Goal: Task Accomplishment & Management: Use online tool/utility

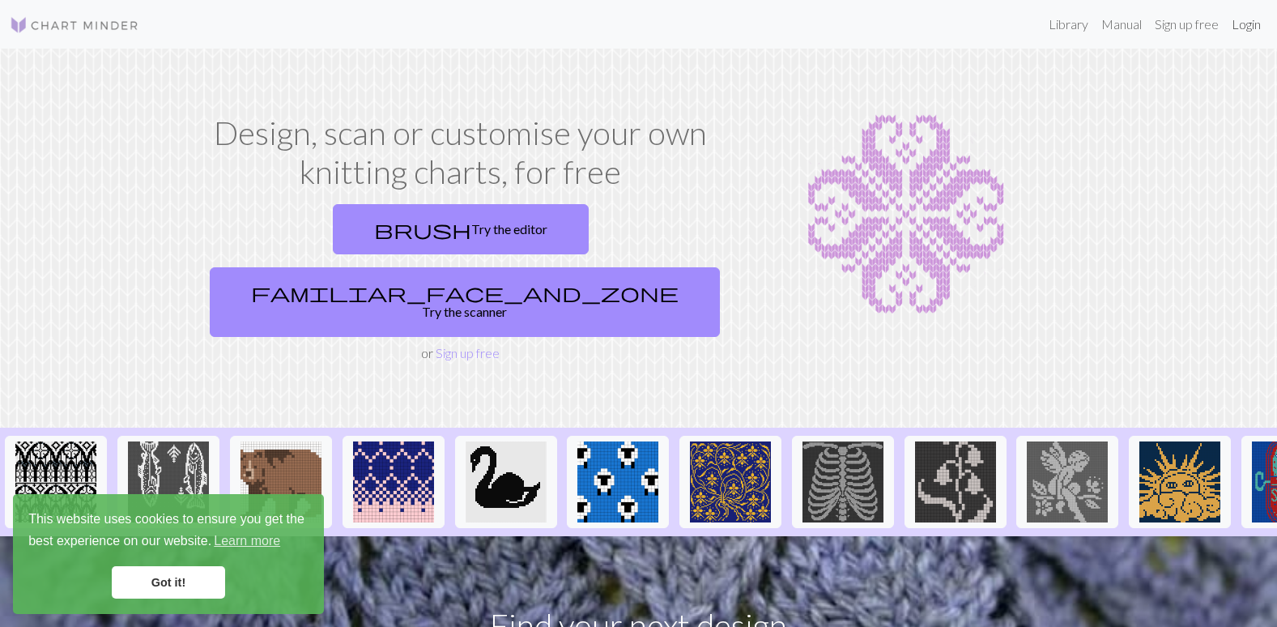
click at [1243, 23] on link "Login" at bounding box center [1246, 24] width 42 height 32
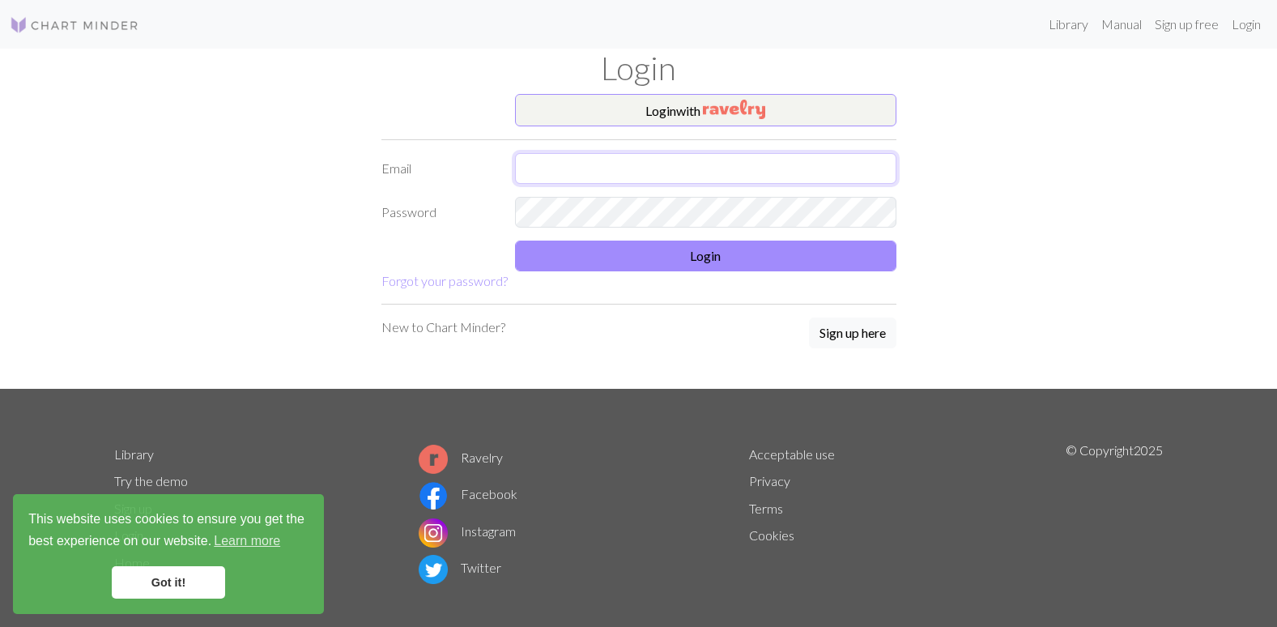
click at [607, 165] on input "text" at bounding box center [705, 168] width 381 height 31
type input "hoffmann.lea@icloud.com"
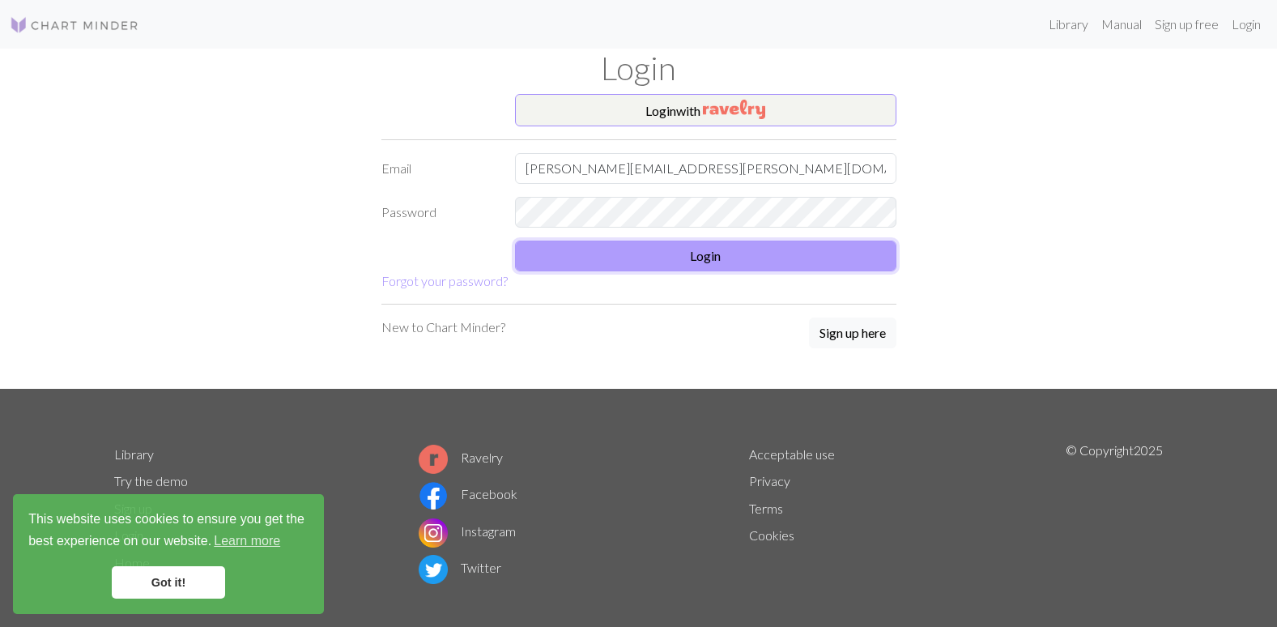
click at [681, 249] on button "Login" at bounding box center [705, 256] width 381 height 31
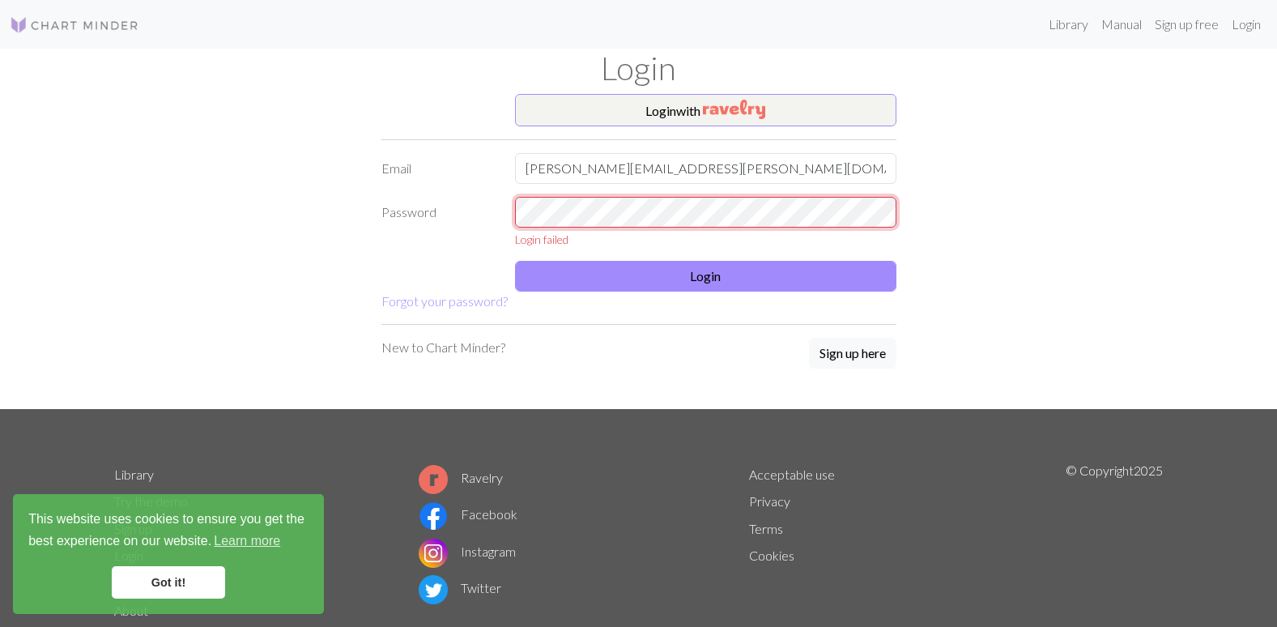
click at [459, 185] on form "Login with Email hoffmann.lea@icloud.com Password Login failed Login Forgot you…" at bounding box center [638, 202] width 515 height 217
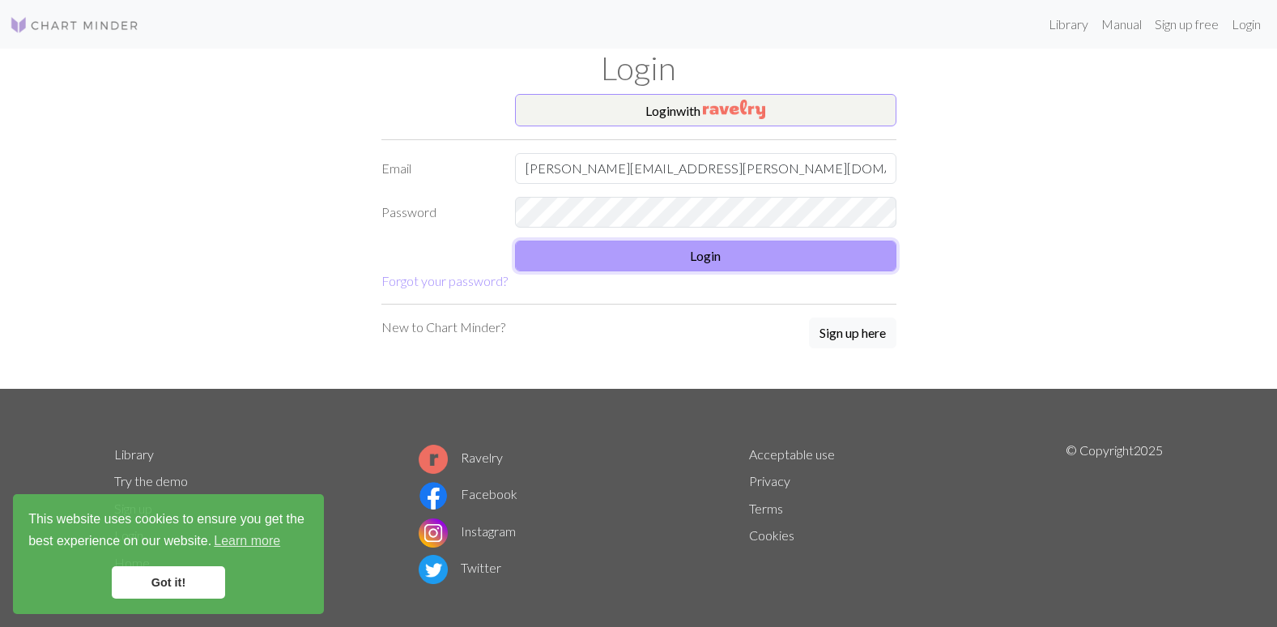
click at [624, 263] on button "Login" at bounding box center [705, 256] width 381 height 31
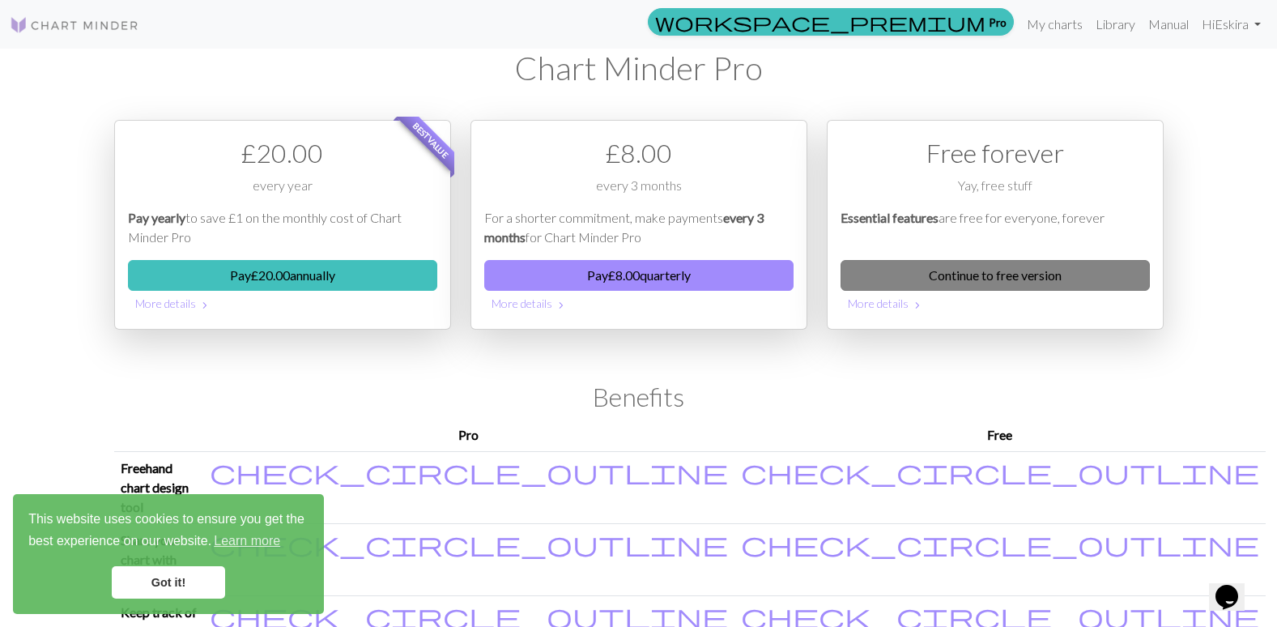
click at [1042, 275] on link "Continue to free version" at bounding box center [995, 275] width 309 height 31
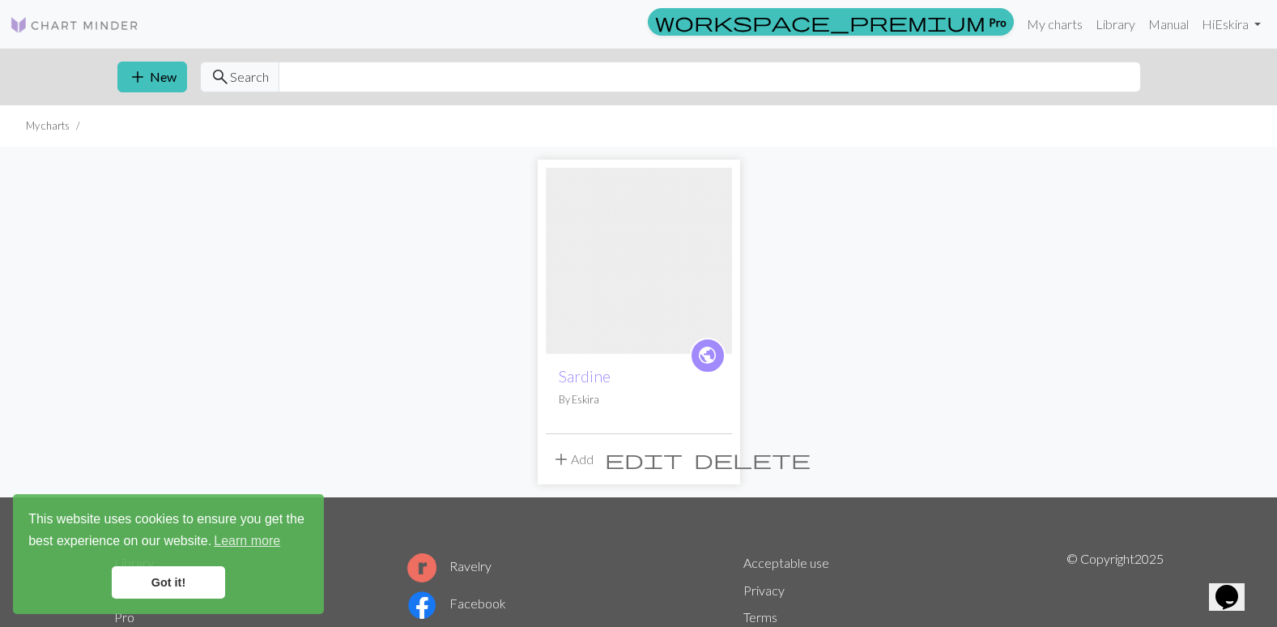
click at [630, 309] on img at bounding box center [639, 261] width 186 height 186
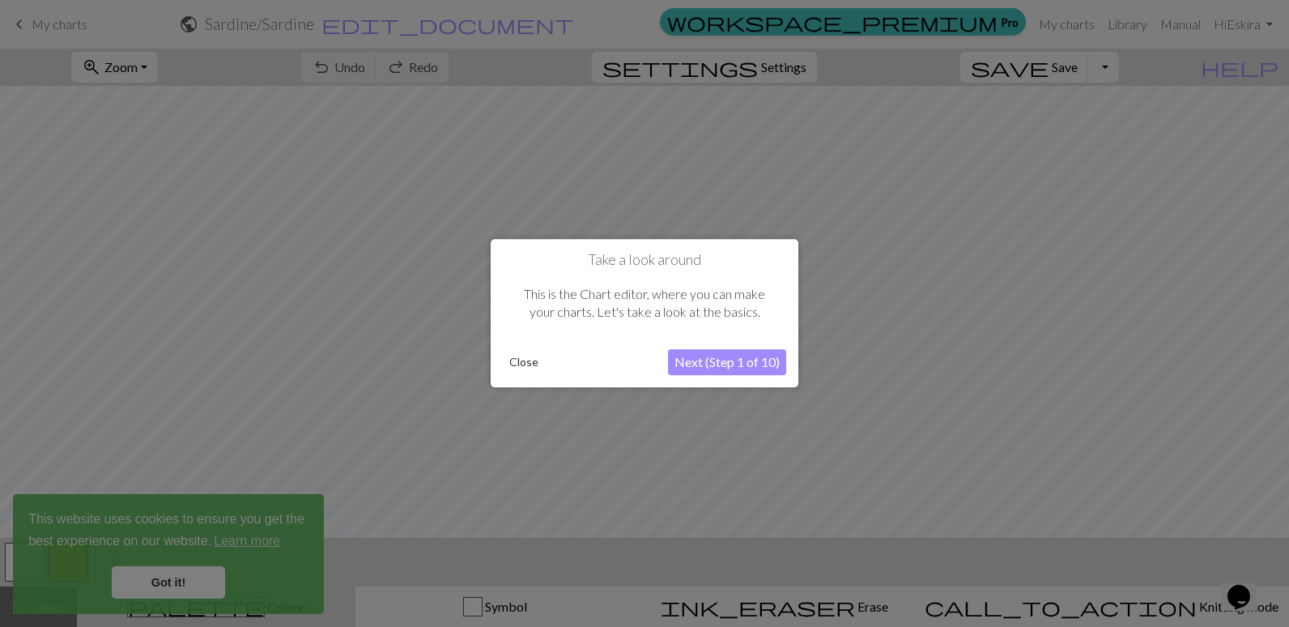
click at [523, 362] on button "Close" at bounding box center [524, 363] width 42 height 24
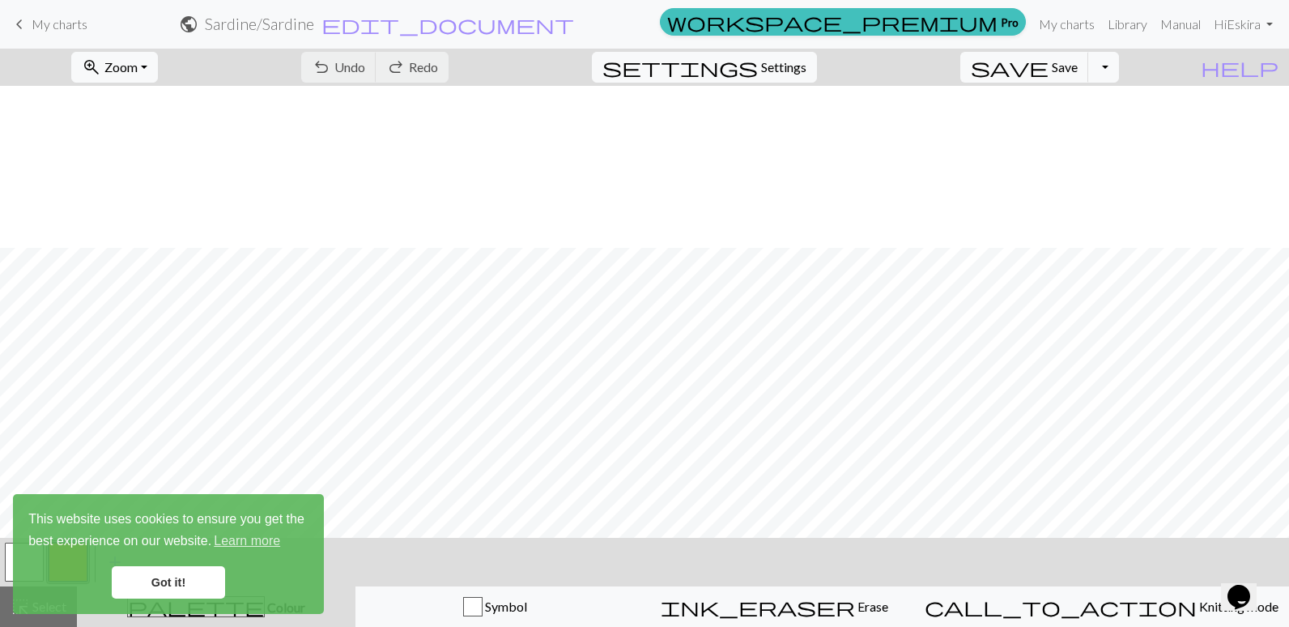
scroll to position [486, 0]
drag, startPoint x: 150, startPoint y: 578, endPoint x: 271, endPoint y: 522, distance: 133.0
click at [151, 577] on link "Got it!" at bounding box center [168, 582] width 113 height 32
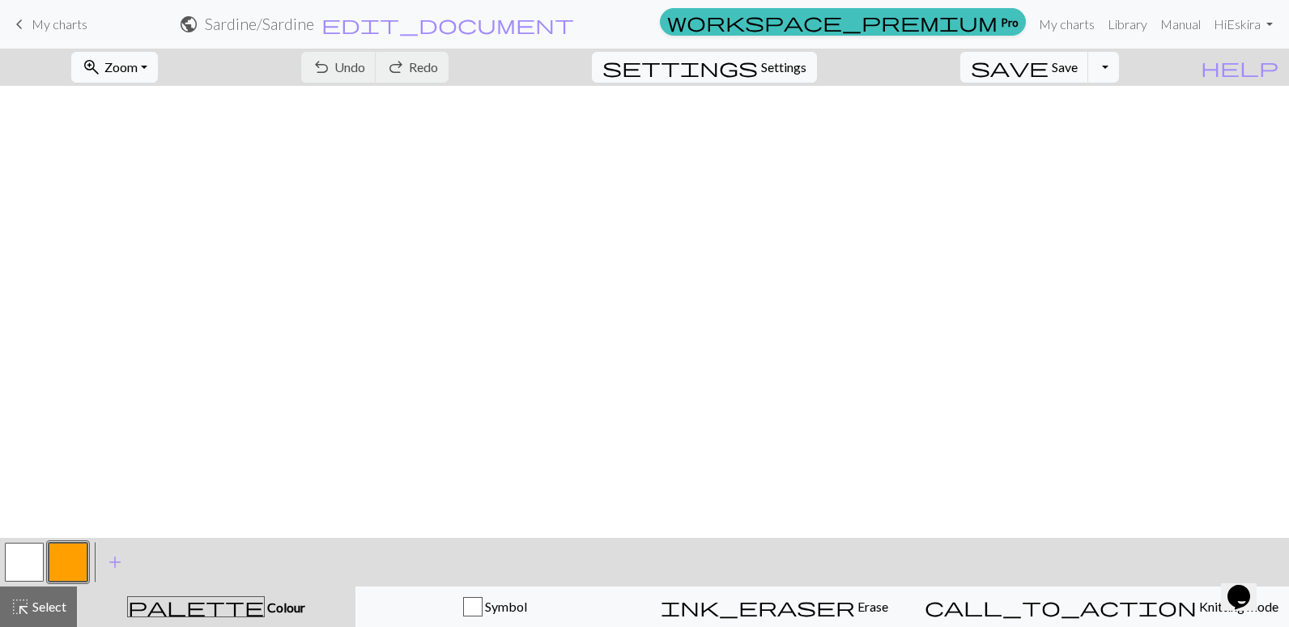
scroll to position [1253, 2203]
click at [786, 75] on span "Settings" at bounding box center [783, 67] width 45 height 19
select select "aran"
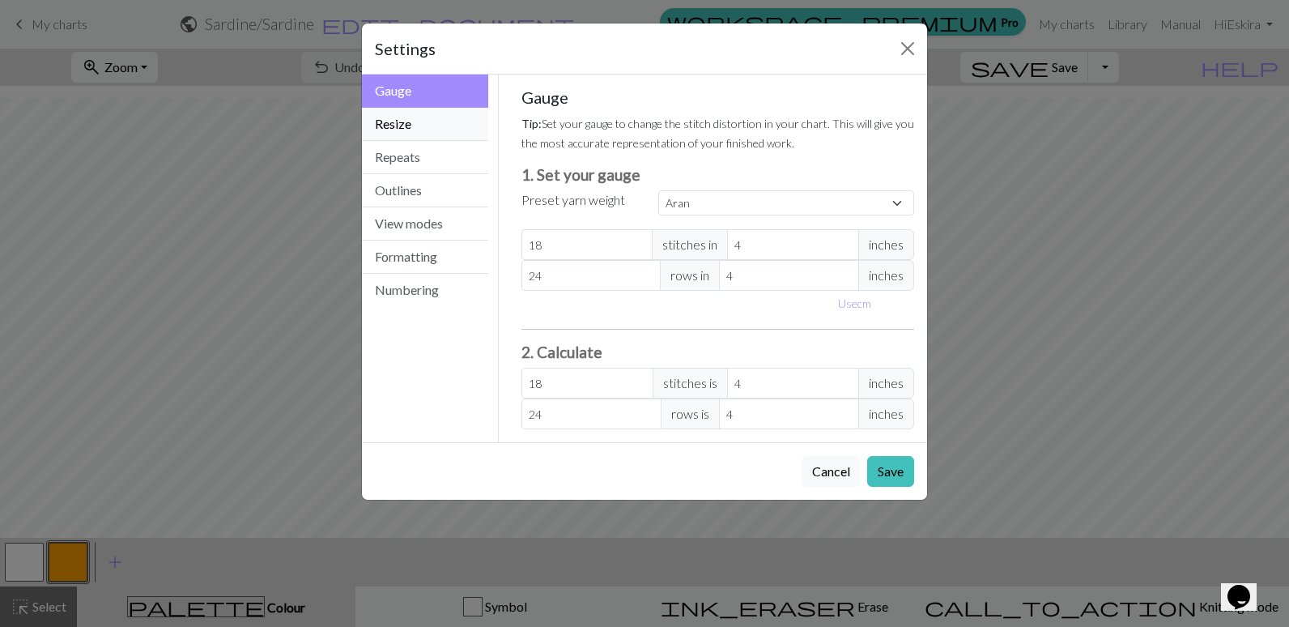
click at [407, 122] on button "Resize" at bounding box center [425, 124] width 126 height 33
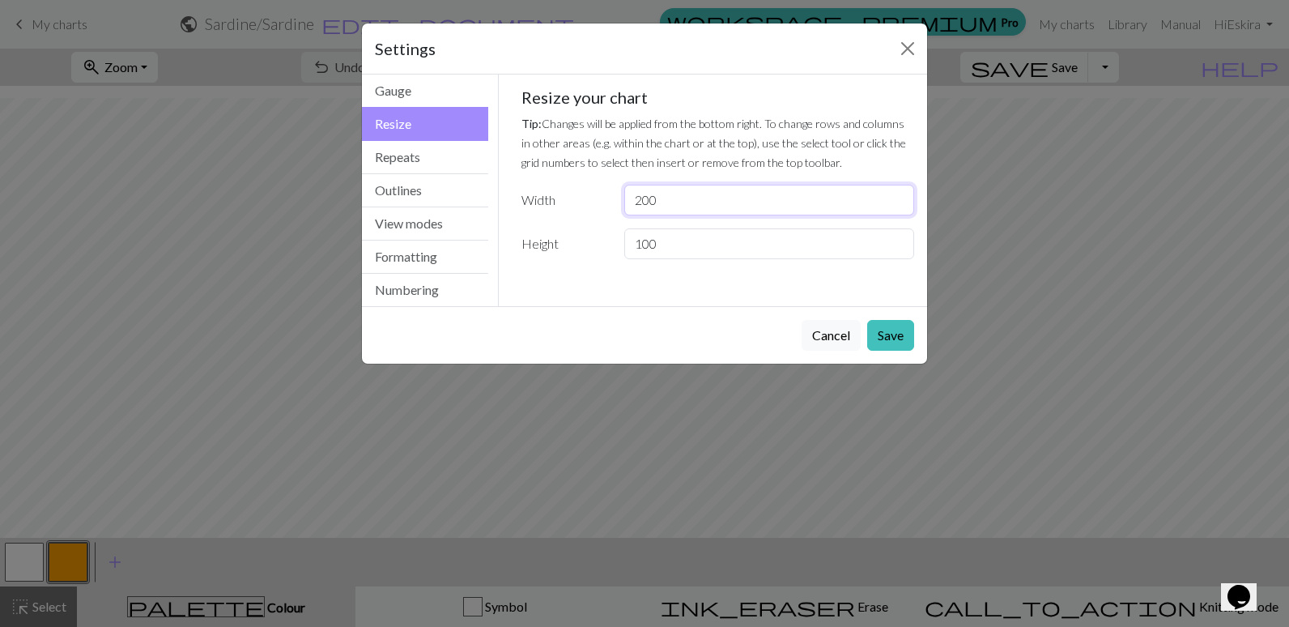
drag, startPoint x: 697, startPoint y: 199, endPoint x: 551, endPoint y: 204, distance: 145.9
click at [551, 204] on div "Width 200" at bounding box center [718, 200] width 413 height 31
type input "100"
click at [673, 232] on input "100" at bounding box center [769, 243] width 290 height 31
drag, startPoint x: 667, startPoint y: 243, endPoint x: 593, endPoint y: 247, distance: 74.6
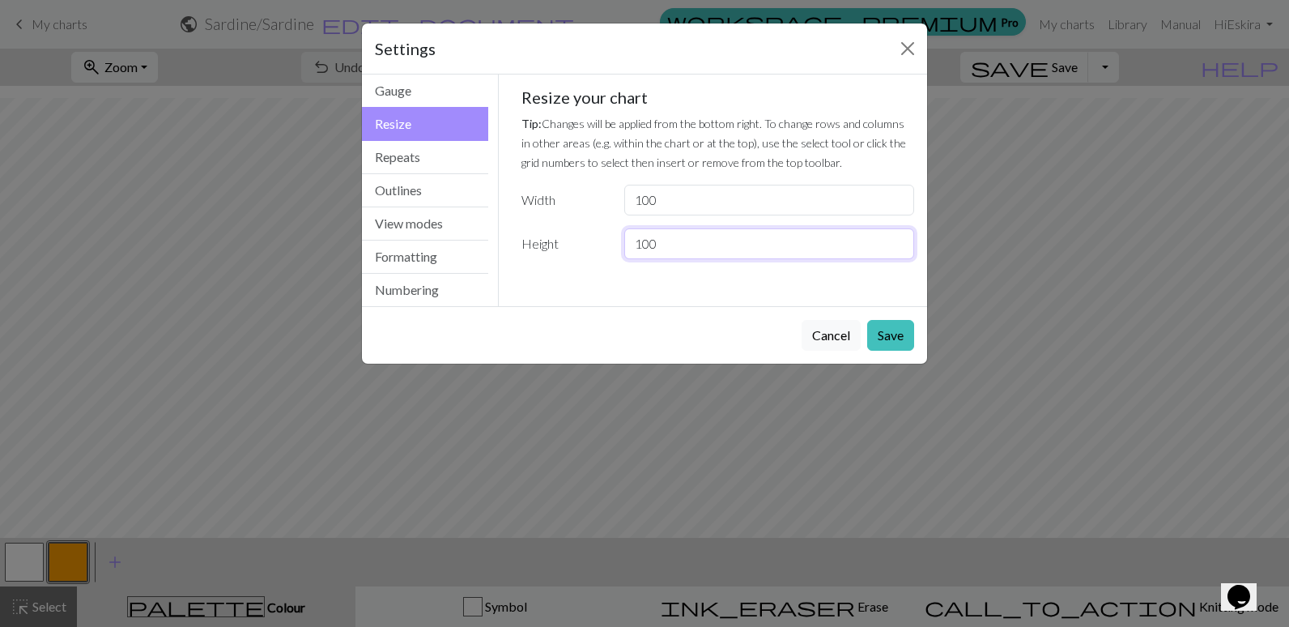
click at [593, 247] on div "Height 100" at bounding box center [718, 243] width 413 height 31
type input "200"
click at [885, 335] on button "Save" at bounding box center [890, 335] width 47 height 31
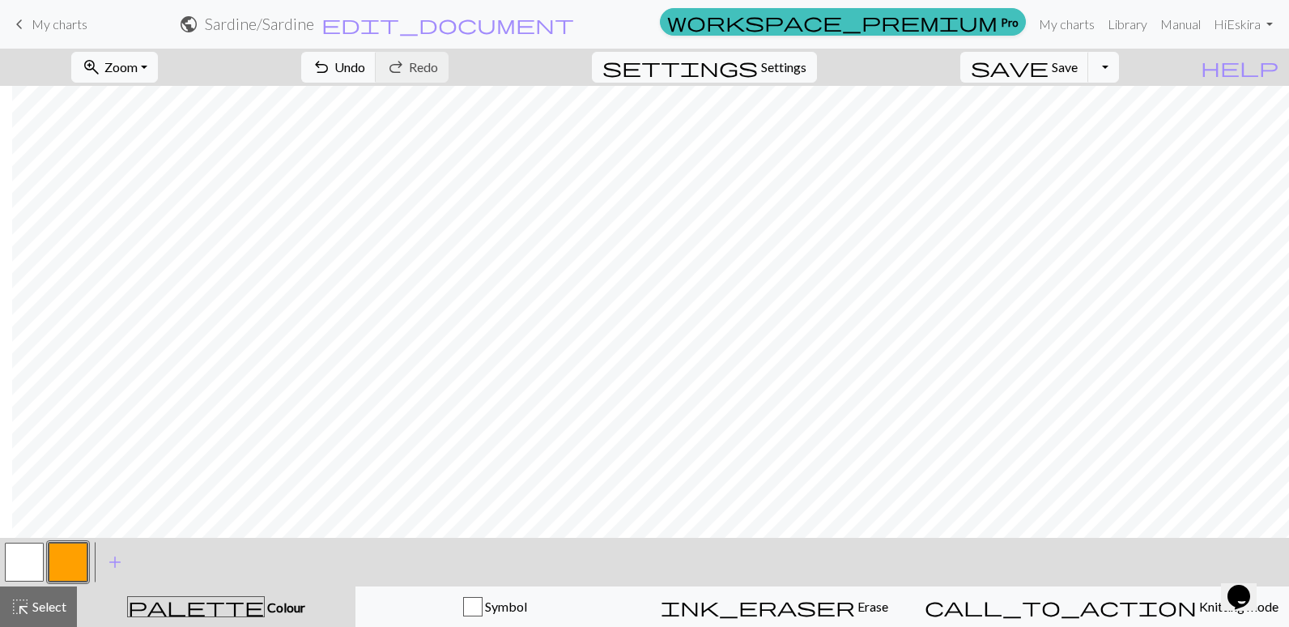
scroll to position [1253, 966]
click at [64, 565] on button "button" at bounding box center [68, 562] width 39 height 39
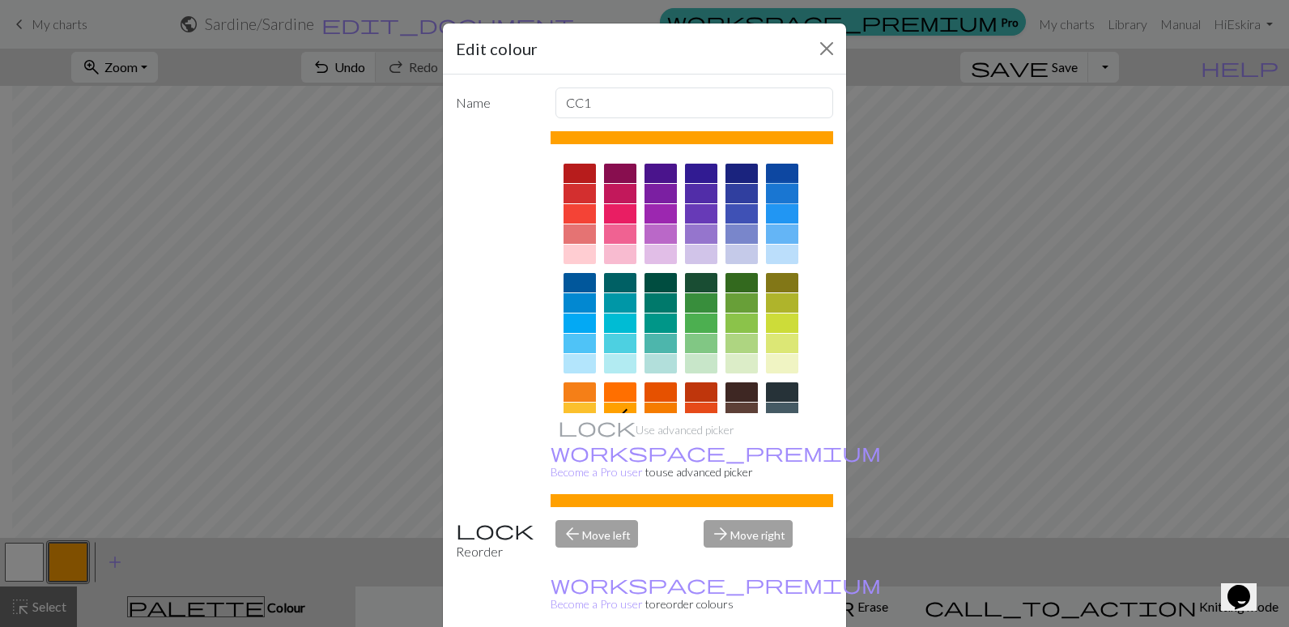
click at [782, 192] on div at bounding box center [782, 193] width 32 height 19
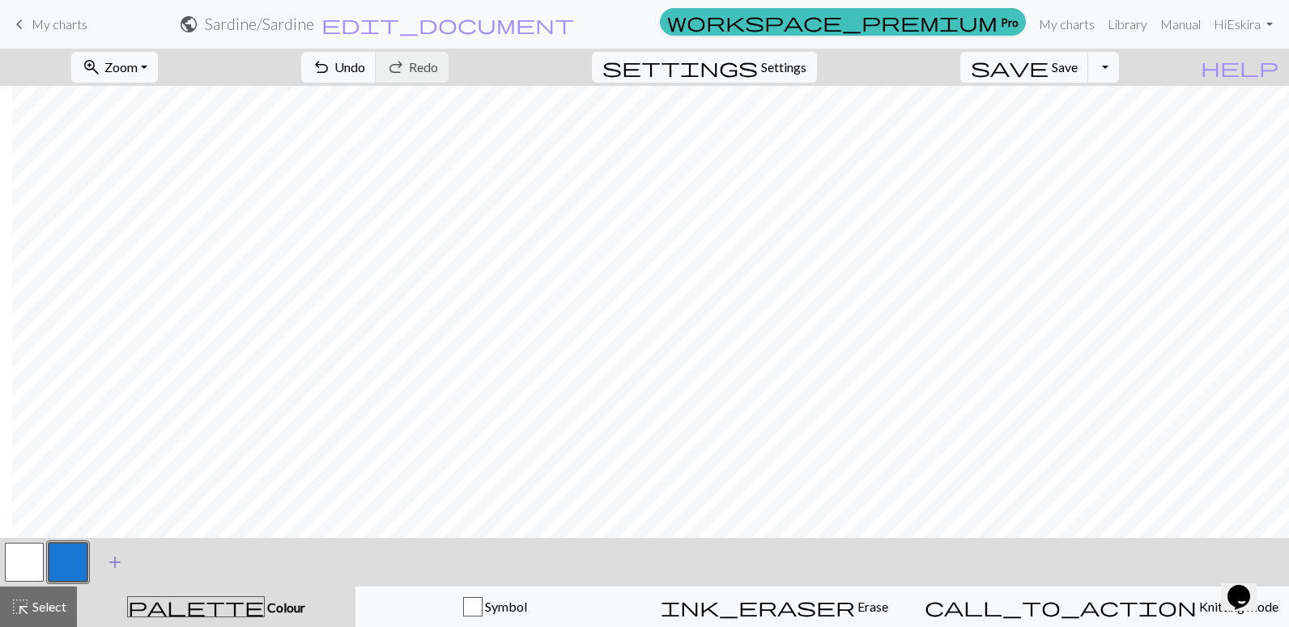
click at [114, 559] on span "add" at bounding box center [114, 562] width 19 height 23
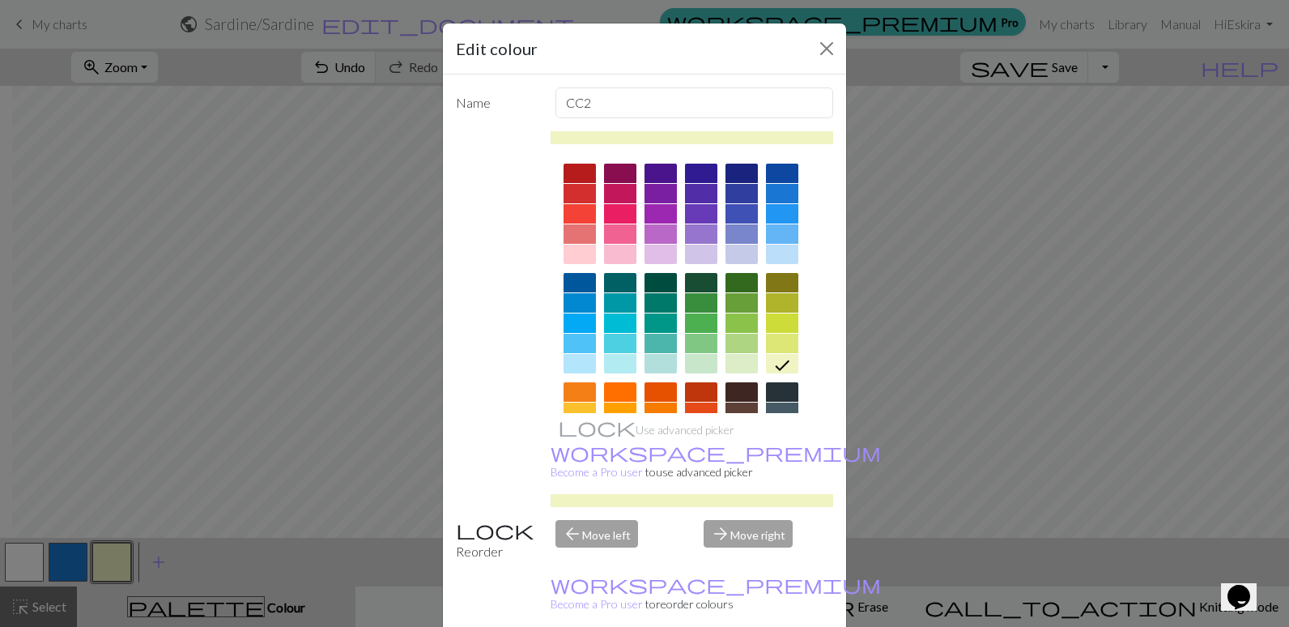
scroll to position [162, 0]
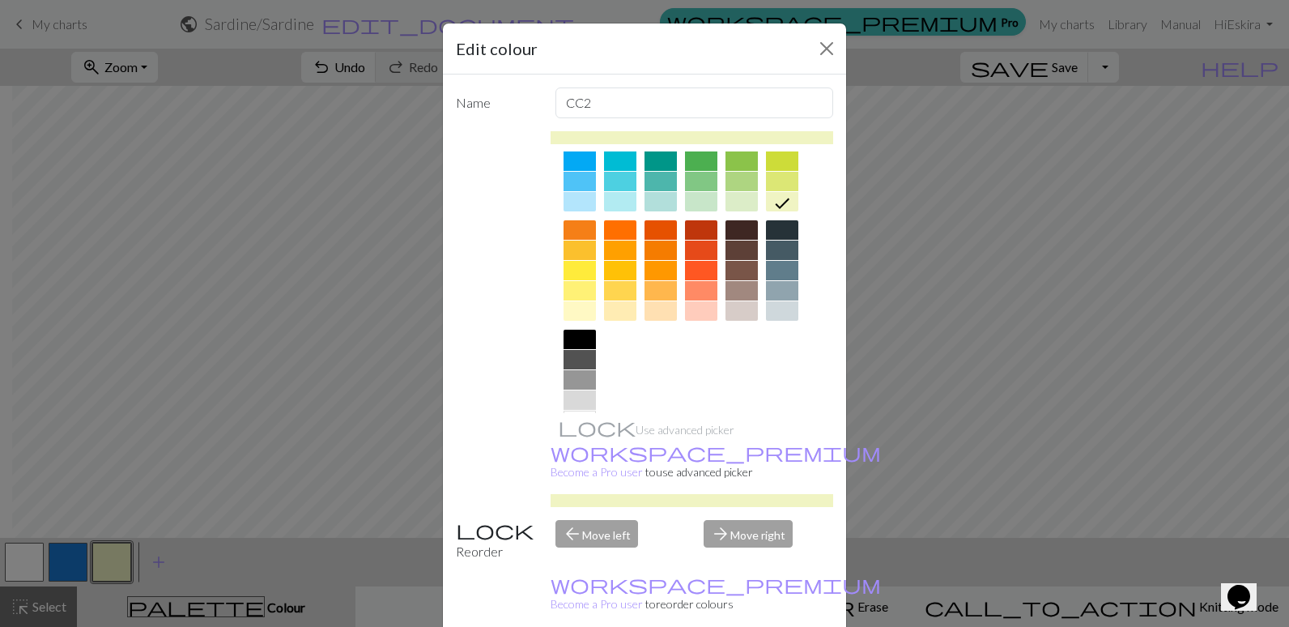
click at [646, 313] on div at bounding box center [661, 310] width 32 height 19
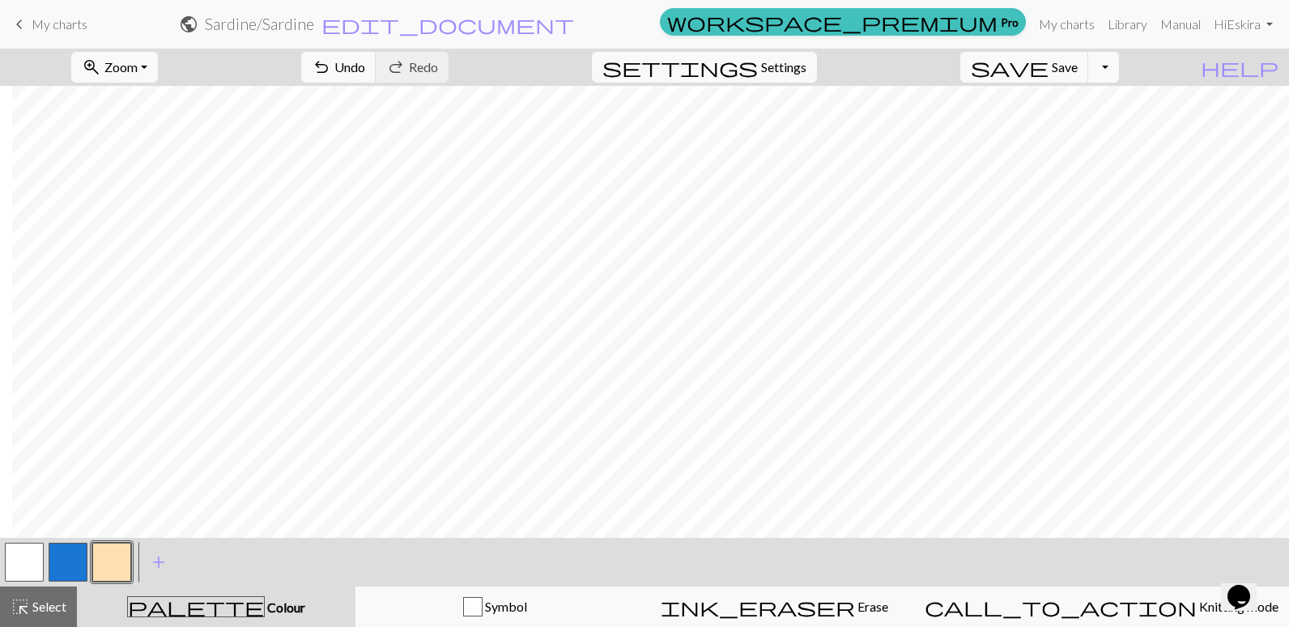
click at [117, 563] on button "button" at bounding box center [111, 562] width 39 height 39
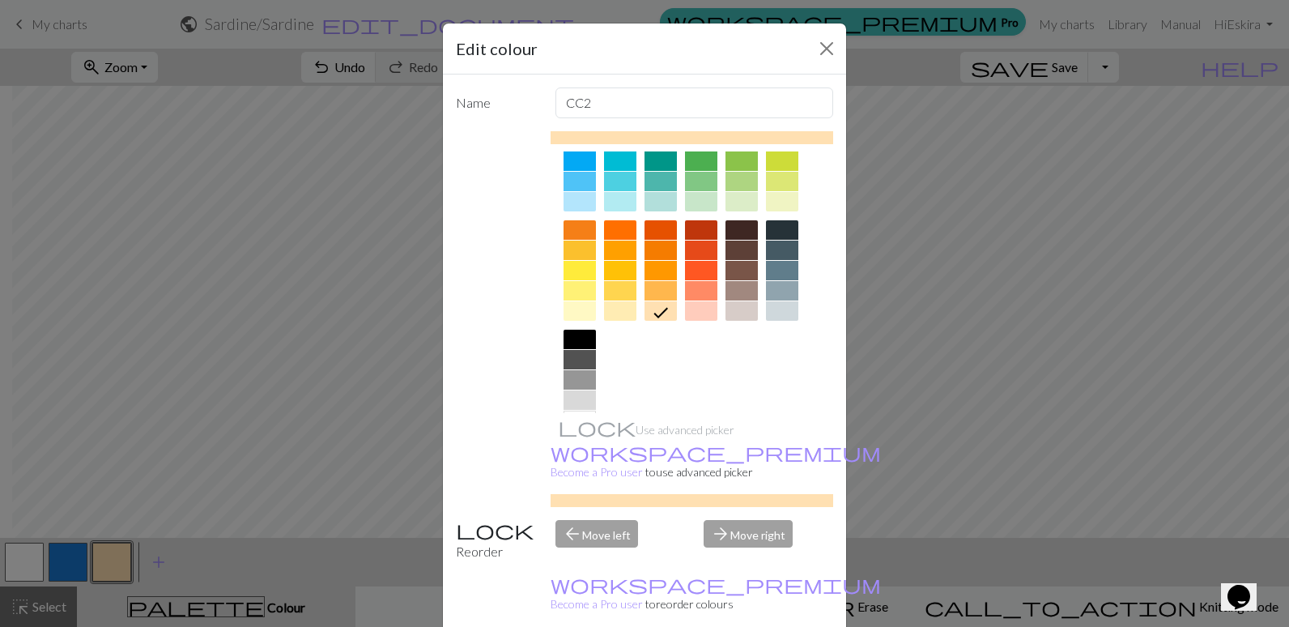
scroll to position [198, 0]
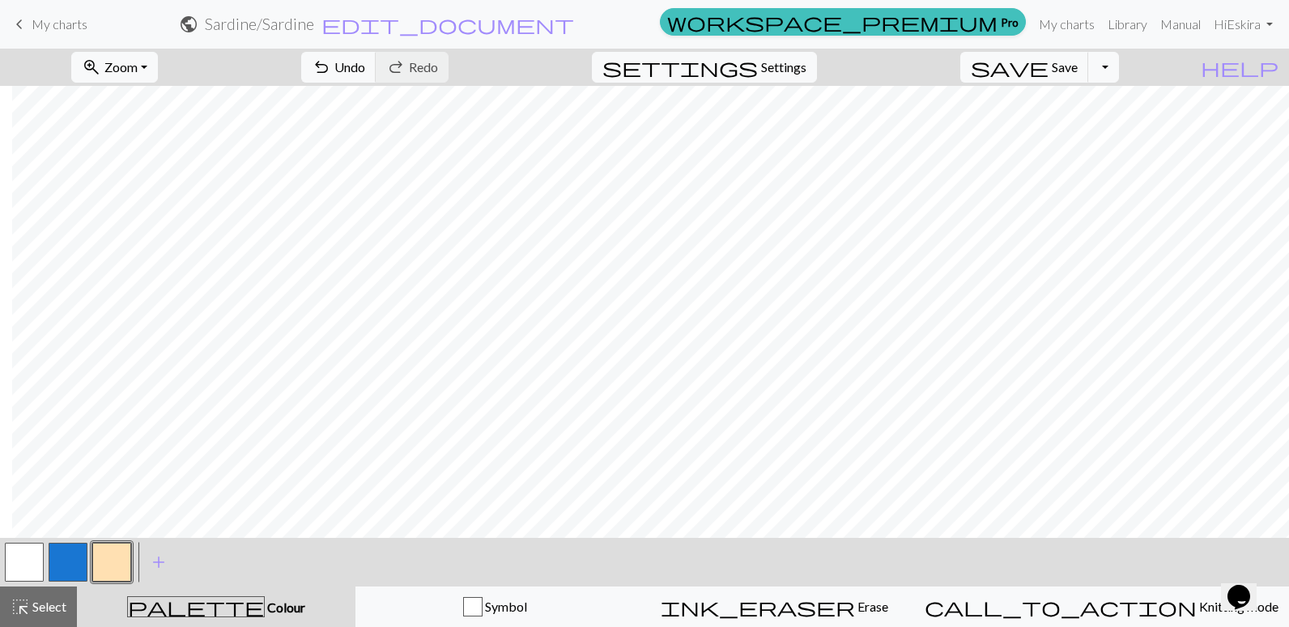
click at [67, 554] on button "button" at bounding box center [68, 562] width 39 height 39
click at [115, 563] on button "button" at bounding box center [111, 562] width 39 height 39
click at [72, 560] on button "button" at bounding box center [68, 562] width 39 height 39
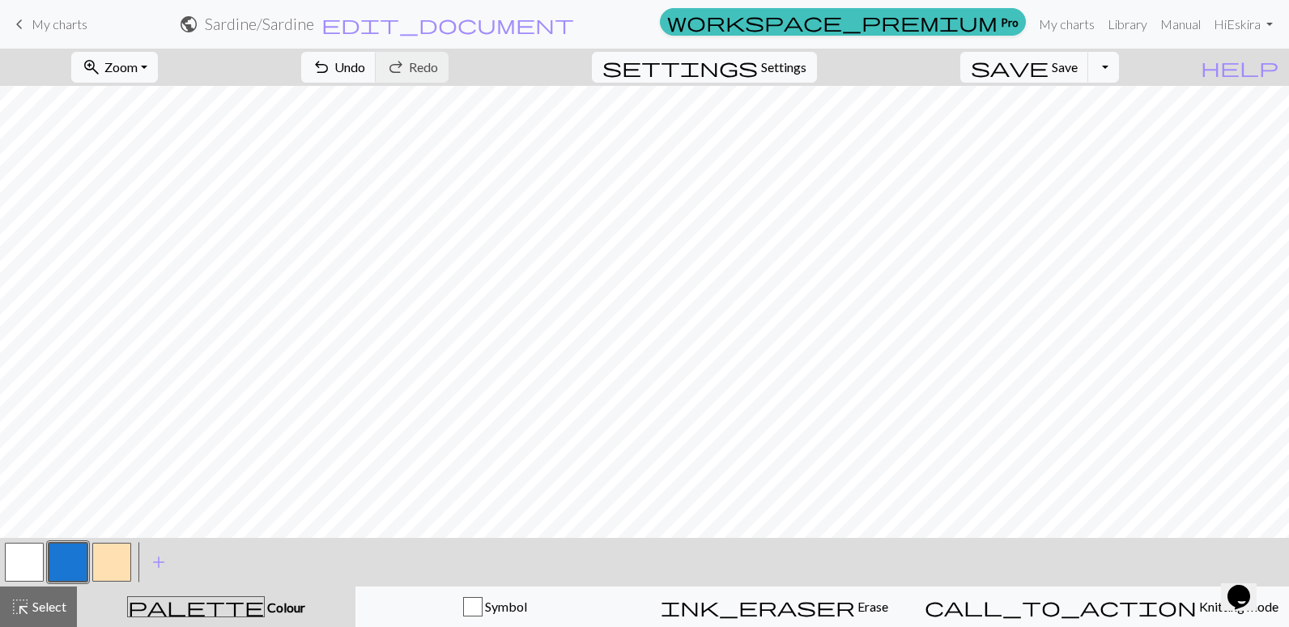
drag, startPoint x: 113, startPoint y: 565, endPoint x: 130, endPoint y: 552, distance: 21.9
click at [113, 565] on button "button" at bounding box center [111, 562] width 39 height 39
click at [65, 560] on button "button" at bounding box center [68, 562] width 39 height 39
click at [114, 556] on button "button" at bounding box center [111, 562] width 39 height 39
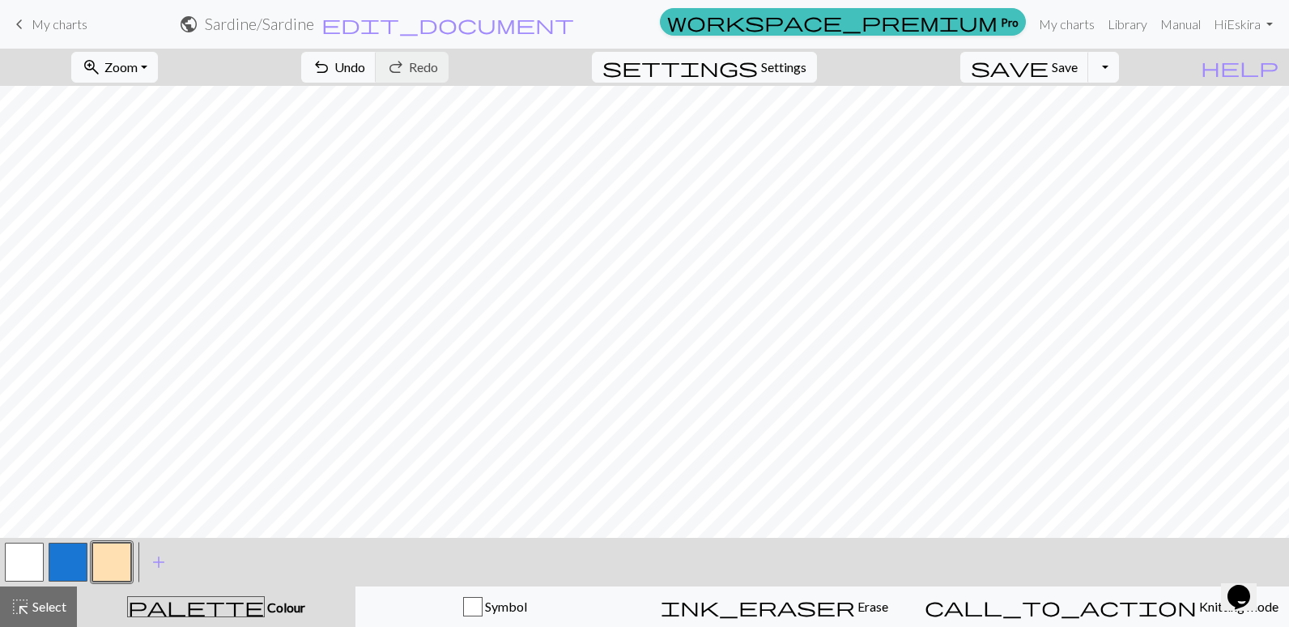
click at [70, 563] on button "button" at bounding box center [68, 562] width 39 height 39
click at [15, 556] on button "button" at bounding box center [24, 562] width 39 height 39
click at [59, 559] on button "button" at bounding box center [68, 562] width 39 height 39
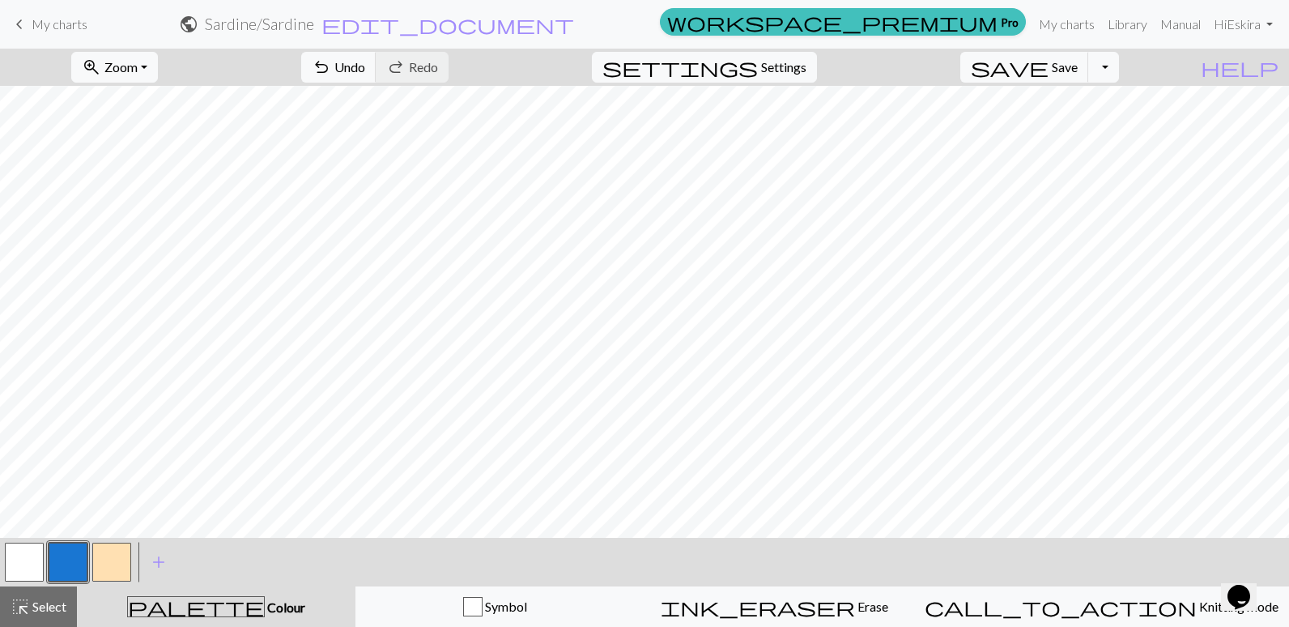
click at [113, 552] on button "button" at bounding box center [111, 562] width 39 height 39
click at [70, 555] on button "button" at bounding box center [68, 562] width 39 height 39
click at [104, 561] on button "button" at bounding box center [111, 562] width 39 height 39
click at [55, 563] on button "button" at bounding box center [68, 562] width 39 height 39
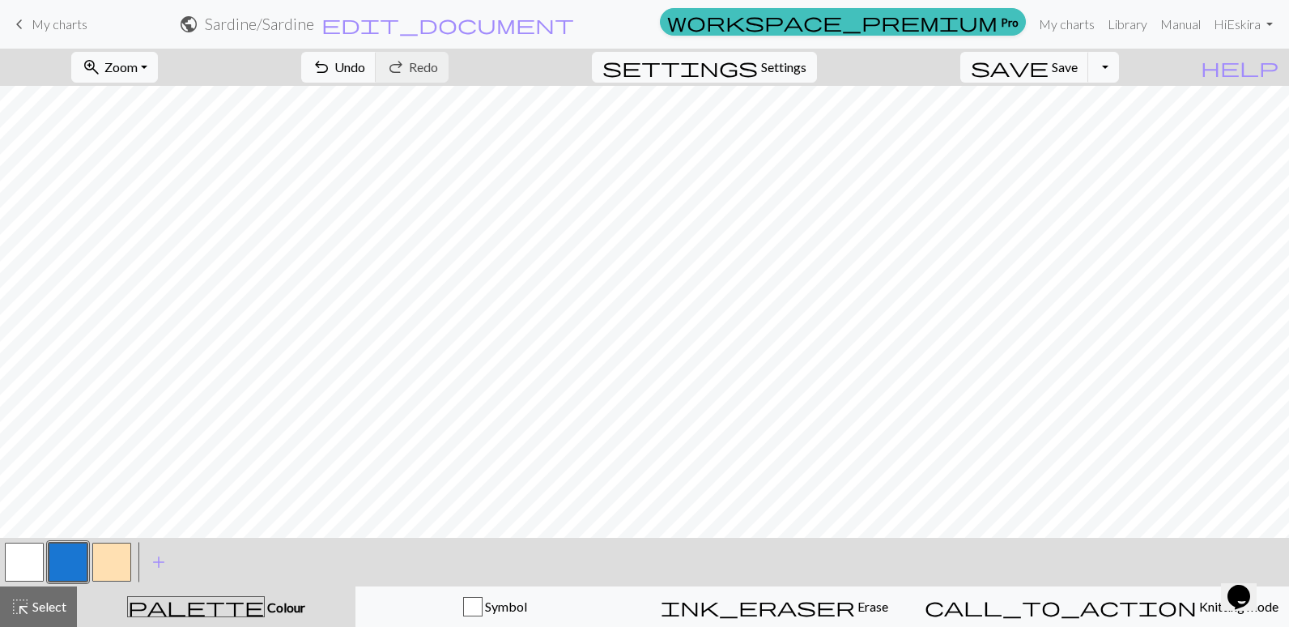
click at [108, 561] on button "button" at bounding box center [111, 562] width 39 height 39
click at [56, 560] on button "button" at bounding box center [68, 562] width 39 height 39
click at [114, 556] on button "button" at bounding box center [111, 562] width 39 height 39
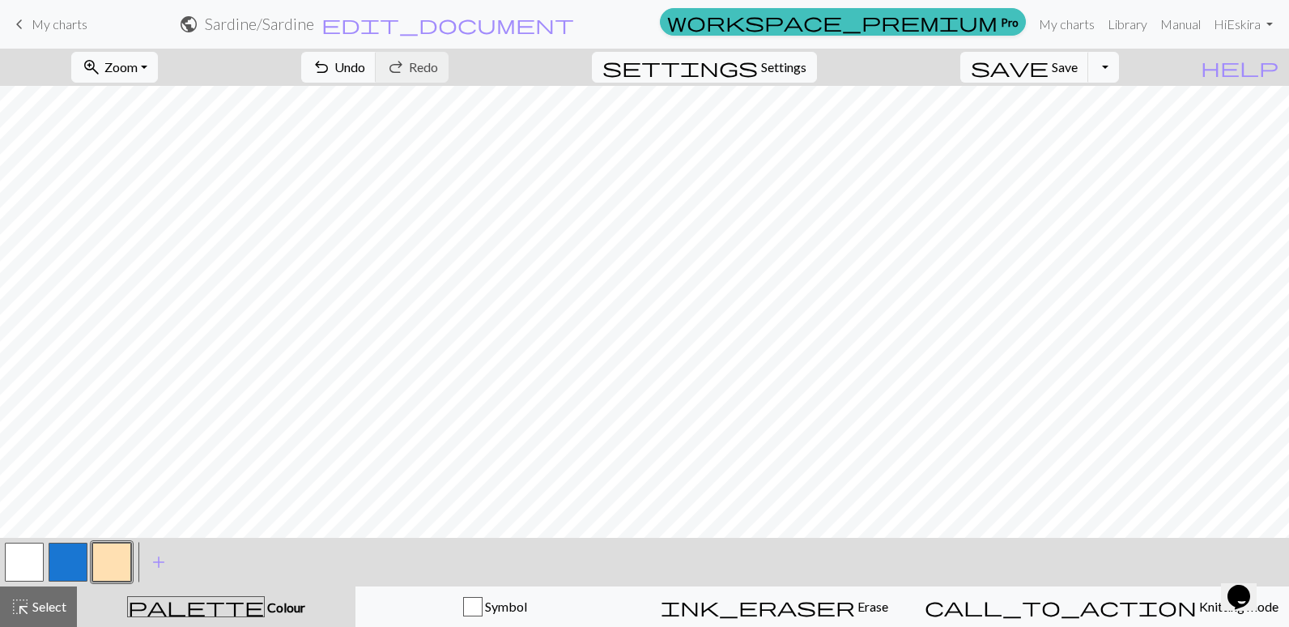
click at [58, 564] on button "button" at bounding box center [68, 562] width 39 height 39
click at [113, 555] on button "button" at bounding box center [111, 562] width 39 height 39
click at [70, 556] on button "button" at bounding box center [68, 562] width 39 height 39
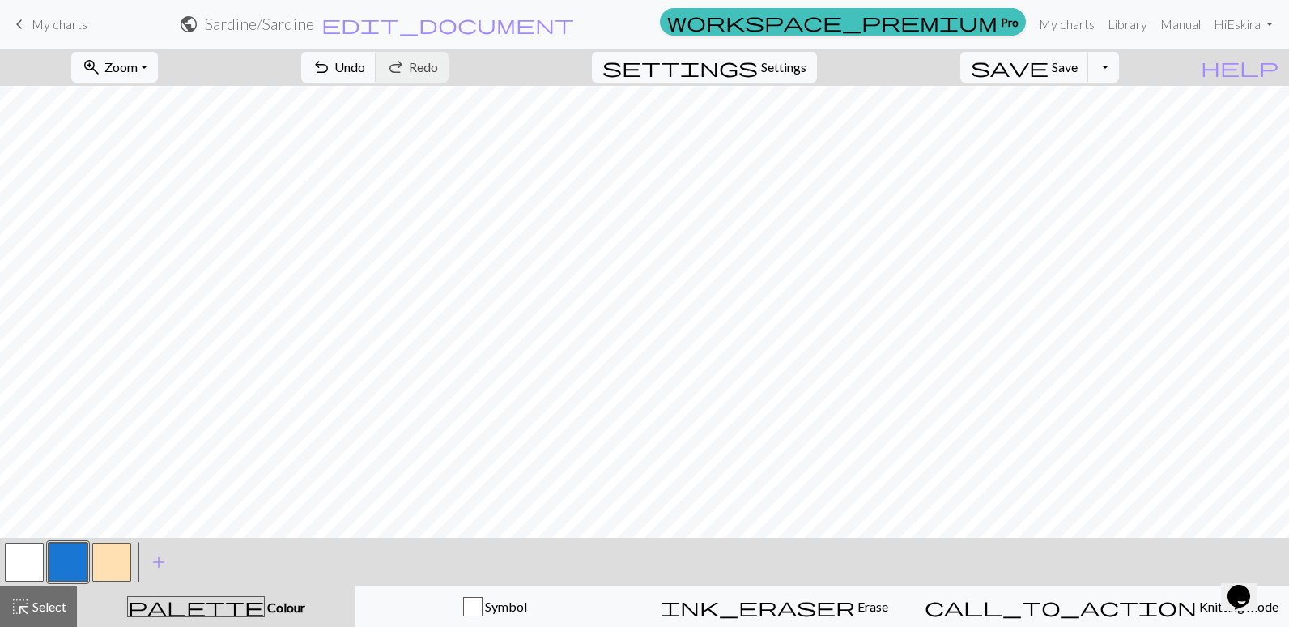
click at [92, 546] on button "button" at bounding box center [111, 562] width 39 height 39
click at [65, 552] on button "button" at bounding box center [68, 562] width 39 height 39
click at [23, 556] on button "button" at bounding box center [24, 562] width 39 height 39
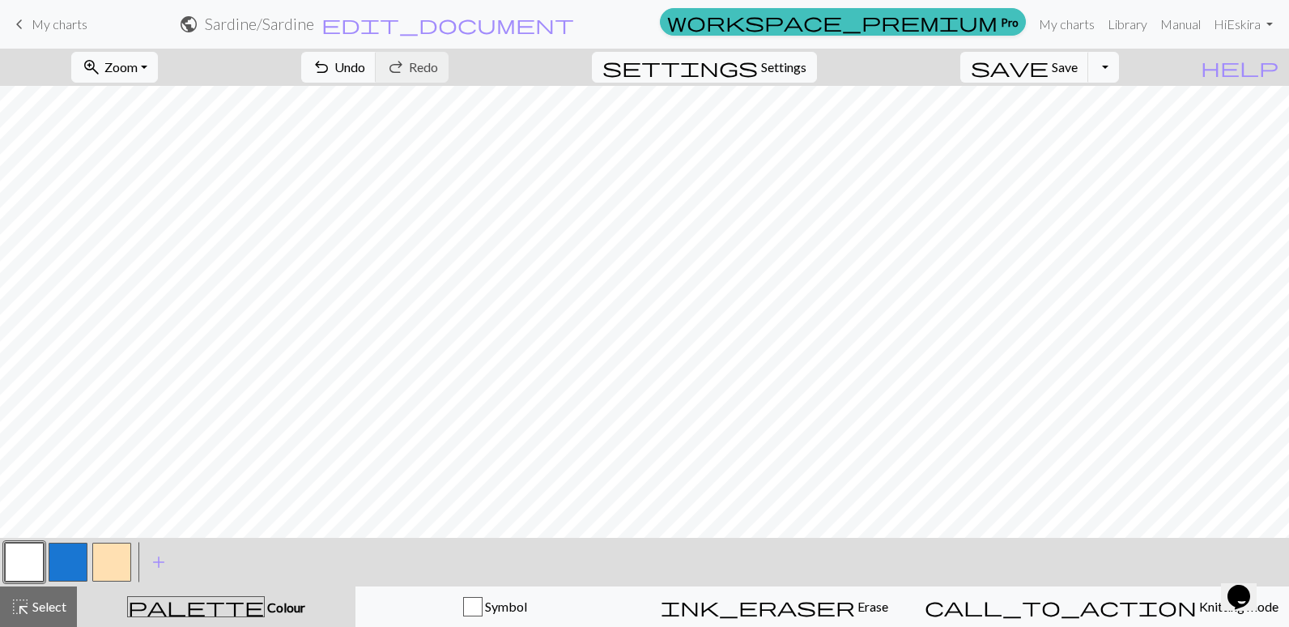
click at [66, 556] on button "button" at bounding box center [68, 562] width 39 height 39
drag, startPoint x: 95, startPoint y: 564, endPoint x: 117, endPoint y: 553, distance: 25.0
click at [95, 564] on button "button" at bounding box center [111, 562] width 39 height 39
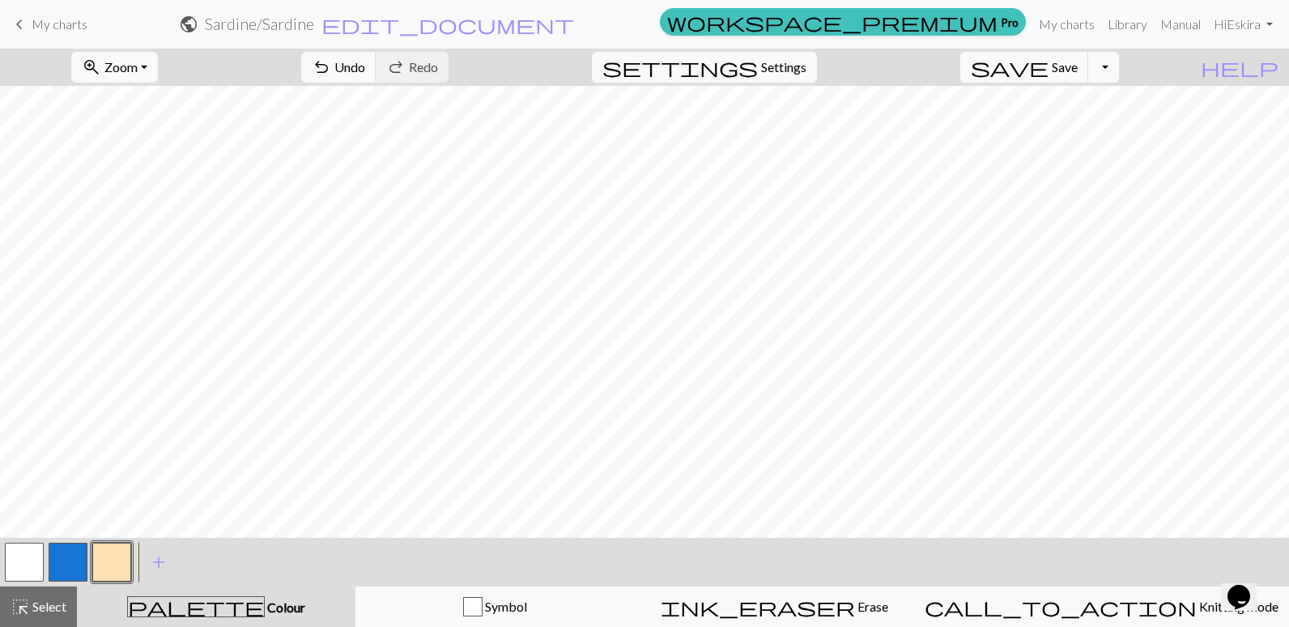
click at [62, 560] on button "button" at bounding box center [68, 562] width 39 height 39
click at [104, 556] on button "button" at bounding box center [111, 562] width 39 height 39
click at [69, 559] on button "button" at bounding box center [68, 562] width 39 height 39
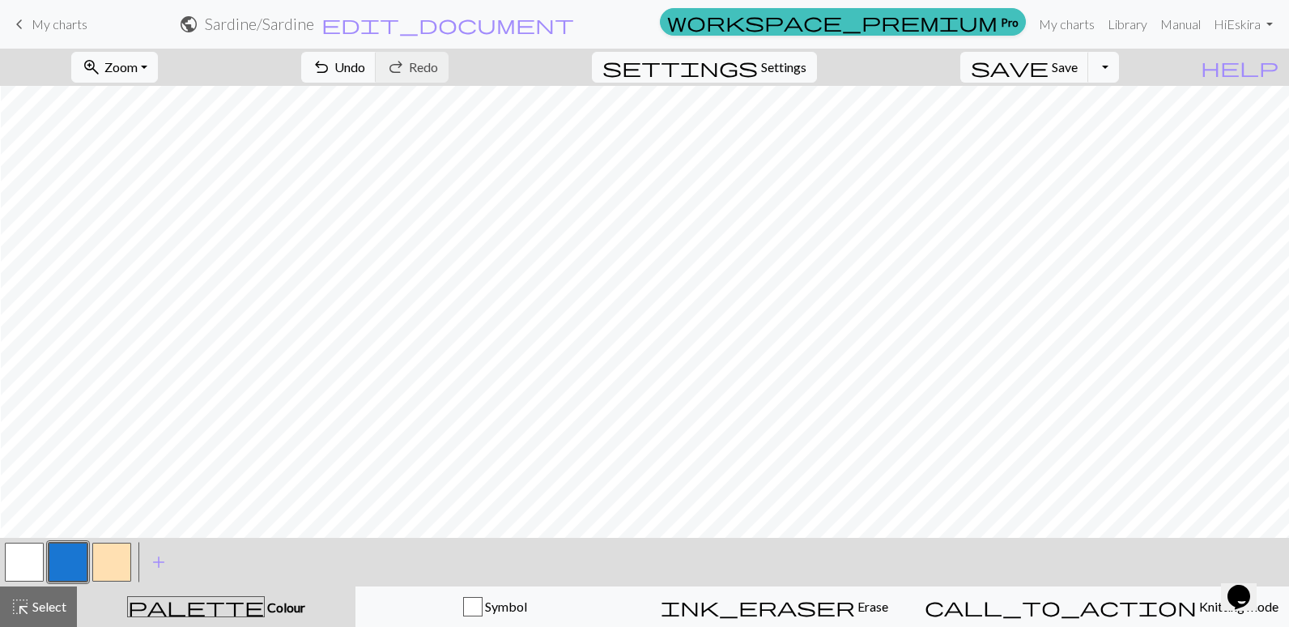
click at [105, 563] on button "button" at bounding box center [111, 562] width 39 height 39
drag, startPoint x: 68, startPoint y: 561, endPoint x: 87, endPoint y: 550, distance: 21.8
click at [68, 561] on button "button" at bounding box center [68, 562] width 39 height 39
click at [82, 565] on button "button" at bounding box center [68, 562] width 39 height 39
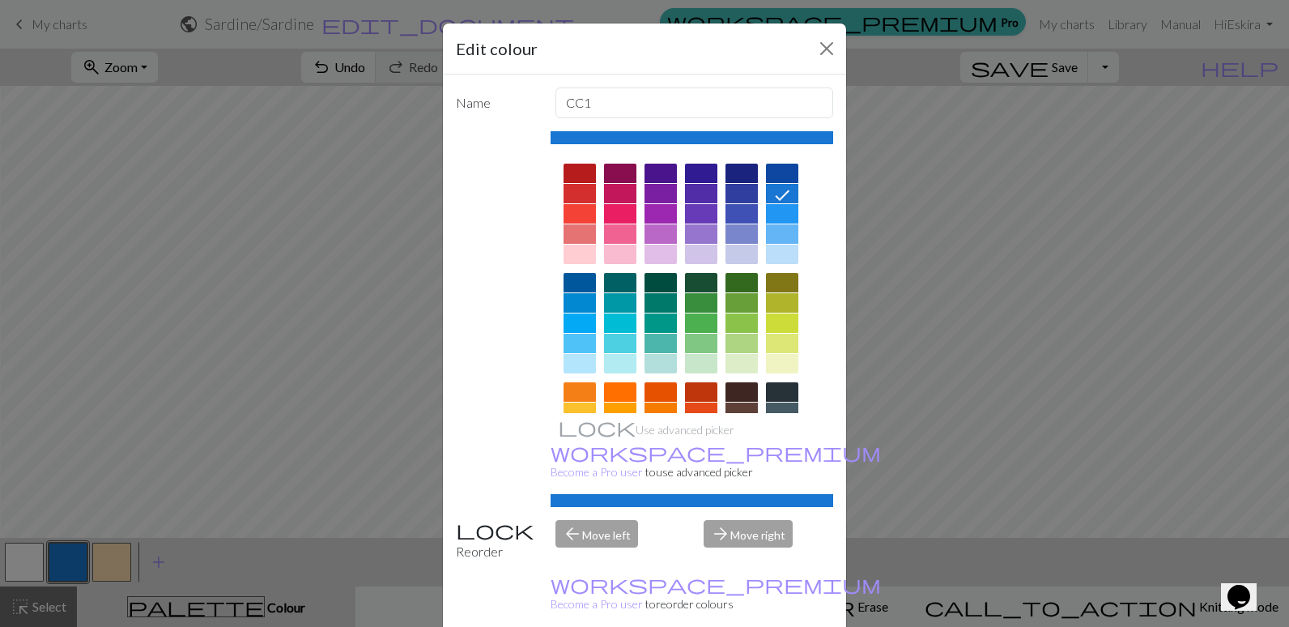
drag, startPoint x: 105, startPoint y: 565, endPoint x: 156, endPoint y: 536, distance: 58.1
click at [106, 565] on div "Edit colour Name CC1 Use advanced picker workspace_premium Become a Pro user to…" at bounding box center [644, 313] width 1289 height 627
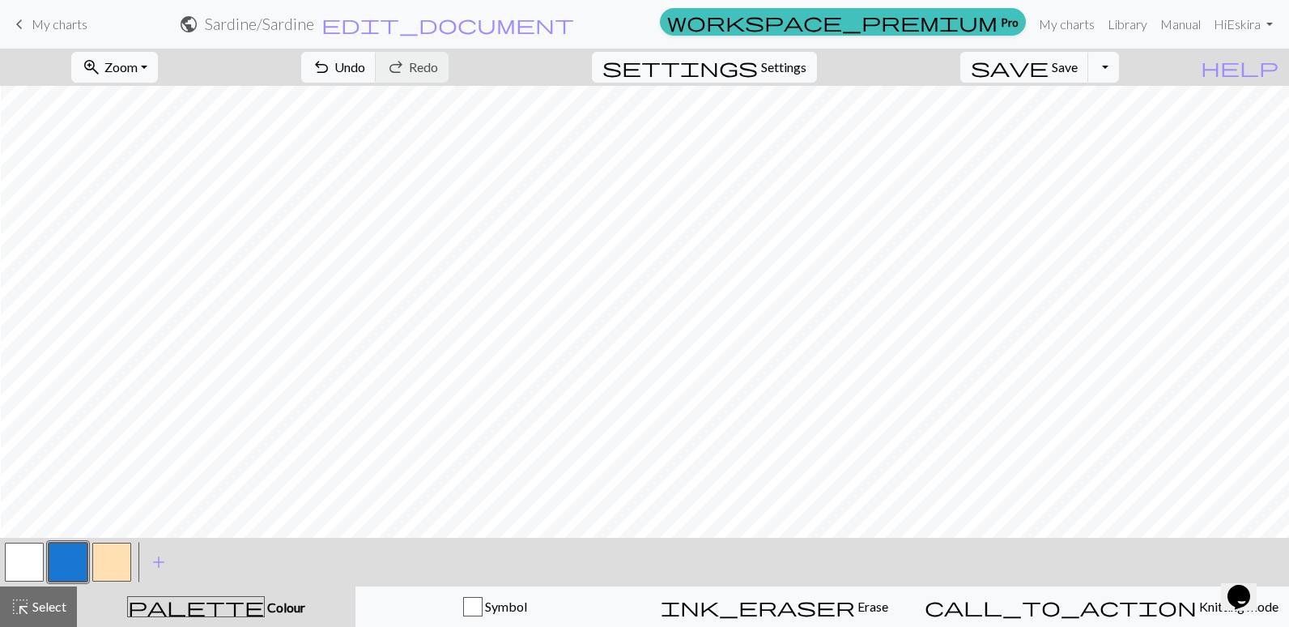
click at [107, 556] on button "button" at bounding box center [111, 562] width 39 height 39
click at [62, 565] on button "button" at bounding box center [68, 562] width 39 height 39
click at [92, 555] on button "button" at bounding box center [111, 562] width 39 height 39
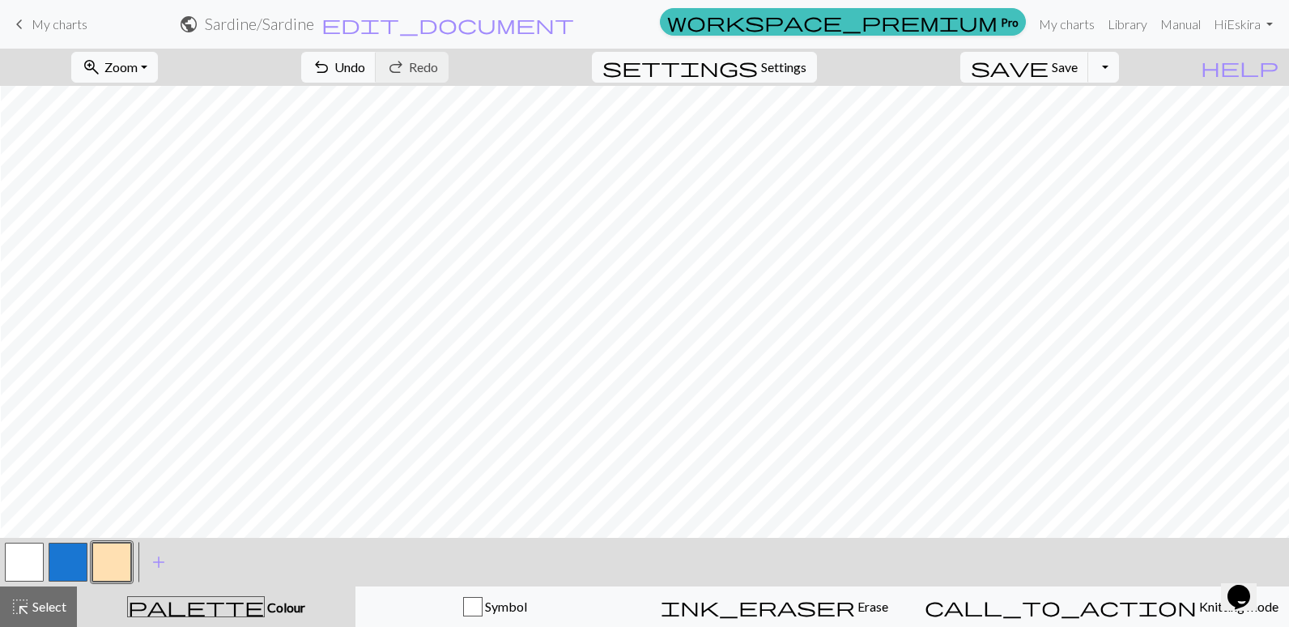
drag, startPoint x: 68, startPoint y: 560, endPoint x: 98, endPoint y: 547, distance: 32.6
click at [69, 560] on button "button" at bounding box center [68, 562] width 39 height 39
click at [105, 562] on button "button" at bounding box center [111, 562] width 39 height 39
click at [74, 567] on button "button" at bounding box center [68, 562] width 39 height 39
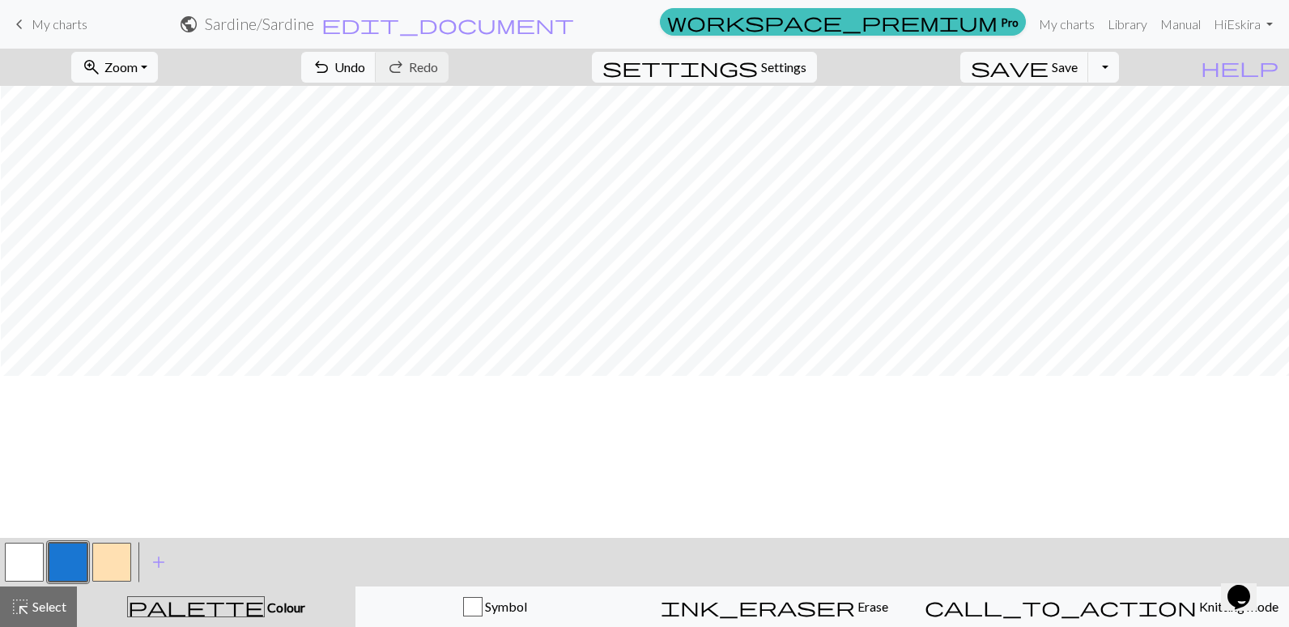
scroll to position [0, 955]
click at [29, 558] on button "button" at bounding box center [24, 562] width 39 height 39
click at [58, 565] on button "button" at bounding box center [68, 562] width 39 height 39
click at [114, 565] on button "button" at bounding box center [111, 562] width 39 height 39
click at [58, 562] on button "button" at bounding box center [68, 562] width 39 height 39
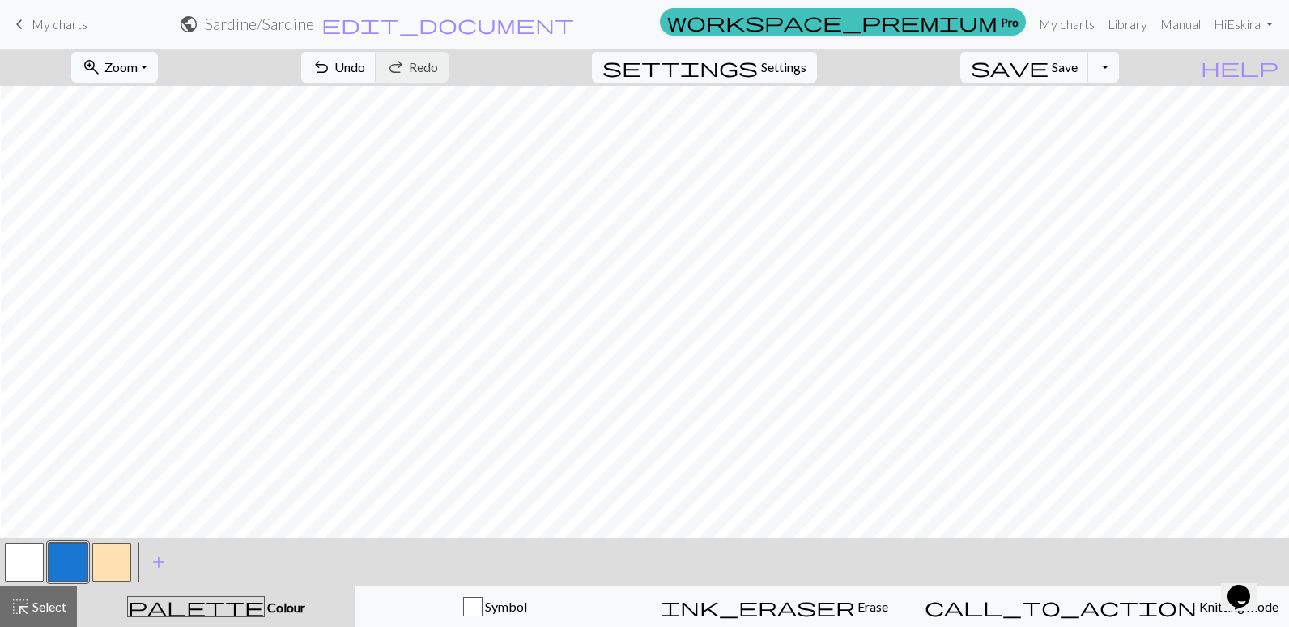
click at [36, 559] on button "button" at bounding box center [24, 562] width 39 height 39
click at [67, 560] on button "button" at bounding box center [68, 562] width 39 height 39
click at [106, 565] on button "button" at bounding box center [111, 562] width 39 height 39
click at [63, 560] on button "button" at bounding box center [68, 562] width 39 height 39
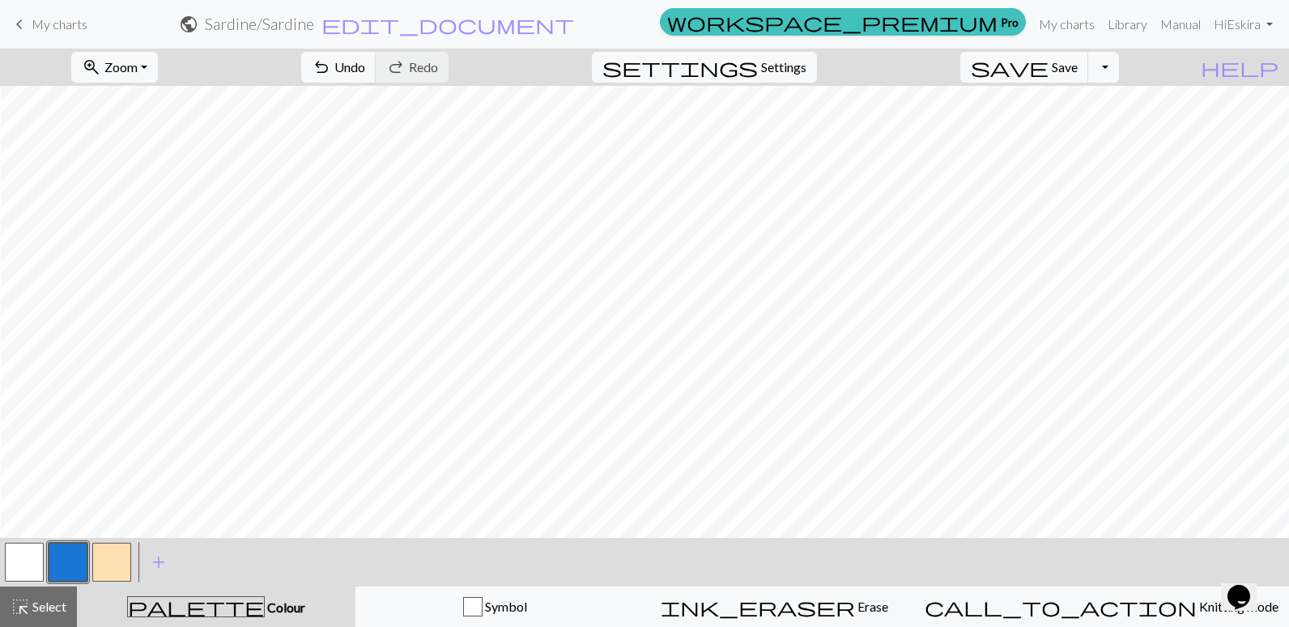
click at [119, 557] on button "button" at bounding box center [111, 562] width 39 height 39
click at [70, 556] on button "button" at bounding box center [68, 562] width 39 height 39
click at [108, 551] on button "button" at bounding box center [111, 562] width 39 height 39
click at [69, 562] on button "button" at bounding box center [68, 562] width 39 height 39
click at [115, 565] on button "button" at bounding box center [111, 562] width 39 height 39
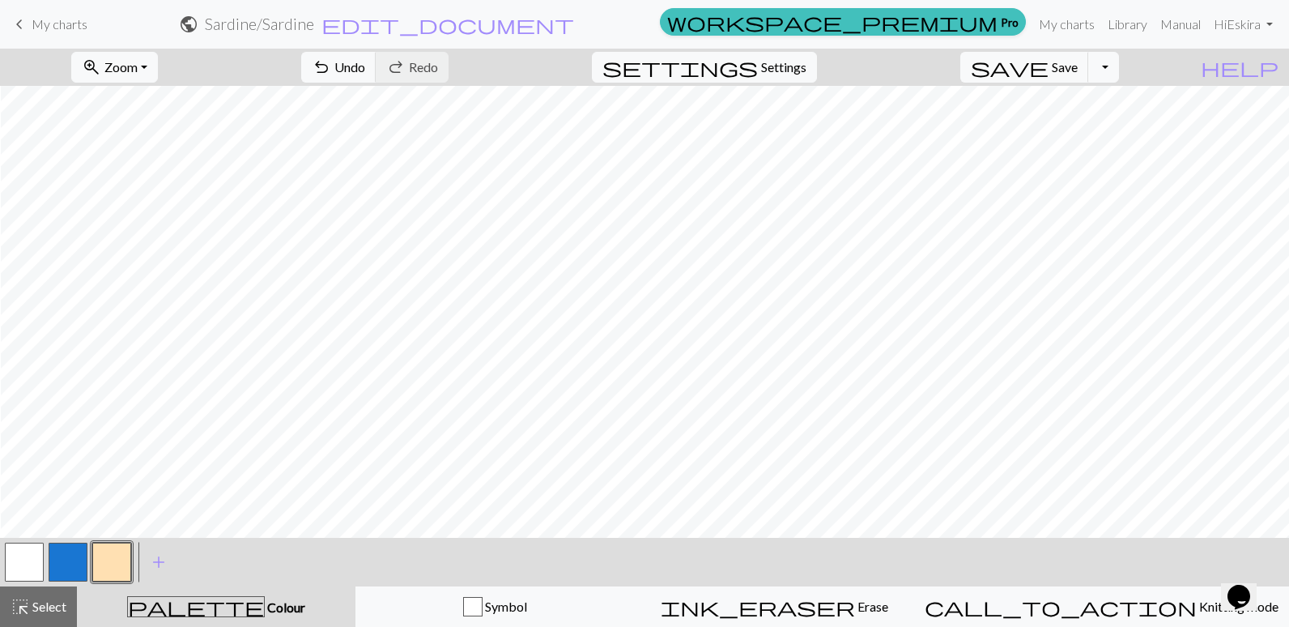
click at [69, 561] on button "button" at bounding box center [68, 562] width 39 height 39
click at [104, 552] on button "button" at bounding box center [111, 562] width 39 height 39
click at [62, 563] on button "button" at bounding box center [68, 562] width 39 height 39
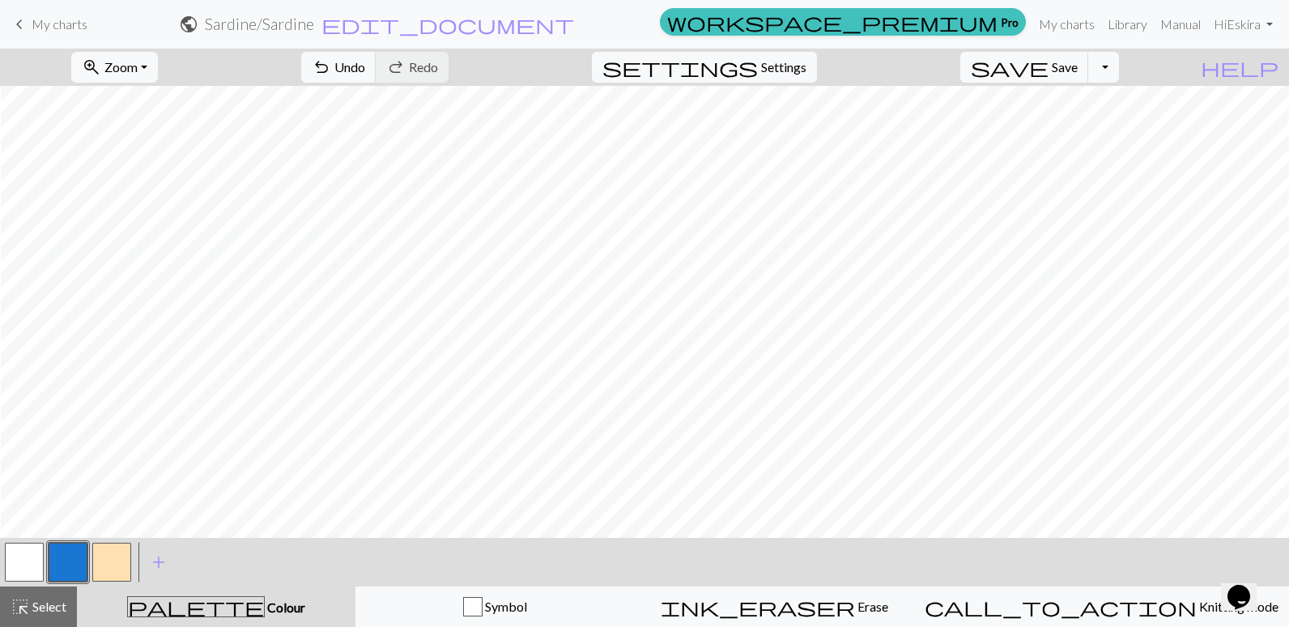
click at [118, 560] on button "button" at bounding box center [111, 562] width 39 height 39
click at [55, 564] on button "button" at bounding box center [68, 562] width 39 height 39
click at [100, 558] on button "button" at bounding box center [111, 562] width 39 height 39
click at [76, 567] on button "button" at bounding box center [68, 562] width 39 height 39
click at [109, 566] on button "button" at bounding box center [111, 562] width 39 height 39
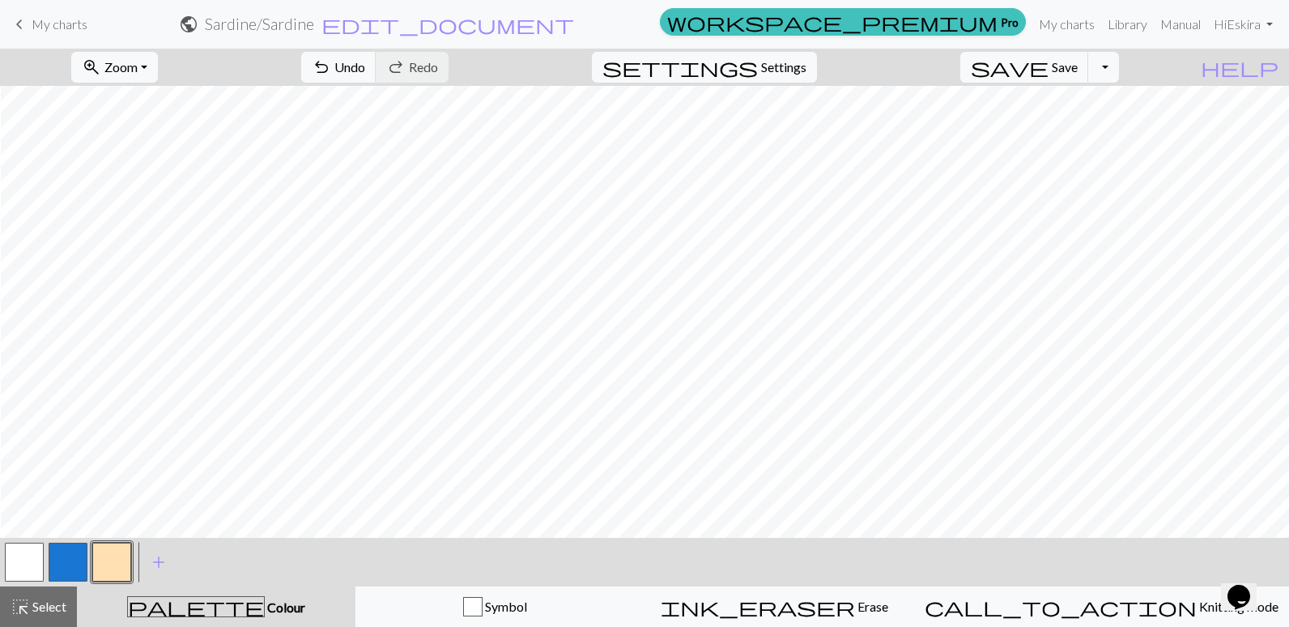
click at [57, 565] on button "button" at bounding box center [68, 562] width 39 height 39
click at [109, 564] on button "button" at bounding box center [111, 562] width 39 height 39
click at [57, 555] on button "button" at bounding box center [68, 562] width 39 height 39
click at [109, 557] on button "button" at bounding box center [111, 562] width 39 height 39
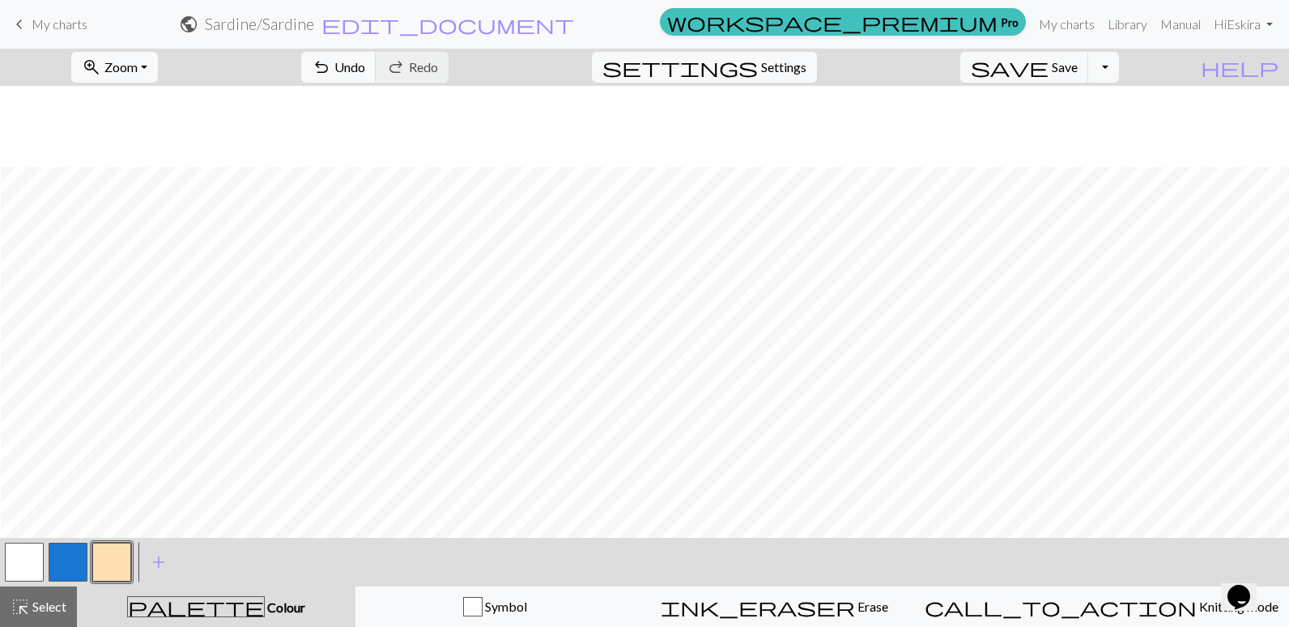
scroll to position [648, 955]
click at [58, 562] on button "button" at bounding box center [68, 562] width 39 height 39
click at [116, 560] on button "button" at bounding box center [111, 562] width 39 height 39
click at [75, 565] on button "button" at bounding box center [68, 562] width 39 height 39
click at [102, 562] on button "button" at bounding box center [111, 562] width 39 height 39
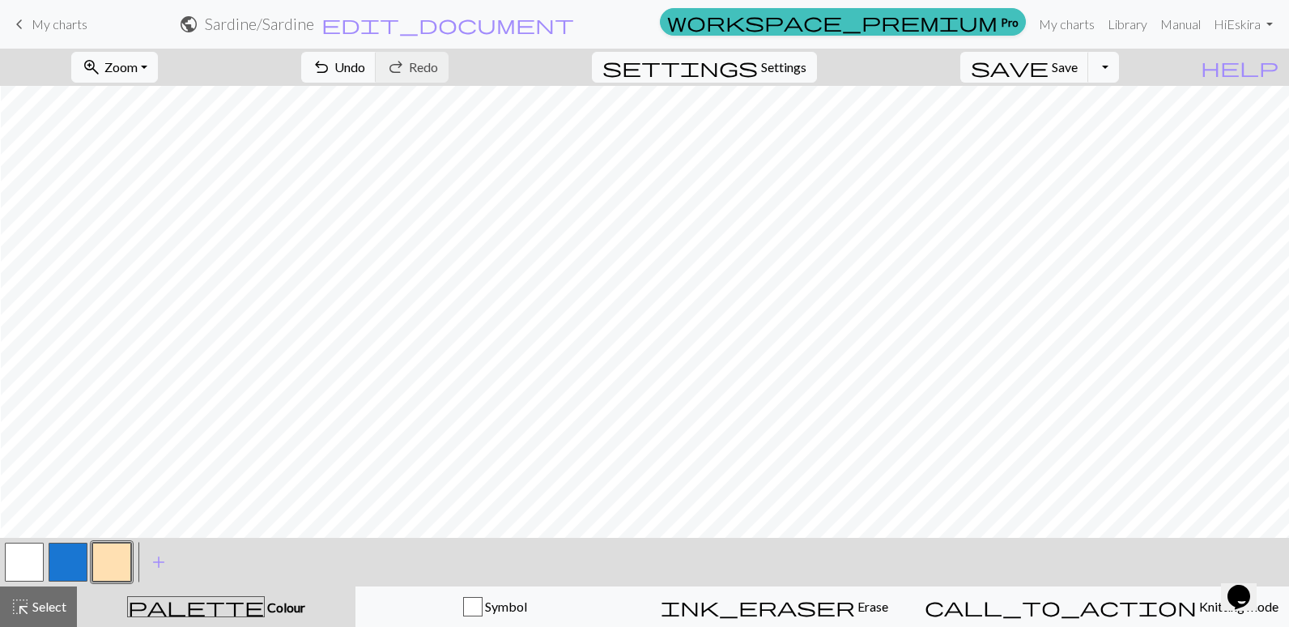
click at [69, 567] on button "button" at bounding box center [68, 562] width 39 height 39
click at [112, 556] on button "button" at bounding box center [111, 562] width 39 height 39
click at [69, 557] on button "button" at bounding box center [68, 562] width 39 height 39
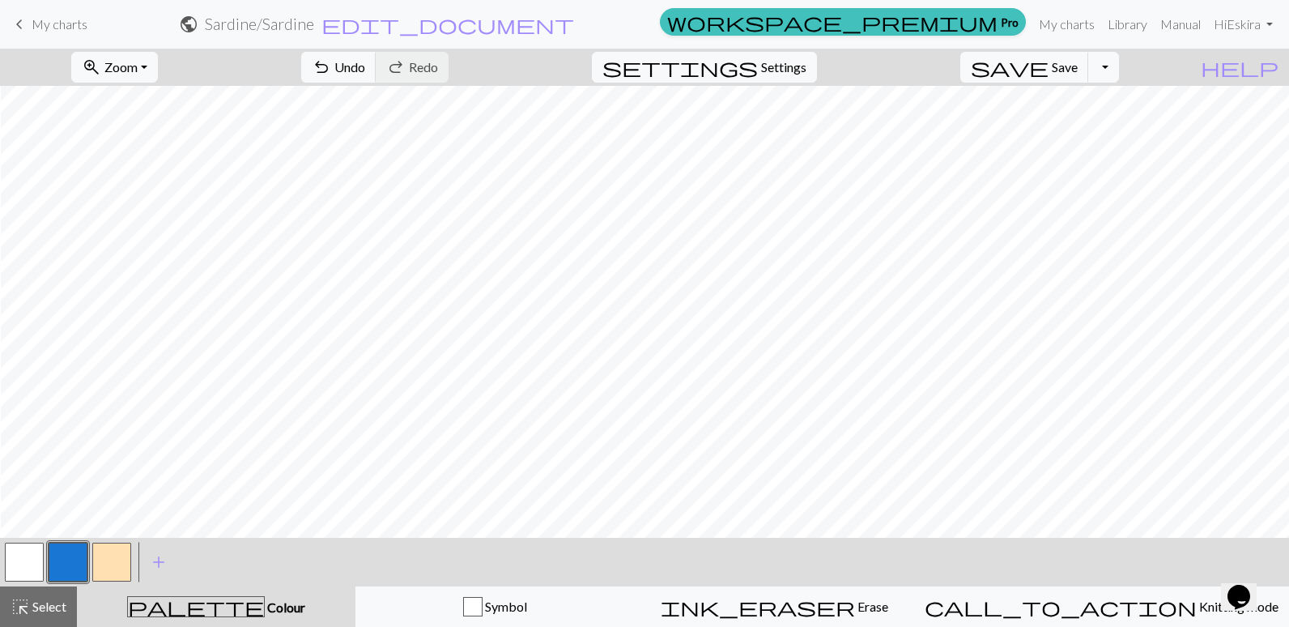
click at [117, 562] on button "button" at bounding box center [111, 562] width 39 height 39
click at [68, 569] on button "button" at bounding box center [68, 562] width 39 height 39
click at [124, 565] on button "button" at bounding box center [111, 562] width 39 height 39
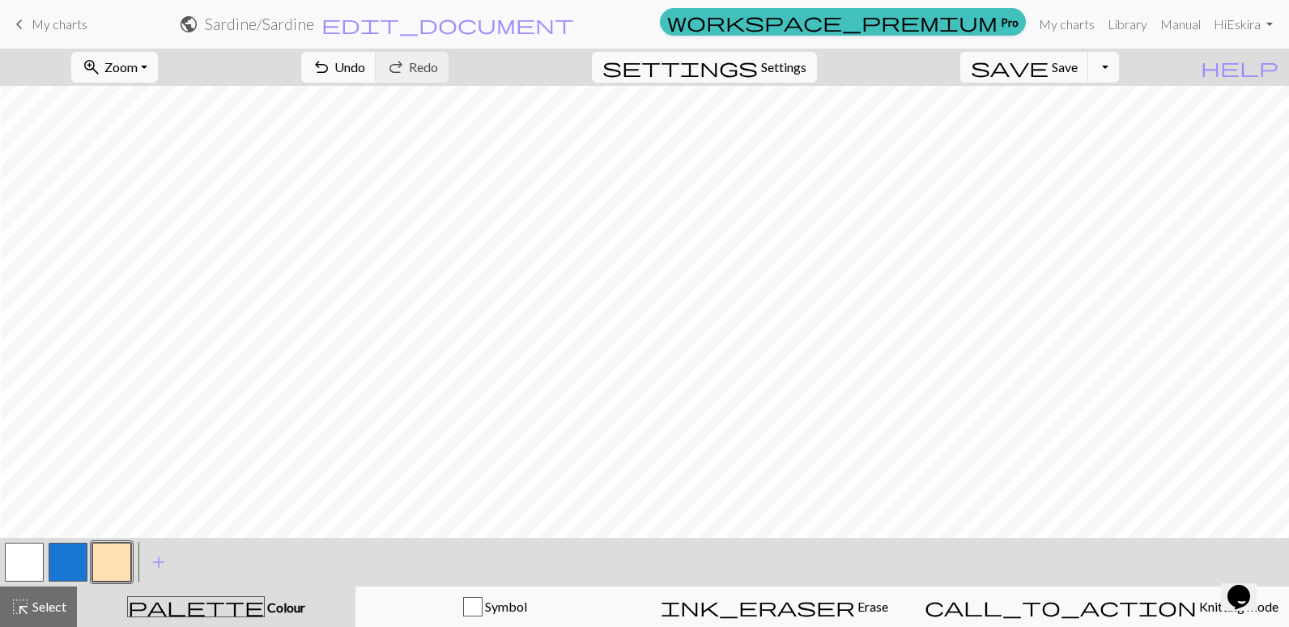
click at [60, 555] on button "button" at bounding box center [68, 562] width 39 height 39
click at [106, 561] on button "button" at bounding box center [111, 562] width 39 height 39
click at [58, 560] on button "button" at bounding box center [68, 562] width 39 height 39
click at [102, 555] on button "button" at bounding box center [111, 562] width 39 height 39
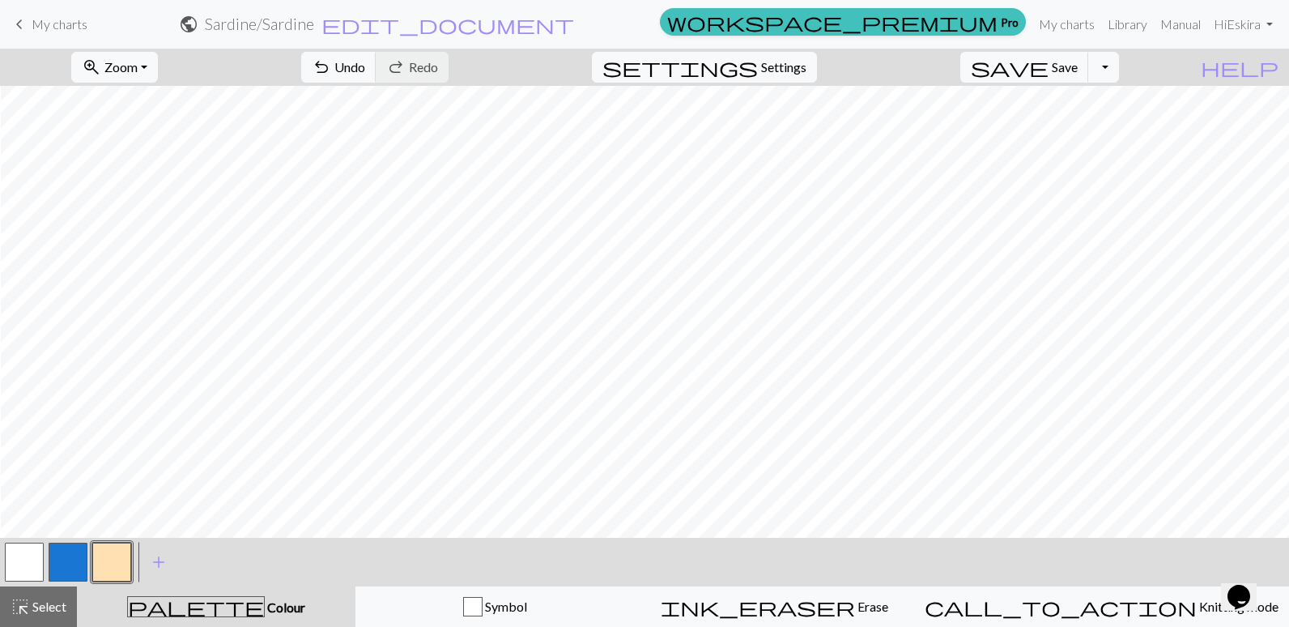
click at [55, 553] on button "button" at bounding box center [68, 562] width 39 height 39
click at [109, 560] on button "button" at bounding box center [111, 562] width 39 height 39
click at [74, 561] on button "button" at bounding box center [68, 562] width 39 height 39
drag, startPoint x: 104, startPoint y: 562, endPoint x: 107, endPoint y: 554, distance: 8.7
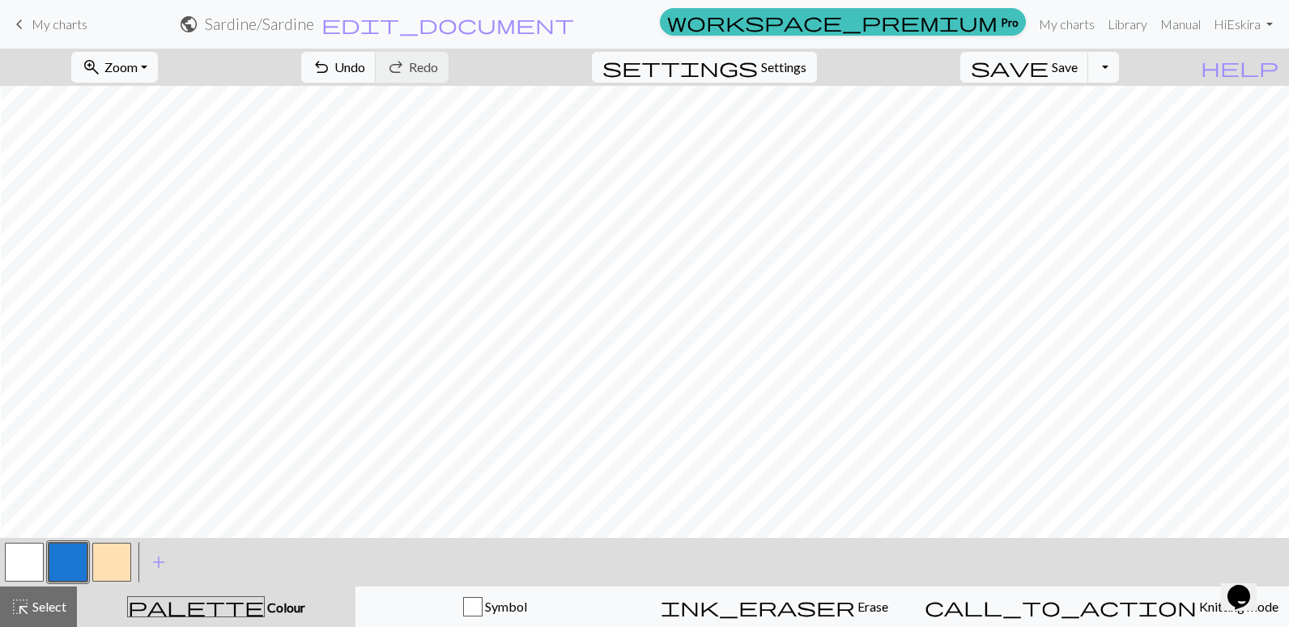
click at [104, 560] on button "button" at bounding box center [111, 562] width 39 height 39
click at [71, 565] on button "button" at bounding box center [68, 562] width 39 height 39
click at [93, 553] on button "button" at bounding box center [111, 562] width 39 height 39
click at [68, 554] on button "button" at bounding box center [68, 562] width 39 height 39
click at [96, 557] on button "button" at bounding box center [111, 562] width 39 height 39
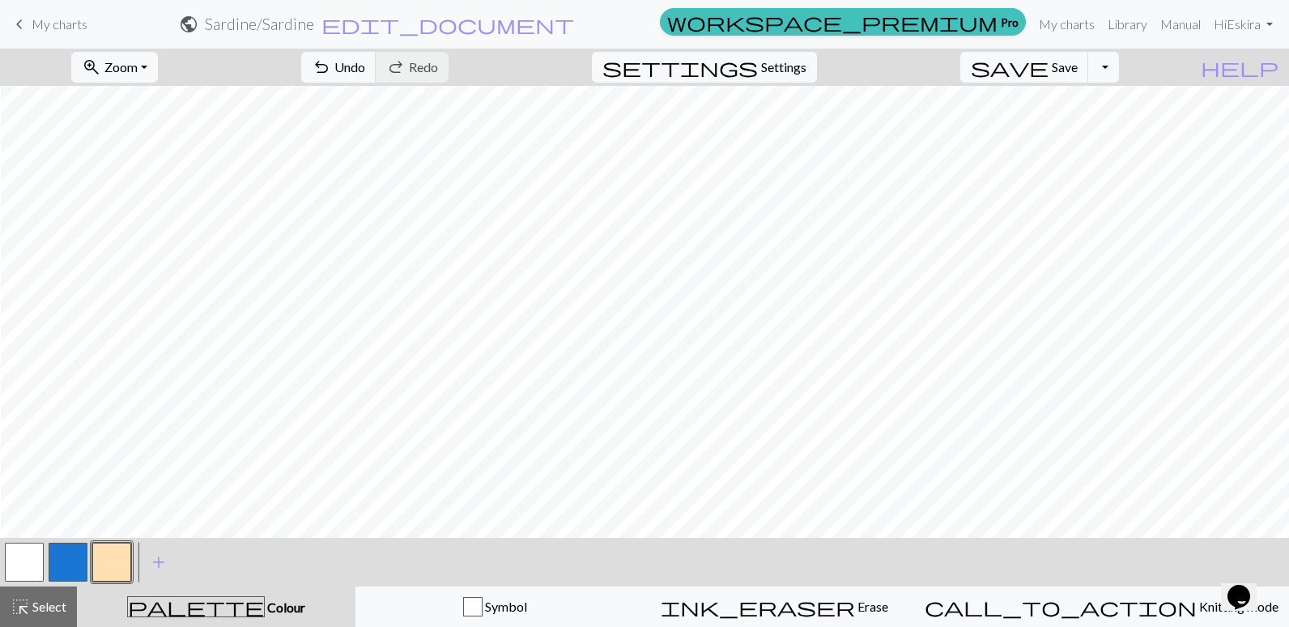
click at [72, 556] on button "button" at bounding box center [68, 562] width 39 height 39
click at [104, 555] on button "button" at bounding box center [111, 562] width 39 height 39
click at [67, 562] on button "button" at bounding box center [68, 562] width 39 height 39
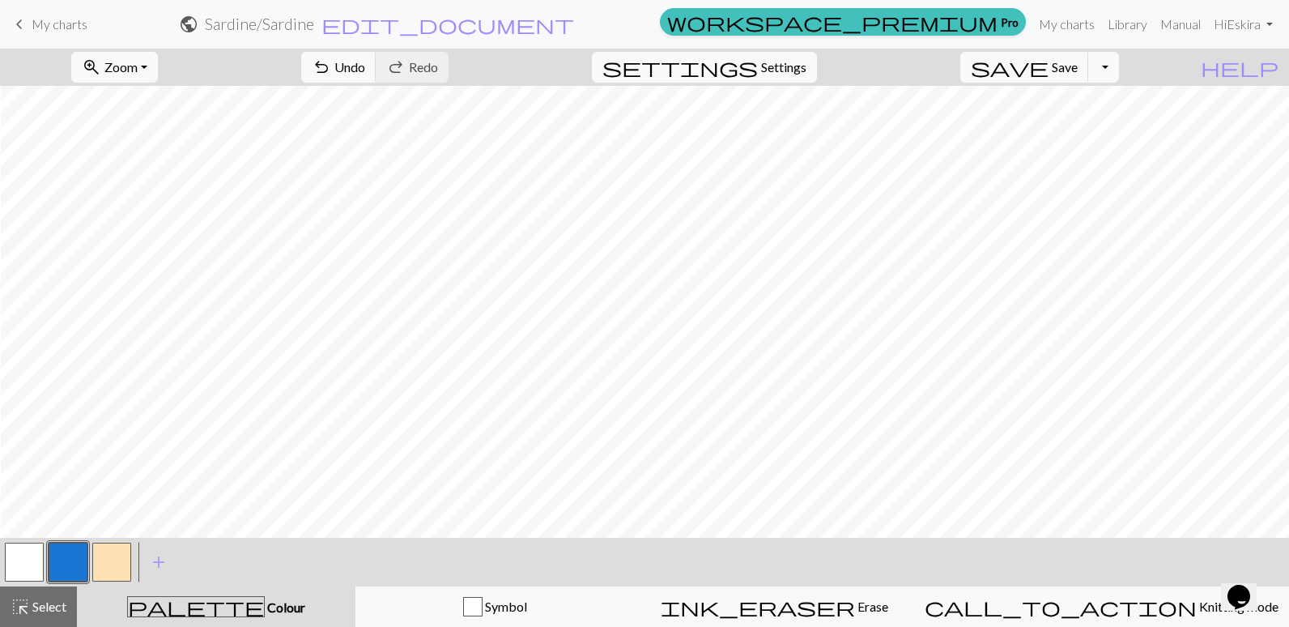
scroll to position [1134, 955]
click at [113, 552] on button "button" at bounding box center [111, 562] width 39 height 39
click at [57, 553] on button "button" at bounding box center [68, 562] width 39 height 39
click at [116, 562] on button "button" at bounding box center [111, 562] width 39 height 39
drag, startPoint x: 60, startPoint y: 554, endPoint x: 72, endPoint y: 549, distance: 13.1
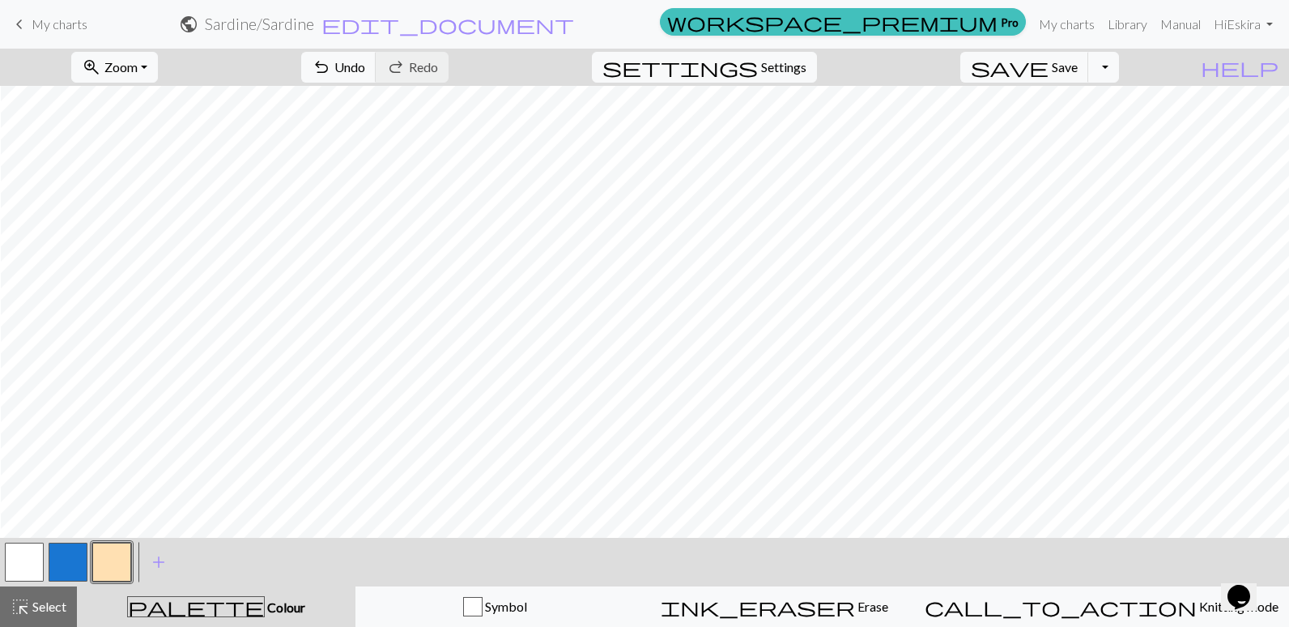
click at [62, 553] on button "button" at bounding box center [68, 562] width 39 height 39
click at [104, 562] on button "button" at bounding box center [111, 562] width 39 height 39
click at [79, 565] on button "button" at bounding box center [68, 562] width 39 height 39
click at [108, 564] on button "button" at bounding box center [111, 562] width 39 height 39
click at [72, 562] on button "button" at bounding box center [68, 562] width 39 height 39
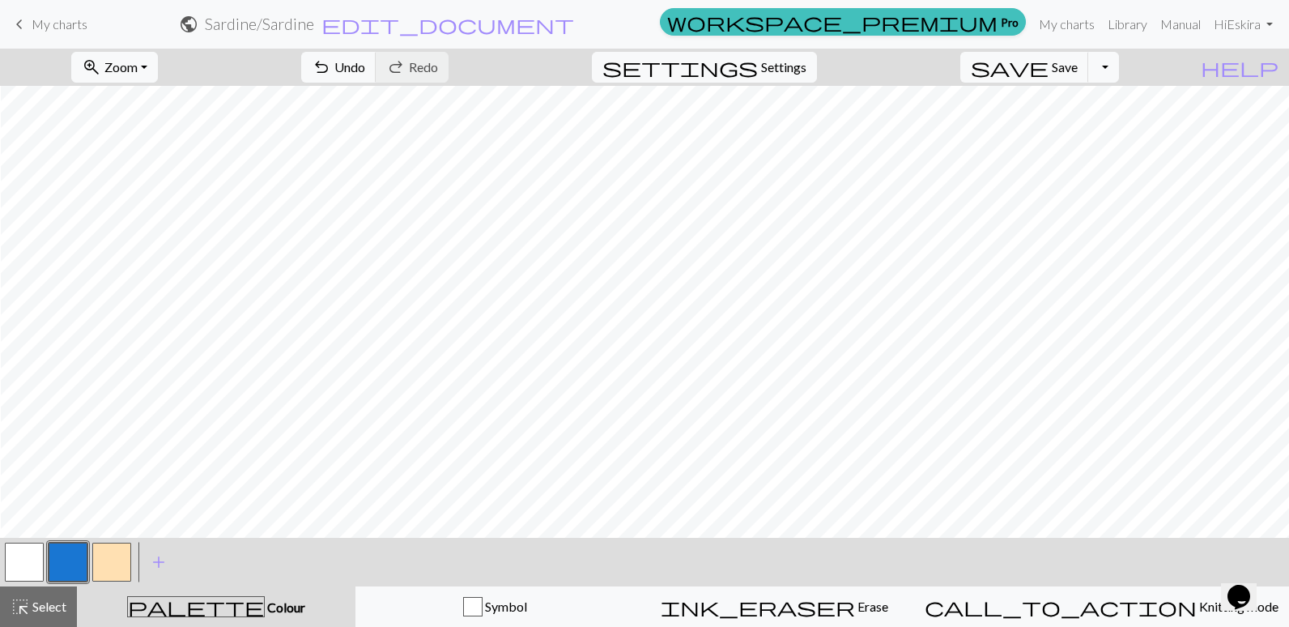
click at [104, 568] on button "button" at bounding box center [111, 562] width 39 height 39
click at [49, 566] on button "button" at bounding box center [68, 562] width 39 height 39
click at [113, 556] on button "button" at bounding box center [111, 562] width 39 height 39
click at [70, 566] on button "button" at bounding box center [68, 562] width 39 height 39
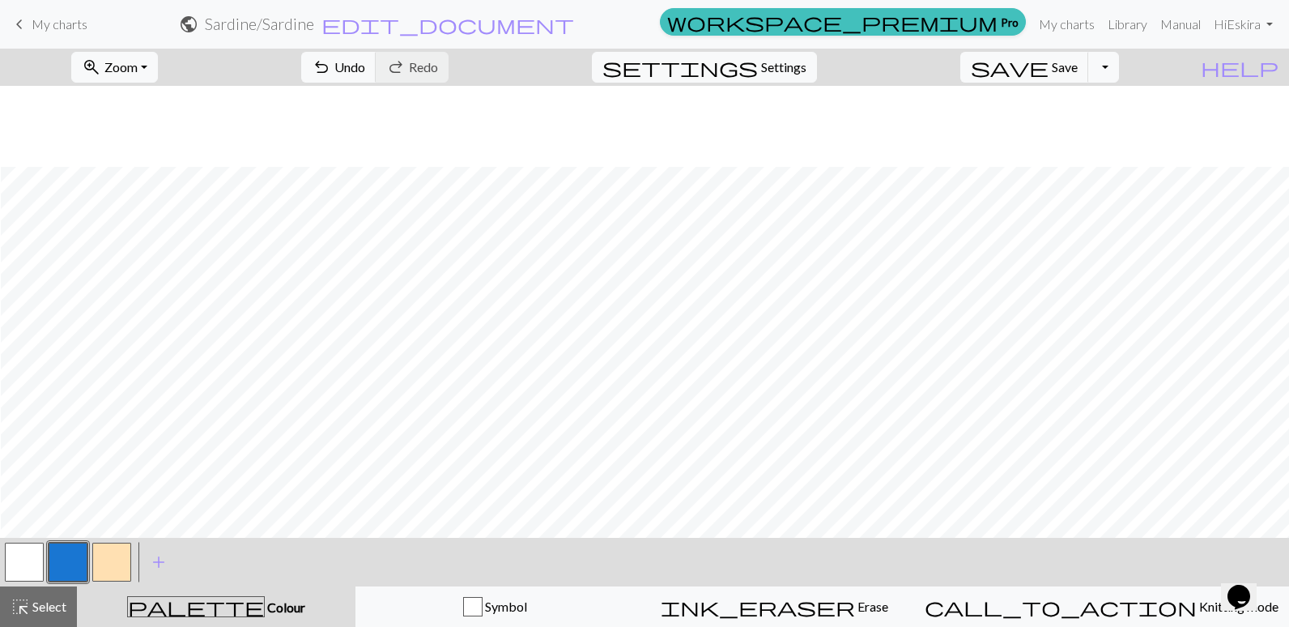
scroll to position [1377, 955]
click at [99, 556] on button "button" at bounding box center [111, 562] width 39 height 39
click at [67, 556] on button "button" at bounding box center [68, 562] width 39 height 39
click at [100, 556] on button "button" at bounding box center [111, 562] width 39 height 39
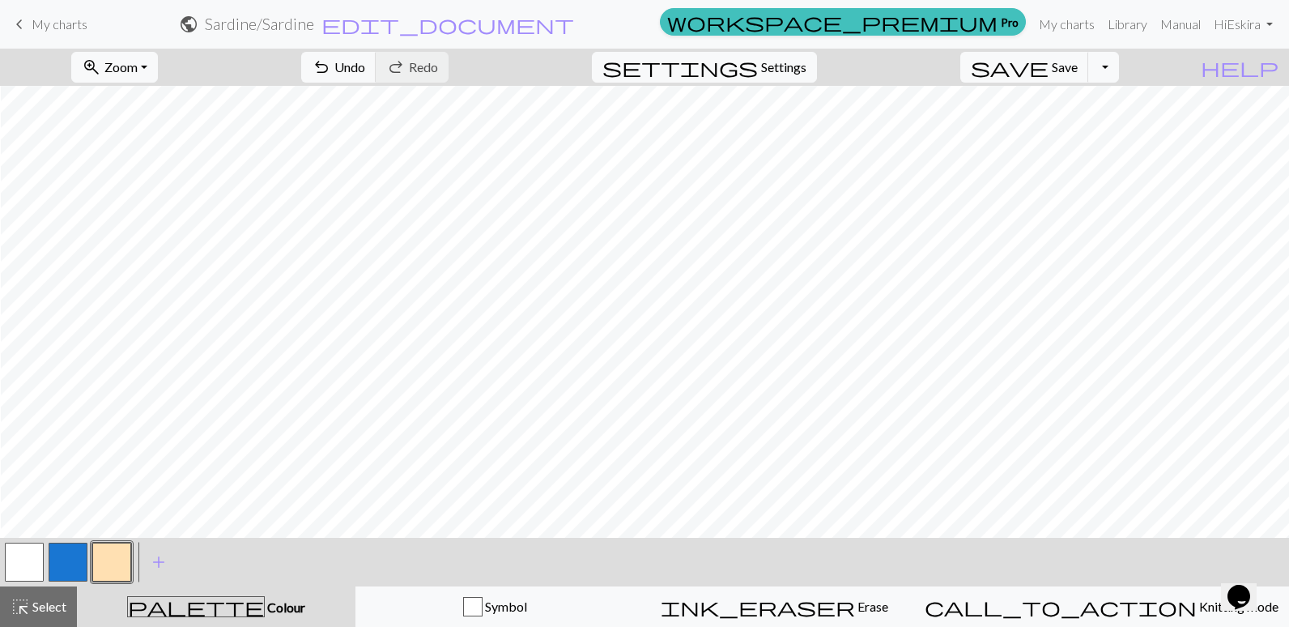
drag, startPoint x: 75, startPoint y: 560, endPoint x: 155, endPoint y: 535, distance: 84.0
click at [75, 560] on button "button" at bounding box center [68, 562] width 39 height 39
click at [96, 565] on button "button" at bounding box center [111, 562] width 39 height 39
click at [71, 544] on button "button" at bounding box center [68, 562] width 39 height 39
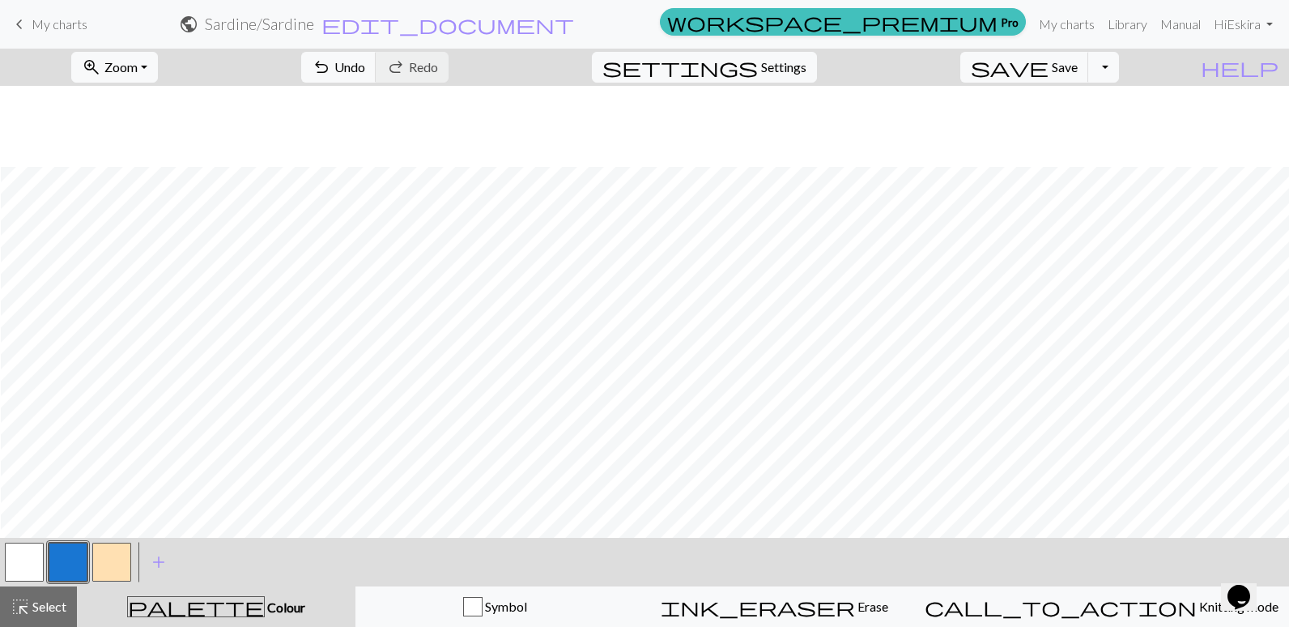
scroll to position [1620, 955]
click at [120, 567] on button "button" at bounding box center [111, 562] width 39 height 39
click at [55, 560] on button "button" at bounding box center [68, 562] width 39 height 39
click at [121, 568] on button "button" at bounding box center [111, 562] width 39 height 39
drag, startPoint x: 64, startPoint y: 560, endPoint x: 73, endPoint y: 560, distance: 8.9
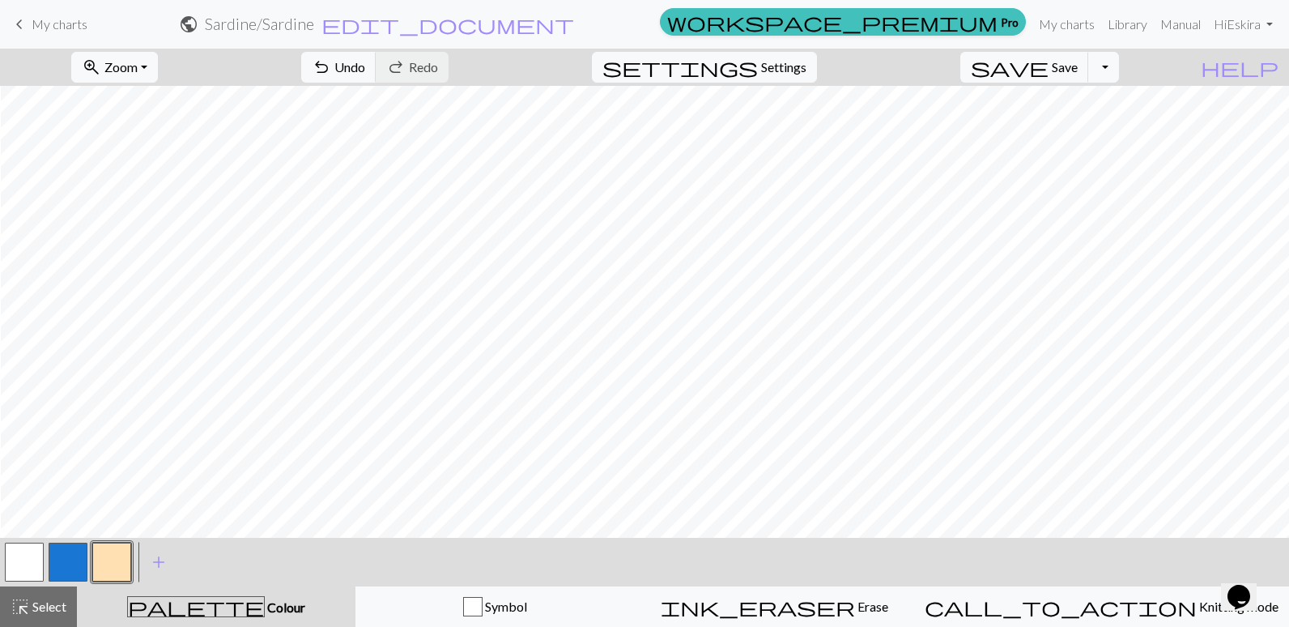
click at [65, 560] on button "button" at bounding box center [68, 562] width 39 height 39
click at [108, 547] on button "button" at bounding box center [111, 562] width 39 height 39
drag, startPoint x: 74, startPoint y: 560, endPoint x: 169, endPoint y: 536, distance: 98.6
click at [74, 561] on button "button" at bounding box center [68, 562] width 39 height 39
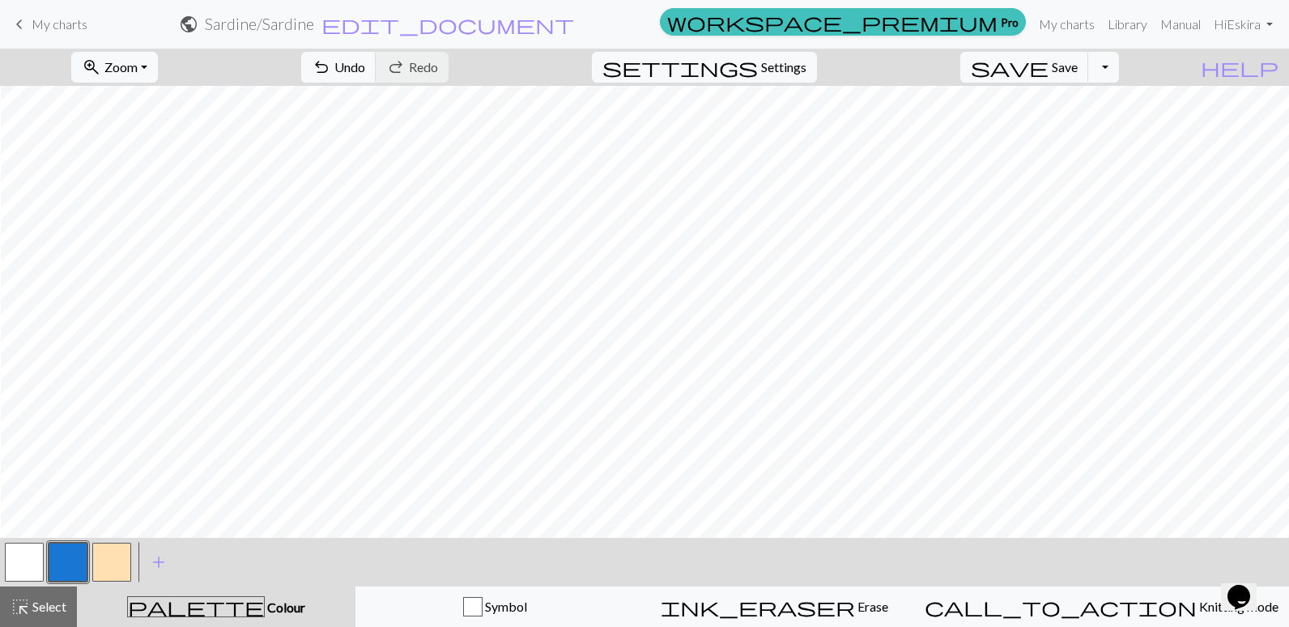
click at [119, 556] on button "button" at bounding box center [111, 562] width 39 height 39
click at [74, 556] on button "button" at bounding box center [68, 562] width 39 height 39
click at [110, 556] on button "button" at bounding box center [111, 562] width 39 height 39
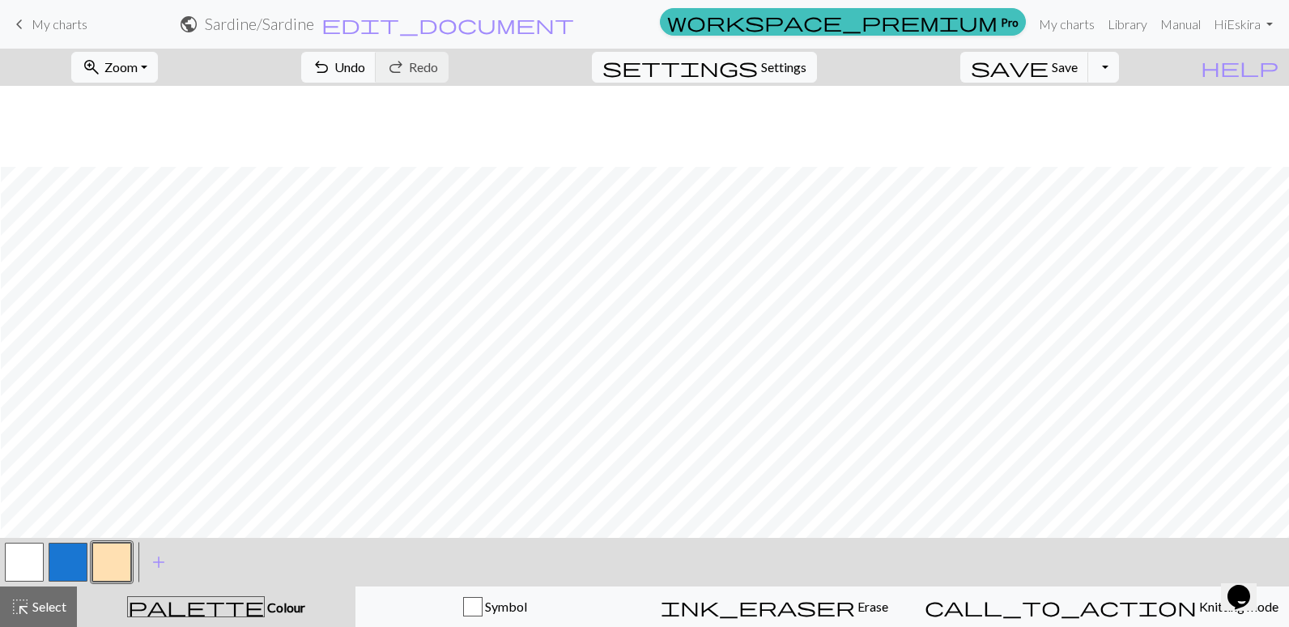
scroll to position [1701, 955]
click at [65, 560] on button "button" at bounding box center [68, 562] width 39 height 39
click at [117, 562] on button "button" at bounding box center [111, 562] width 39 height 39
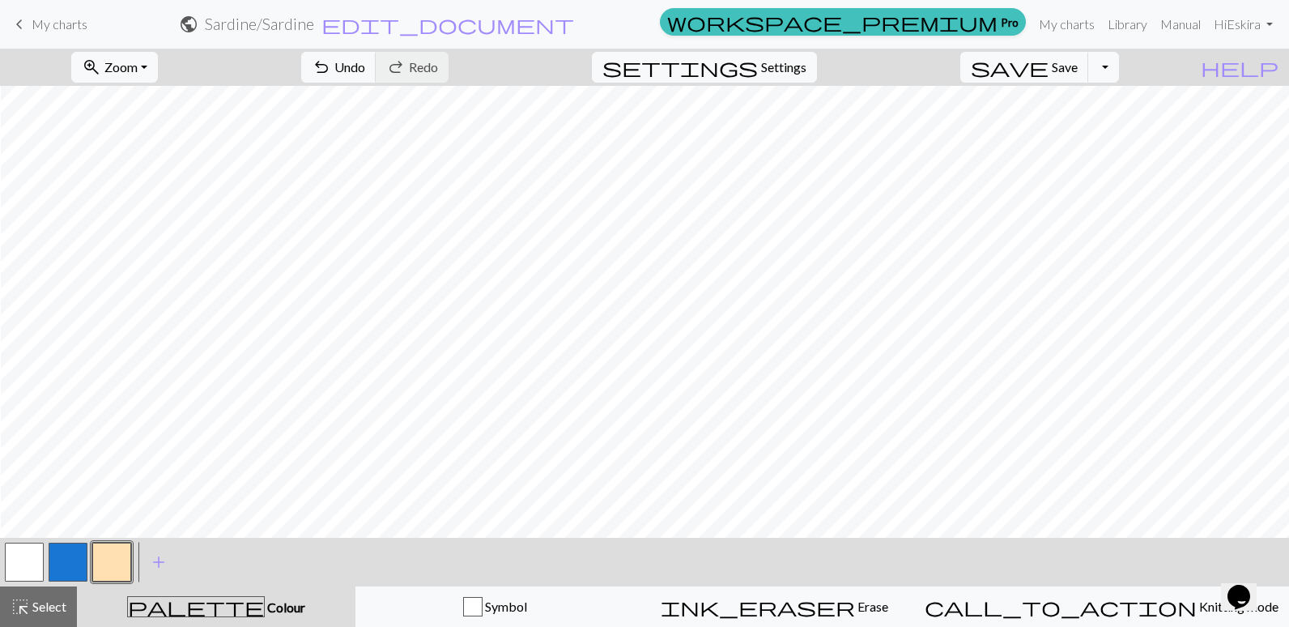
click at [70, 562] on button "button" at bounding box center [68, 562] width 39 height 39
click at [109, 552] on button "button" at bounding box center [111, 562] width 39 height 39
click at [60, 571] on button "button" at bounding box center [68, 562] width 39 height 39
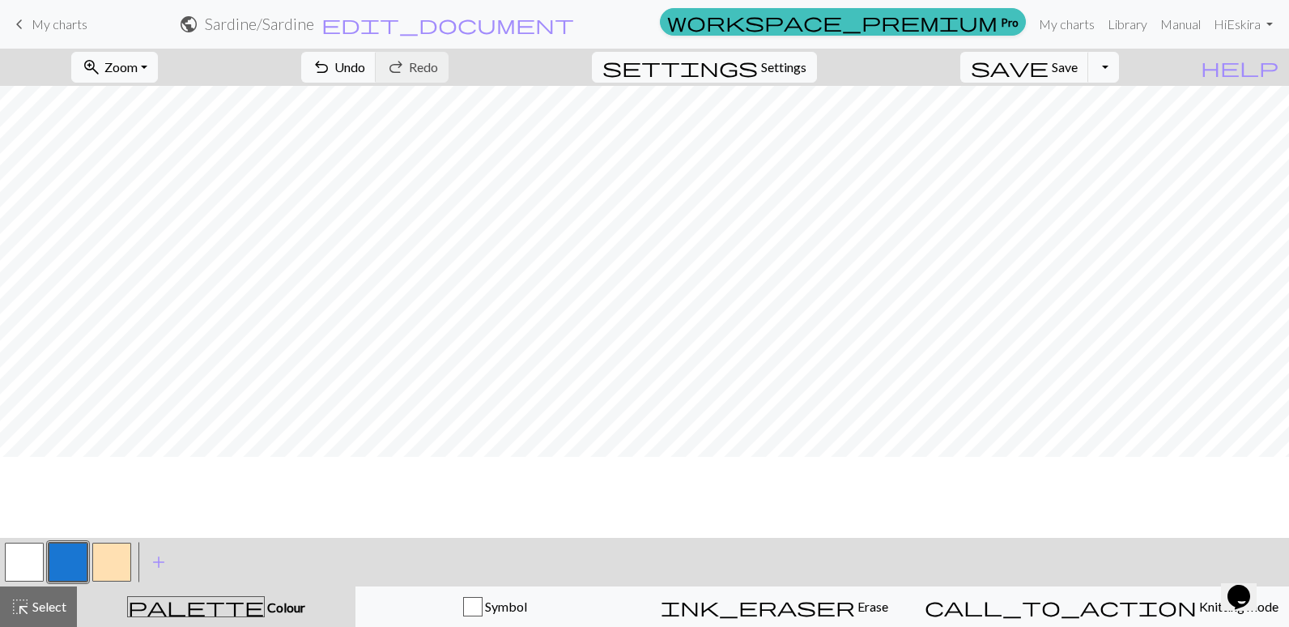
scroll to position [1253, 697]
click at [105, 560] on button "button" at bounding box center [111, 562] width 39 height 39
click at [76, 556] on button "button" at bounding box center [68, 562] width 39 height 39
click at [113, 566] on button "button" at bounding box center [111, 562] width 39 height 39
click at [63, 556] on button "button" at bounding box center [68, 562] width 39 height 39
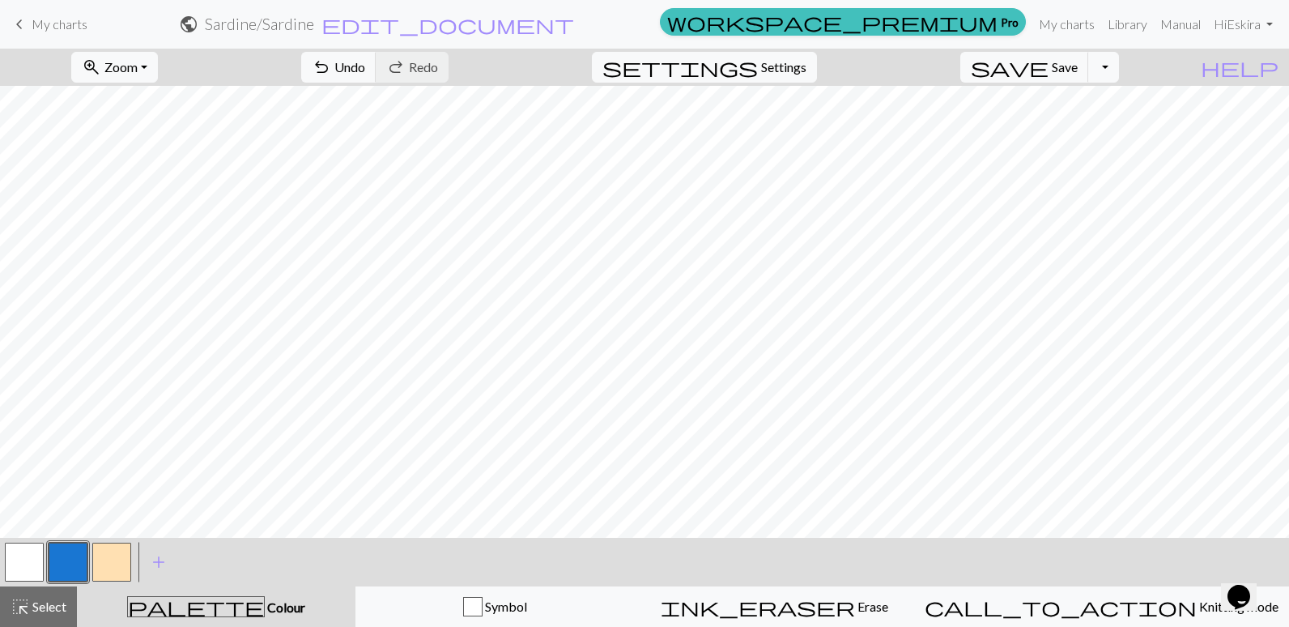
click at [111, 567] on button "button" at bounding box center [111, 562] width 39 height 39
click at [80, 553] on button "button" at bounding box center [68, 562] width 39 height 39
click at [105, 561] on button "button" at bounding box center [111, 562] width 39 height 39
click at [70, 565] on button "button" at bounding box center [68, 562] width 39 height 39
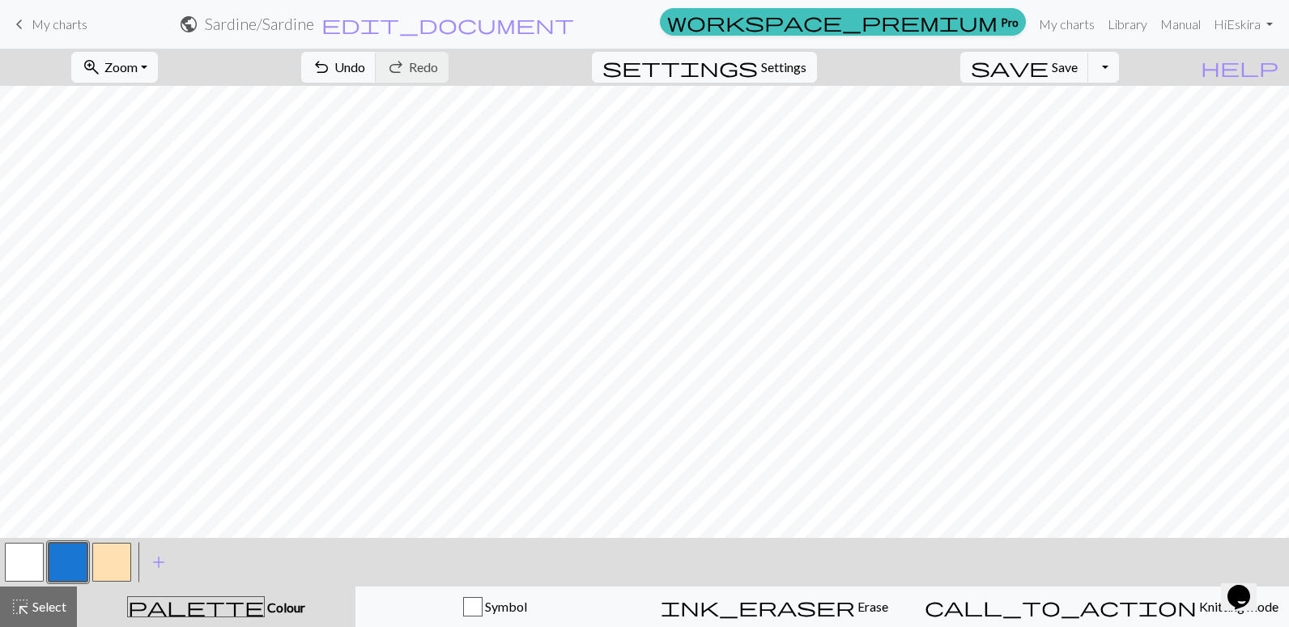
click at [121, 563] on button "button" at bounding box center [111, 562] width 39 height 39
click at [79, 560] on button "button" at bounding box center [68, 562] width 39 height 39
click at [99, 559] on button "button" at bounding box center [111, 562] width 39 height 39
click at [77, 562] on button "button" at bounding box center [68, 562] width 39 height 39
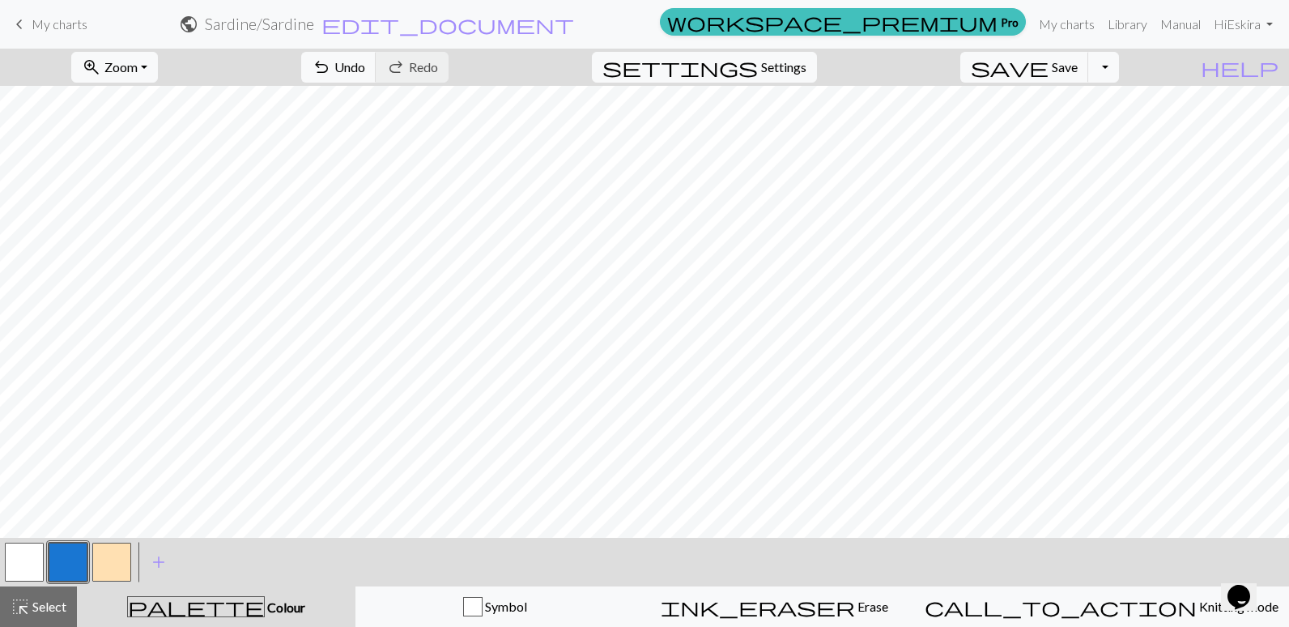
click at [22, 557] on button "button" at bounding box center [24, 562] width 39 height 39
click at [66, 568] on button "button" at bounding box center [68, 562] width 39 height 39
click at [102, 558] on button "button" at bounding box center [111, 562] width 39 height 39
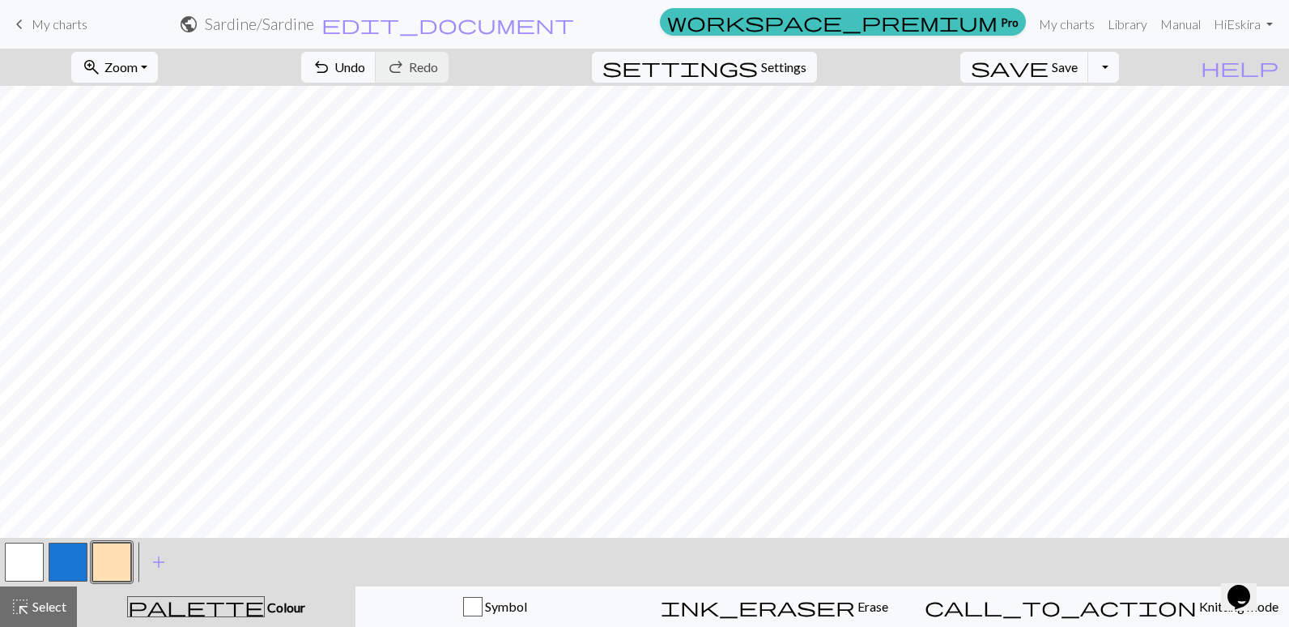
click at [45, 565] on div at bounding box center [67, 562] width 131 height 44
click at [53, 565] on button "button" at bounding box center [68, 562] width 39 height 39
click at [23, 554] on button "button" at bounding box center [24, 562] width 39 height 39
click at [69, 569] on button "button" at bounding box center [68, 562] width 39 height 39
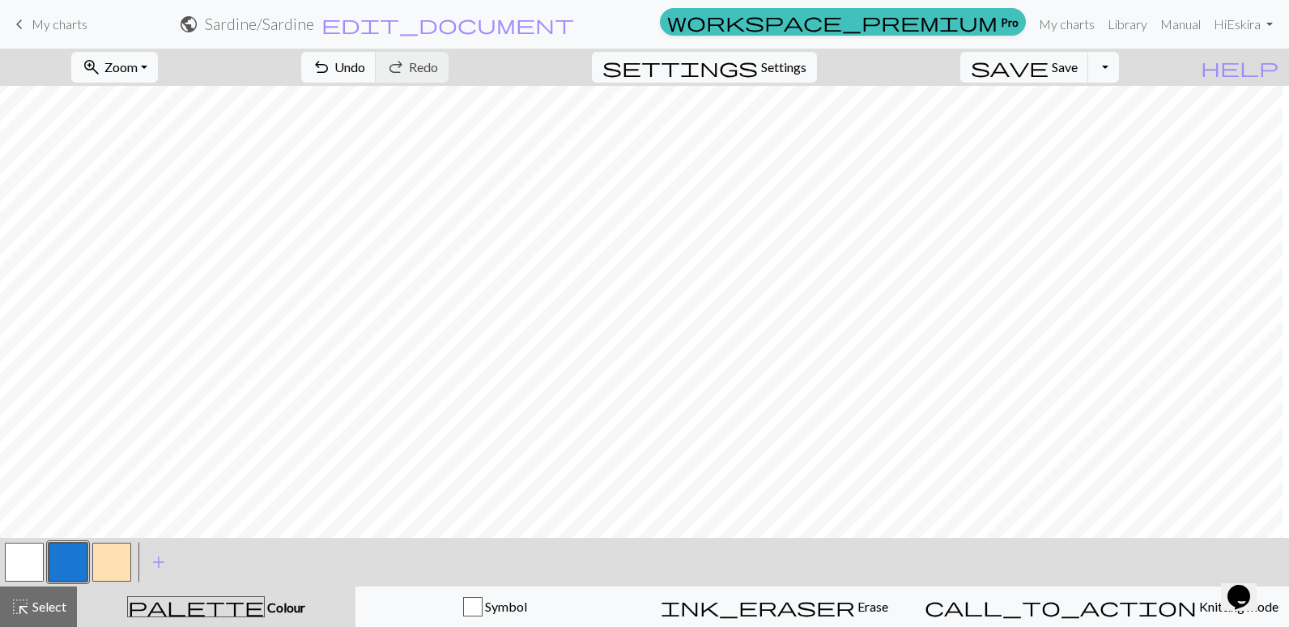
scroll to position [767, 152]
click at [109, 556] on button "button" at bounding box center [111, 562] width 39 height 39
click at [71, 555] on button "button" at bounding box center [68, 562] width 39 height 39
click at [113, 563] on button "button" at bounding box center [111, 562] width 39 height 39
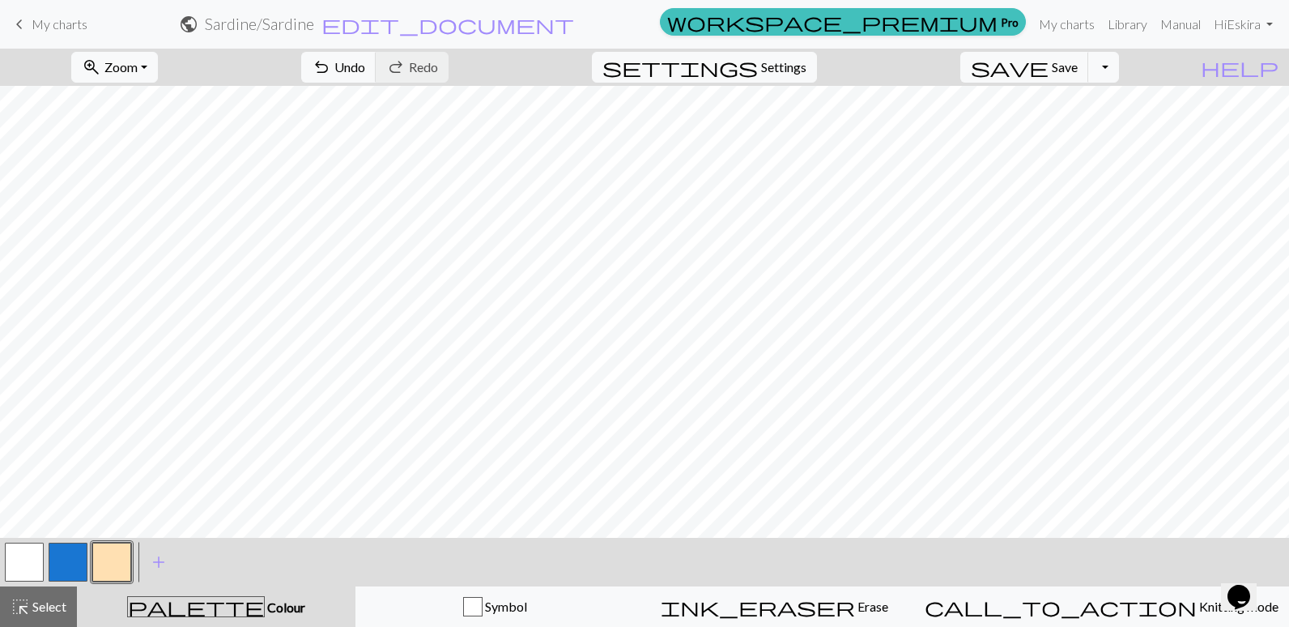
click at [68, 572] on button "button" at bounding box center [68, 562] width 39 height 39
drag, startPoint x: 25, startPoint y: 570, endPoint x: 44, endPoint y: 551, distance: 26.9
click at [25, 570] on button "button" at bounding box center [24, 562] width 39 height 39
click at [68, 559] on button "button" at bounding box center [68, 562] width 39 height 39
click at [111, 566] on button "button" at bounding box center [111, 562] width 39 height 39
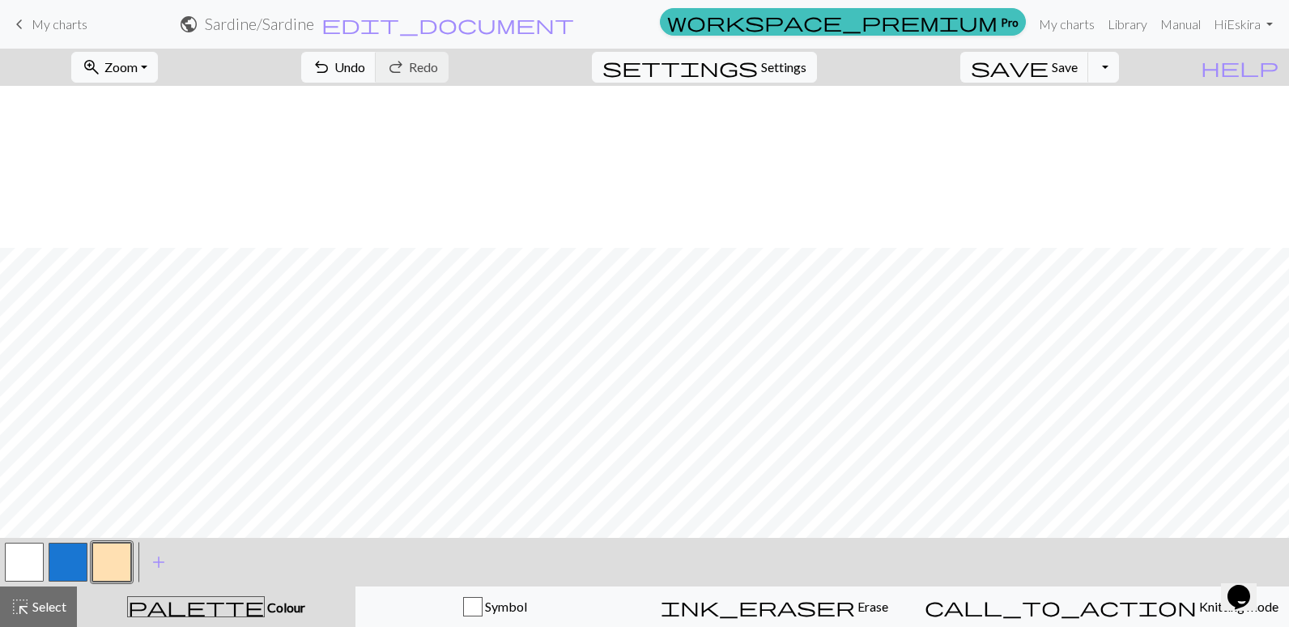
scroll to position [1010, 79]
click at [78, 553] on button "button" at bounding box center [68, 562] width 39 height 39
click at [114, 557] on button "button" at bounding box center [111, 562] width 39 height 39
click at [71, 557] on button "button" at bounding box center [68, 562] width 39 height 39
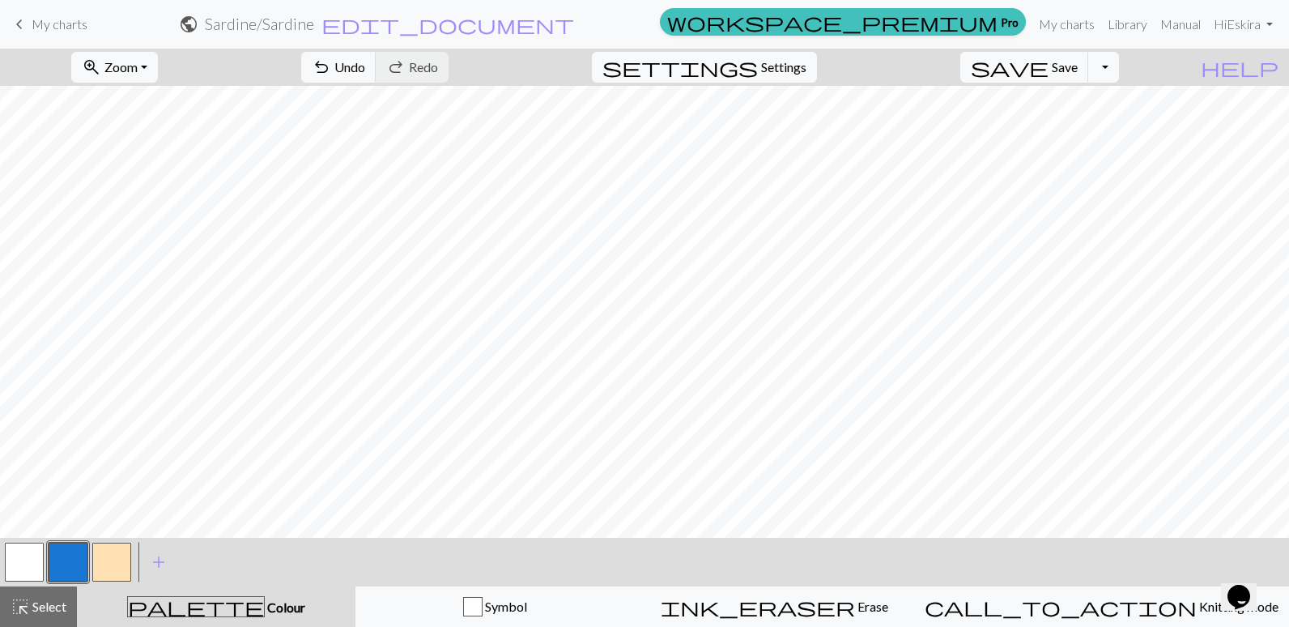
click at [105, 558] on button "button" at bounding box center [111, 562] width 39 height 39
click at [9, 561] on button "button" at bounding box center [24, 562] width 39 height 39
click at [74, 573] on button "button" at bounding box center [68, 562] width 39 height 39
click at [111, 565] on button "button" at bounding box center [111, 562] width 39 height 39
click at [74, 560] on button "button" at bounding box center [68, 562] width 39 height 39
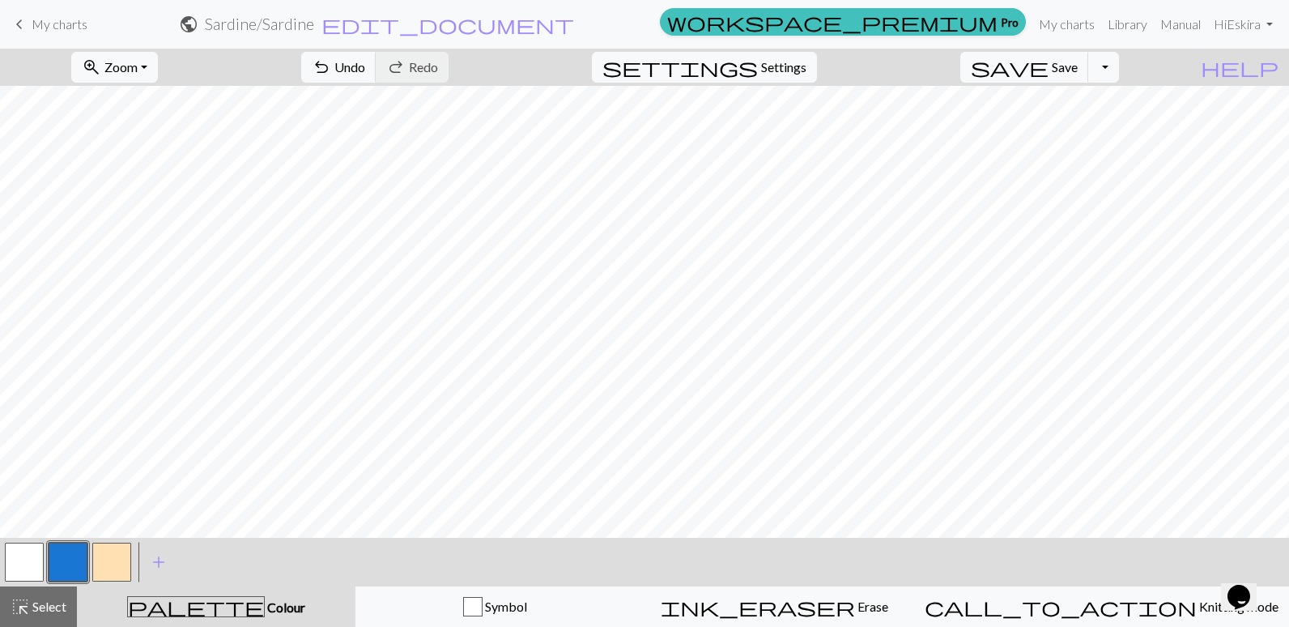
click at [24, 552] on button "button" at bounding box center [24, 562] width 39 height 39
click at [79, 569] on button "button" at bounding box center [68, 562] width 39 height 39
click at [107, 559] on button "button" at bounding box center [111, 562] width 39 height 39
click at [78, 556] on button "button" at bounding box center [68, 562] width 39 height 39
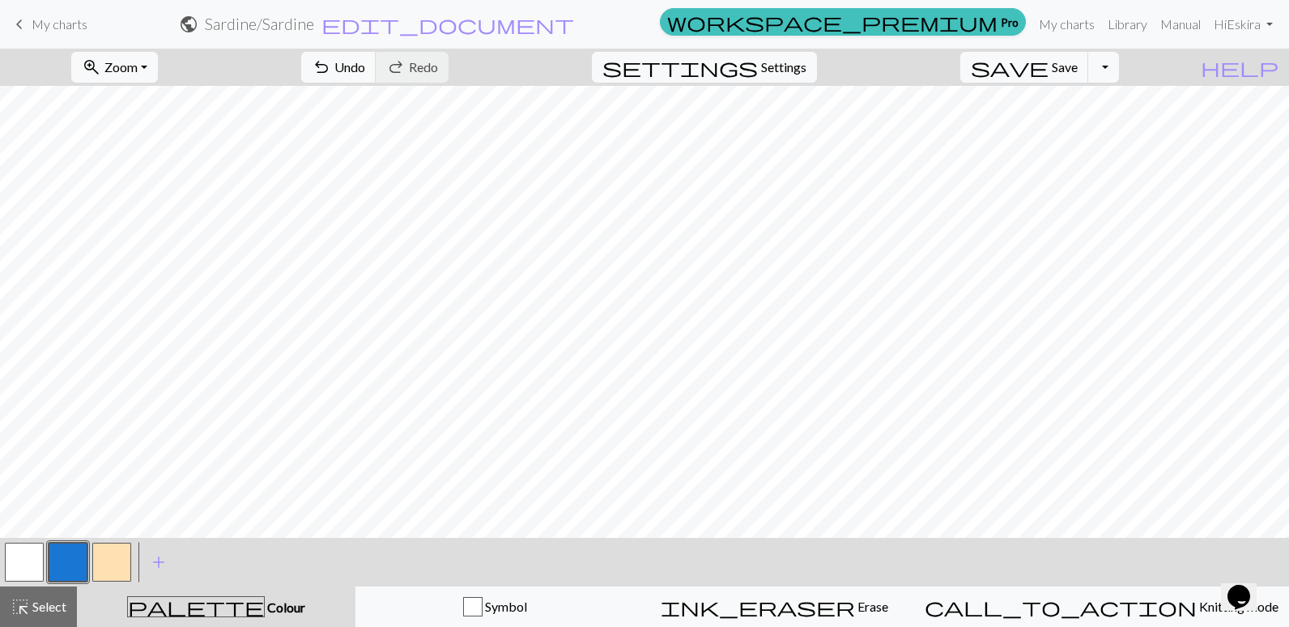
click at [117, 561] on button "button" at bounding box center [111, 562] width 39 height 39
click at [78, 561] on button "button" at bounding box center [68, 562] width 39 height 39
click at [118, 565] on button "button" at bounding box center [111, 562] width 39 height 39
click at [75, 557] on button "button" at bounding box center [68, 562] width 39 height 39
click at [106, 567] on button "button" at bounding box center [111, 562] width 39 height 39
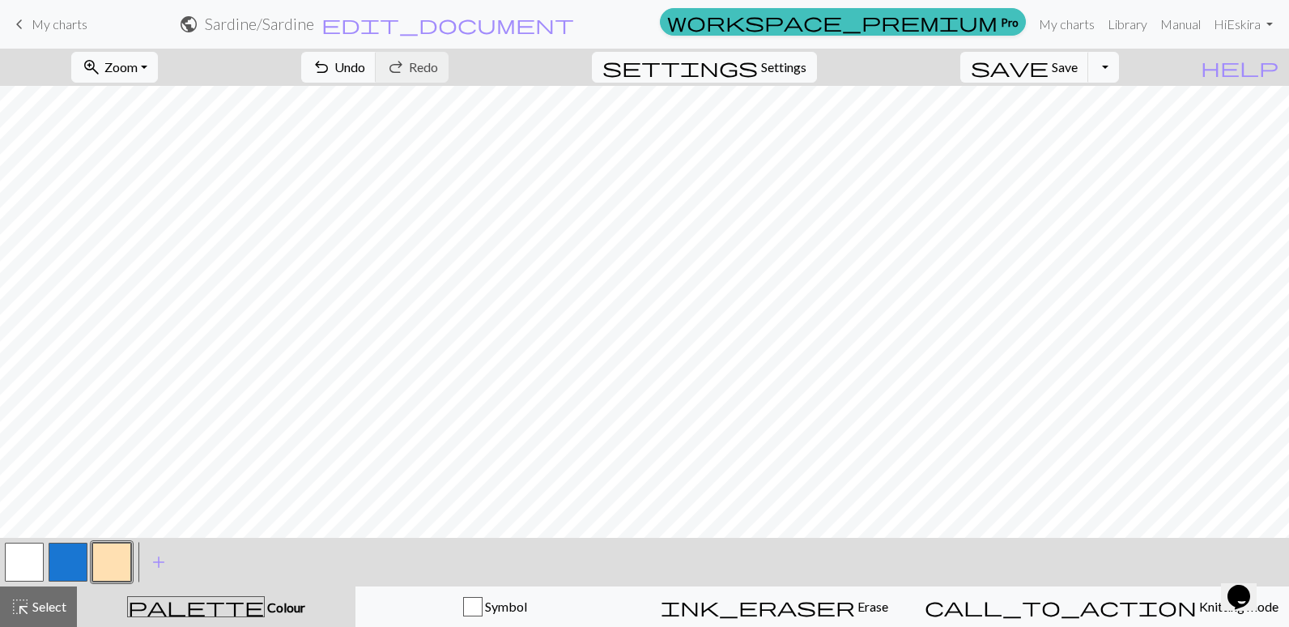
click at [61, 559] on button "button" at bounding box center [68, 562] width 39 height 39
click at [109, 557] on button "button" at bounding box center [111, 562] width 39 height 39
click at [83, 557] on button "button" at bounding box center [68, 562] width 39 height 39
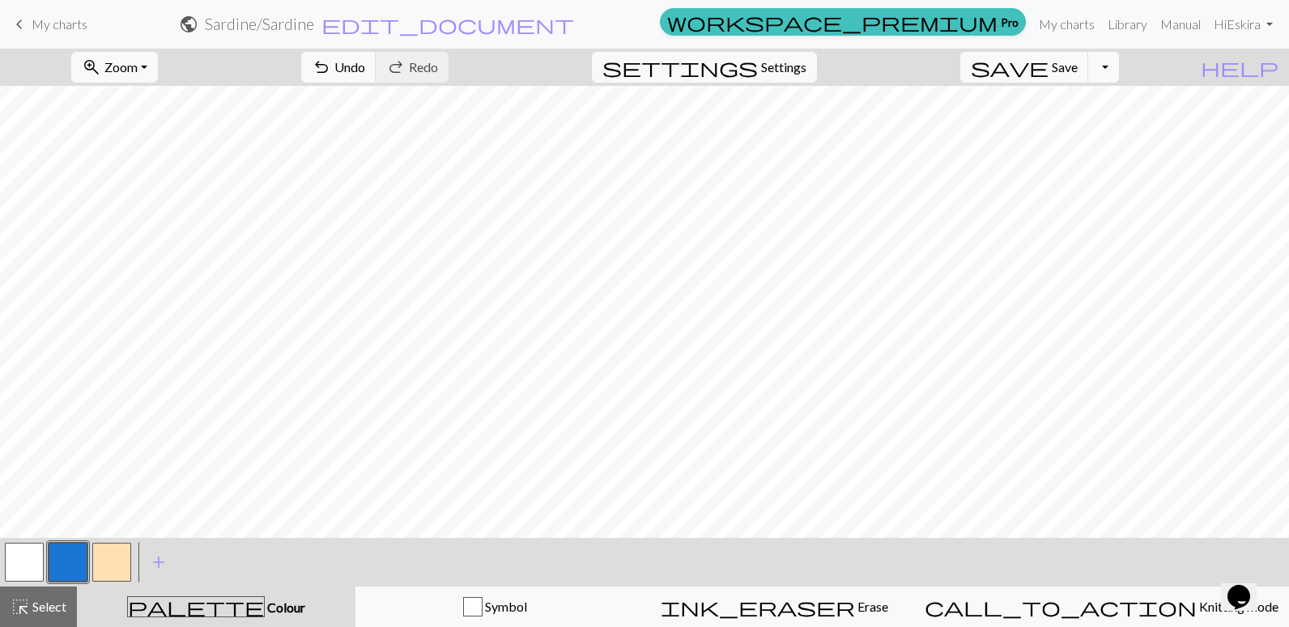
click at [108, 556] on button "button" at bounding box center [111, 562] width 39 height 39
click at [64, 563] on button "button" at bounding box center [68, 562] width 39 height 39
click at [92, 561] on div at bounding box center [112, 562] width 44 height 44
click at [108, 565] on button "button" at bounding box center [111, 562] width 39 height 39
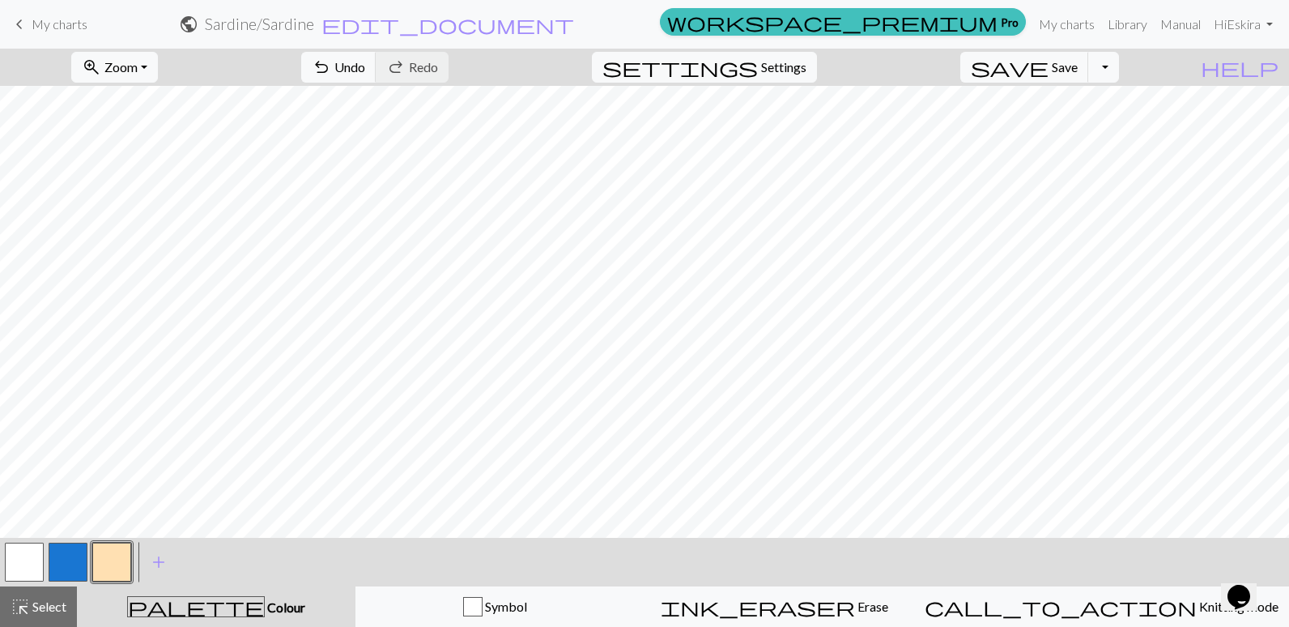
click at [63, 555] on button "button" at bounding box center [68, 562] width 39 height 39
click at [118, 561] on button "button" at bounding box center [111, 562] width 39 height 39
drag, startPoint x: 66, startPoint y: 561, endPoint x: 81, endPoint y: 555, distance: 16.0
click at [67, 560] on button "button" at bounding box center [68, 562] width 39 height 39
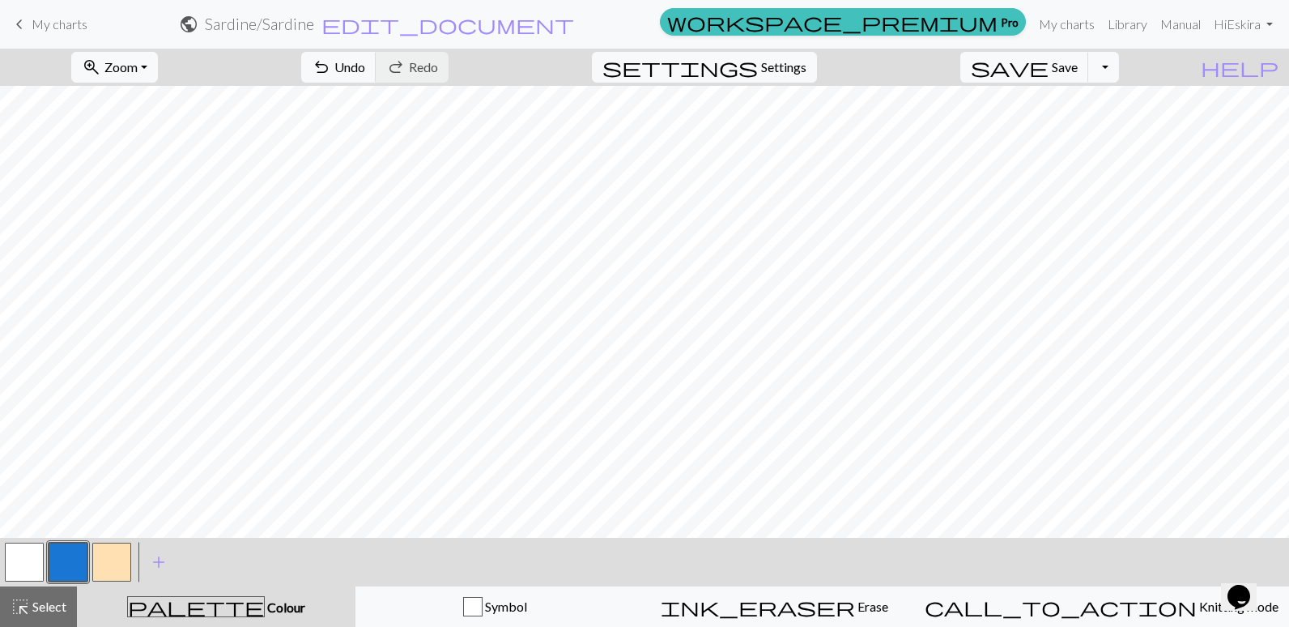
scroll to position [1577, 79]
click at [104, 553] on button "button" at bounding box center [111, 562] width 39 height 39
click at [73, 570] on button "button" at bounding box center [68, 562] width 39 height 39
click at [95, 557] on button "button" at bounding box center [111, 562] width 39 height 39
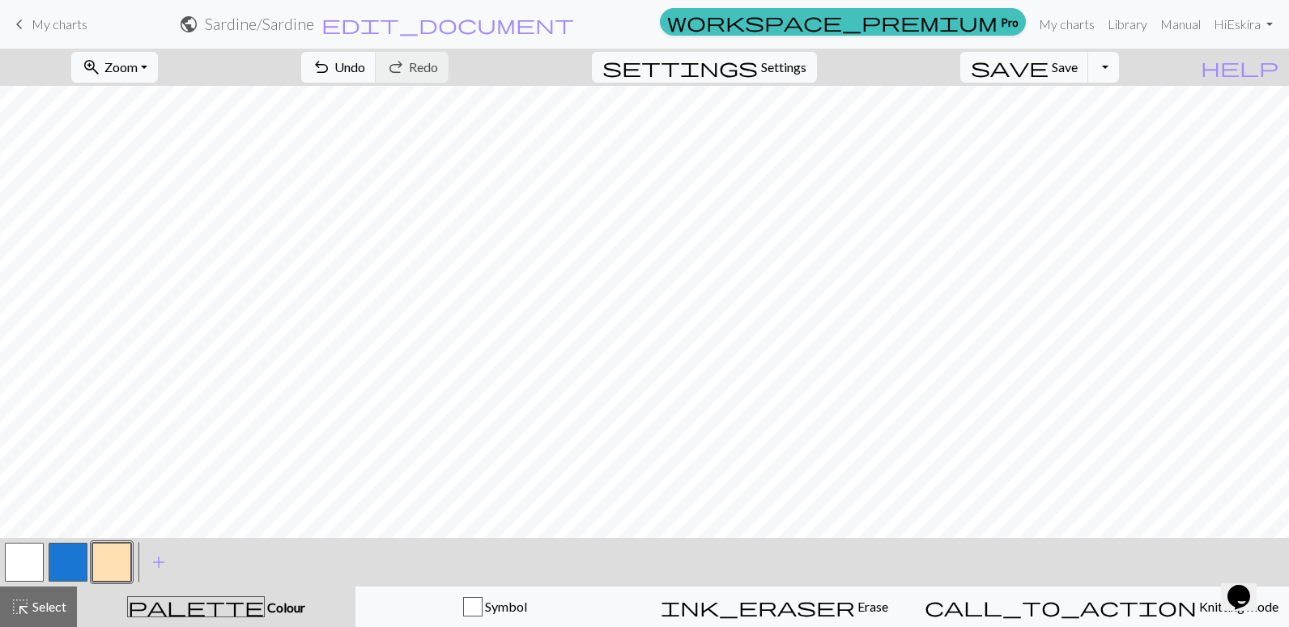
click at [61, 565] on button "button" at bounding box center [68, 562] width 39 height 39
click at [105, 561] on button "button" at bounding box center [111, 562] width 39 height 39
click at [73, 560] on button "button" at bounding box center [68, 562] width 39 height 39
click at [93, 560] on button "button" at bounding box center [111, 562] width 39 height 39
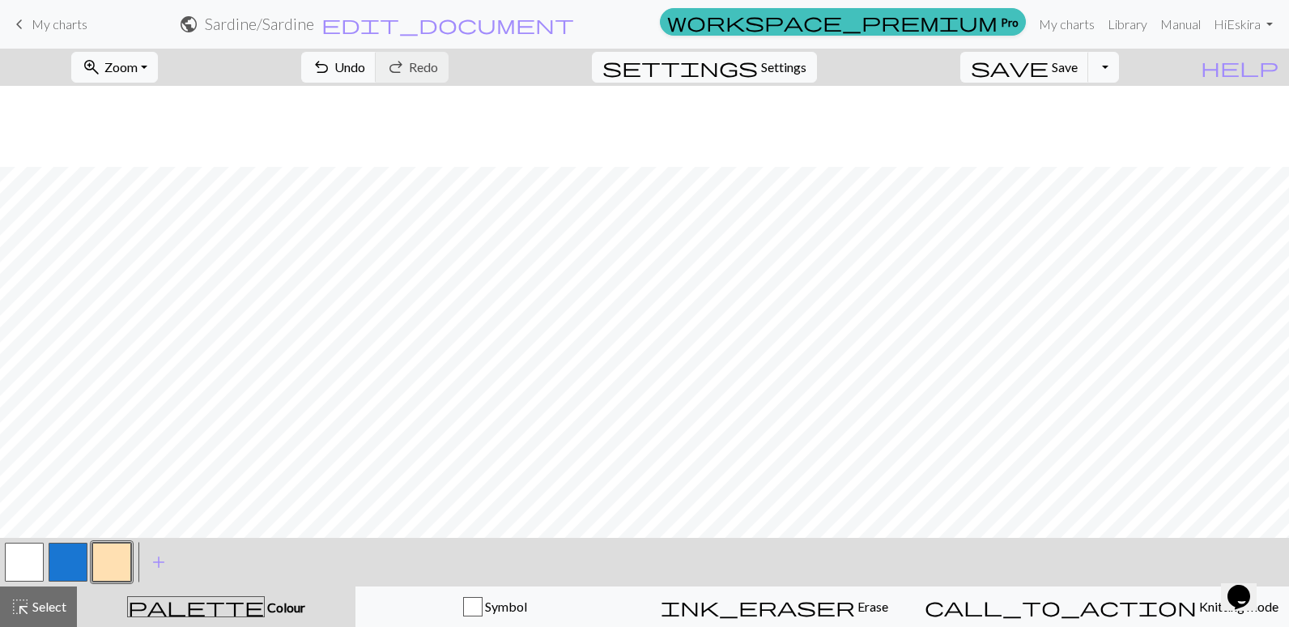
scroll to position [1334, 79]
click at [81, 560] on button "button" at bounding box center [68, 562] width 39 height 39
click at [96, 567] on button "button" at bounding box center [111, 562] width 39 height 39
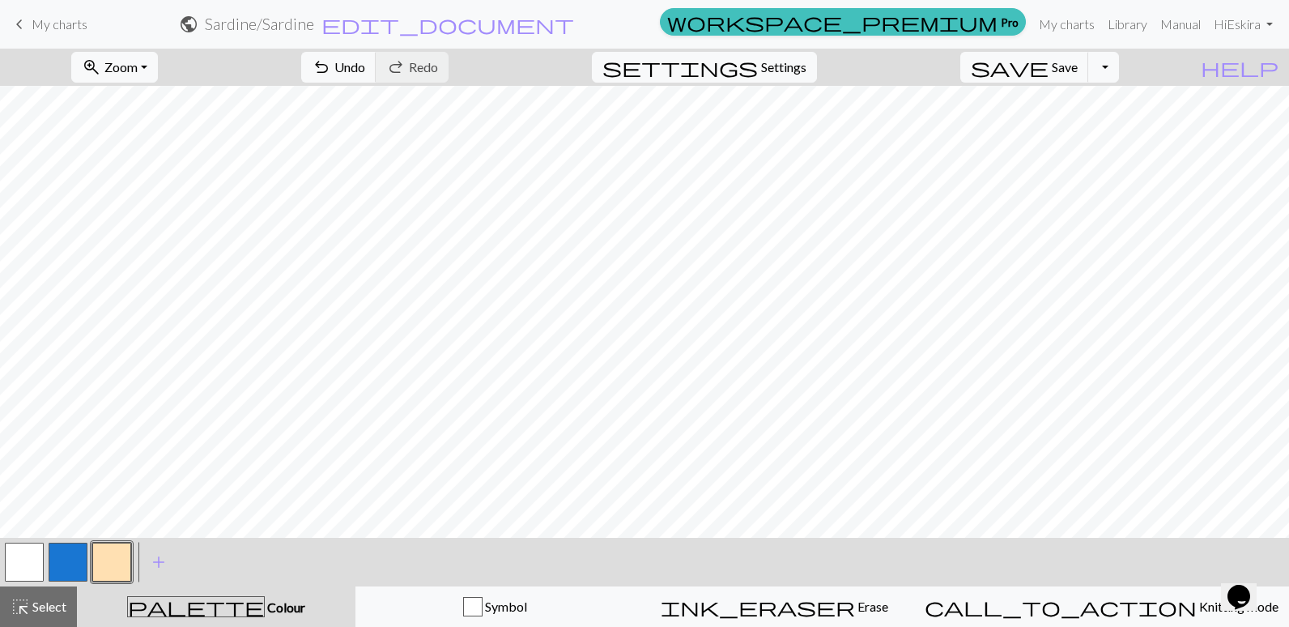
click at [74, 563] on button "button" at bounding box center [68, 562] width 39 height 39
click at [93, 555] on button "button" at bounding box center [111, 562] width 39 height 39
click at [62, 564] on button "button" at bounding box center [68, 562] width 39 height 39
click at [103, 574] on button "button" at bounding box center [111, 562] width 39 height 39
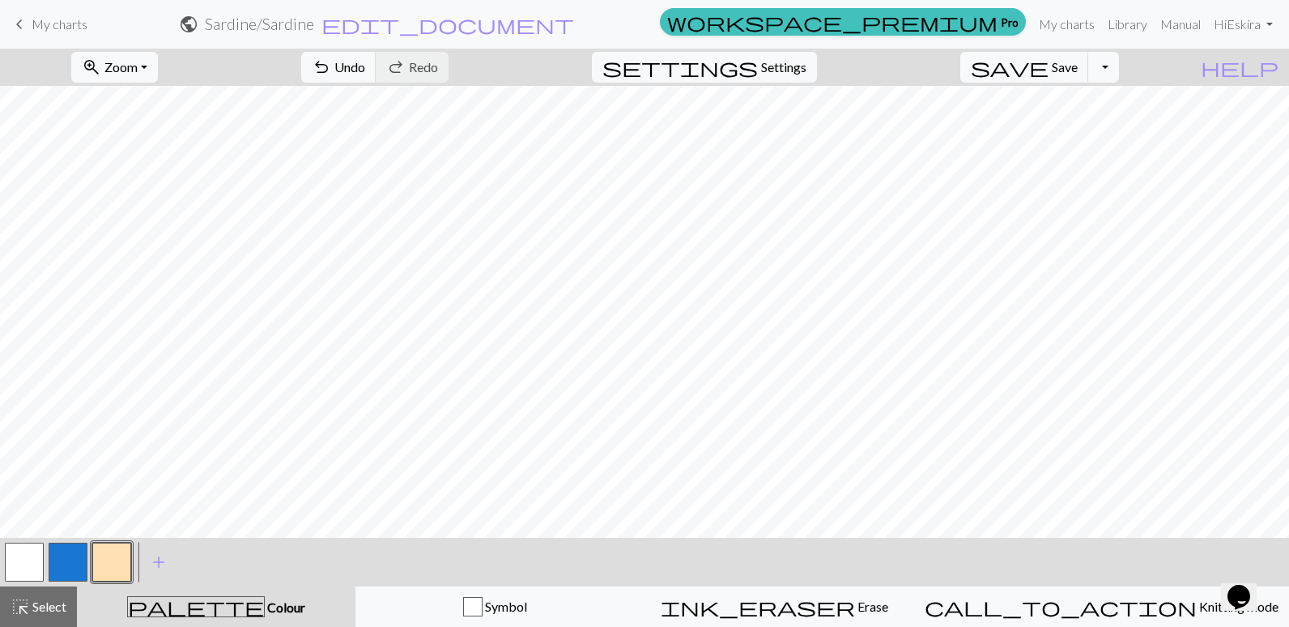
click at [62, 558] on button "button" at bounding box center [68, 562] width 39 height 39
click at [113, 565] on button "button" at bounding box center [111, 562] width 39 height 39
click at [60, 563] on button "button" at bounding box center [68, 562] width 39 height 39
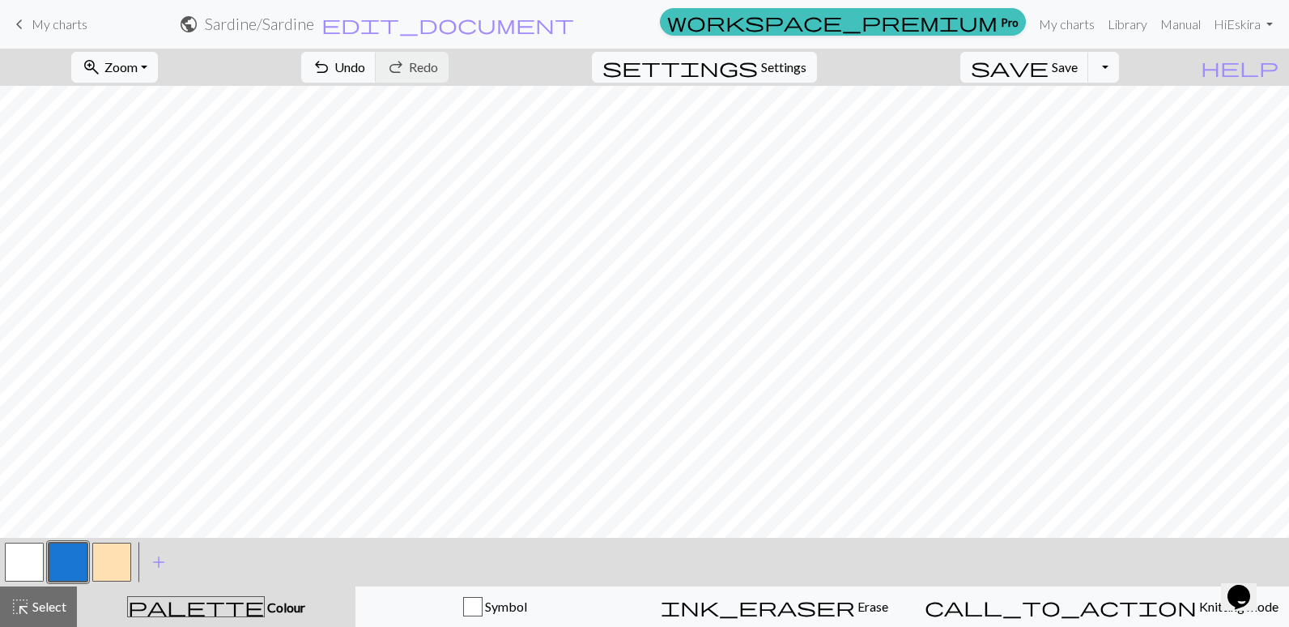
click at [113, 558] on button "button" at bounding box center [111, 562] width 39 height 39
click at [60, 557] on button "button" at bounding box center [68, 562] width 39 height 39
click at [104, 552] on button "button" at bounding box center [111, 562] width 39 height 39
click at [70, 557] on button "button" at bounding box center [68, 562] width 39 height 39
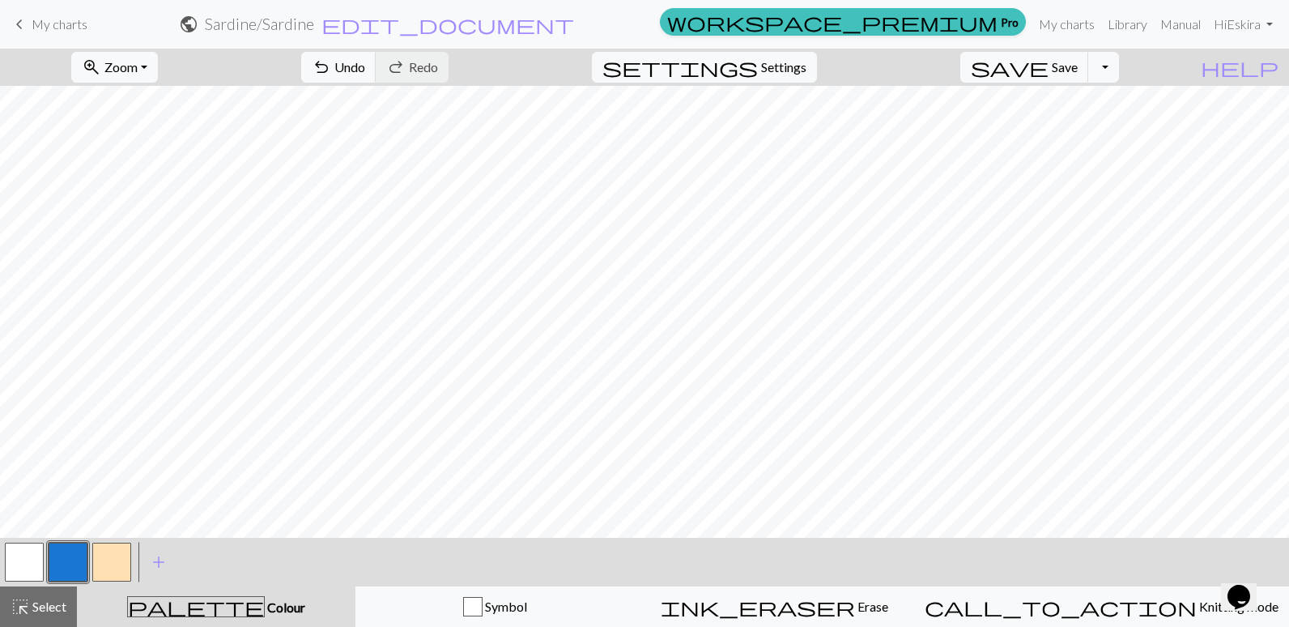
click at [119, 555] on button "button" at bounding box center [111, 562] width 39 height 39
click at [66, 553] on button "button" at bounding box center [68, 562] width 39 height 39
click at [124, 552] on button "button" at bounding box center [111, 562] width 39 height 39
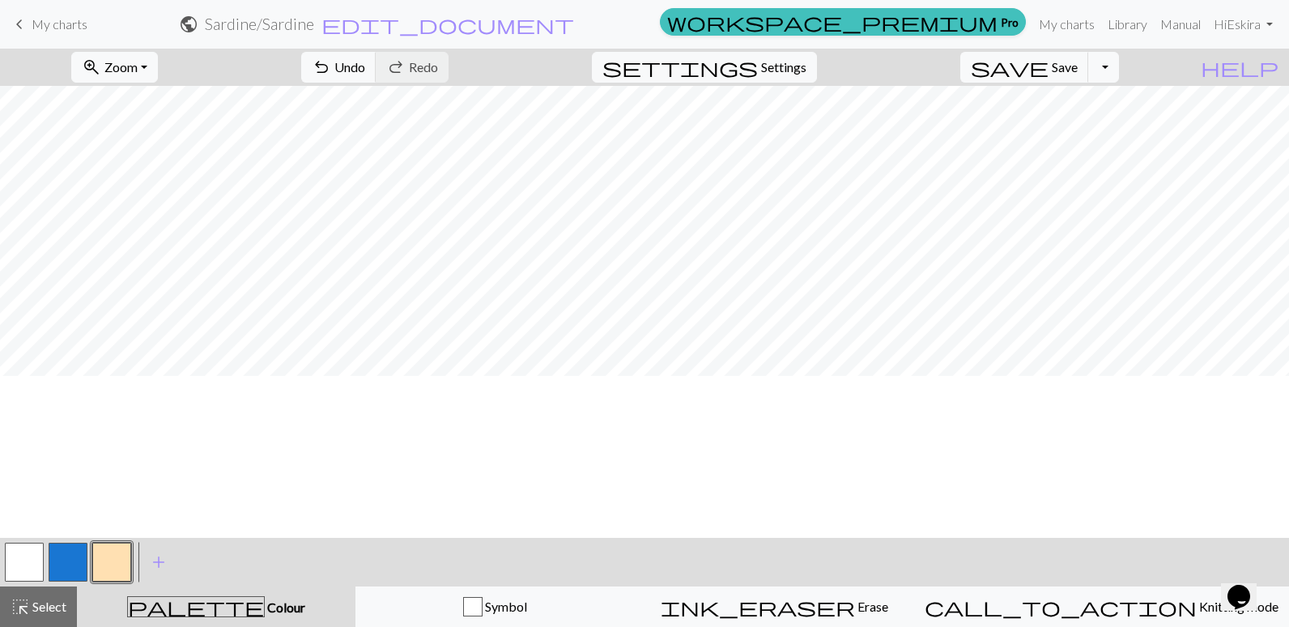
scroll to position [1415, 79]
click at [55, 567] on button "button" at bounding box center [68, 562] width 39 height 39
click at [111, 560] on button "button" at bounding box center [111, 562] width 39 height 39
click at [77, 557] on button "button" at bounding box center [68, 562] width 39 height 39
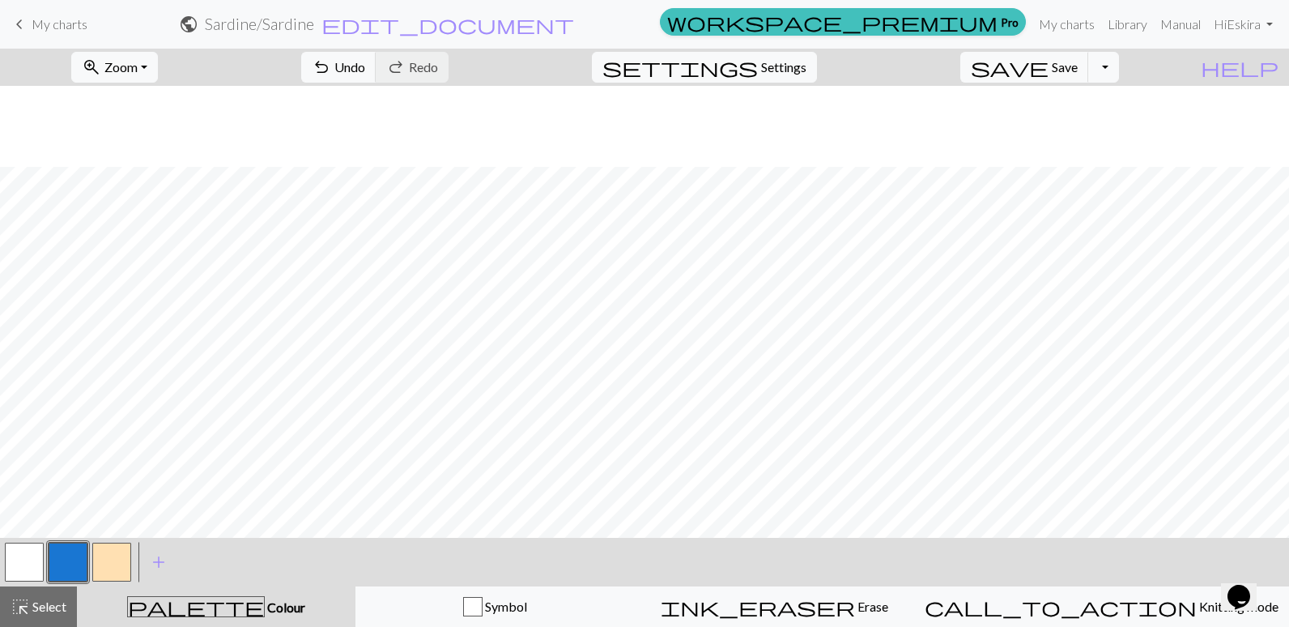
scroll to position [1820, 79]
click at [117, 556] on button "button" at bounding box center [111, 562] width 39 height 39
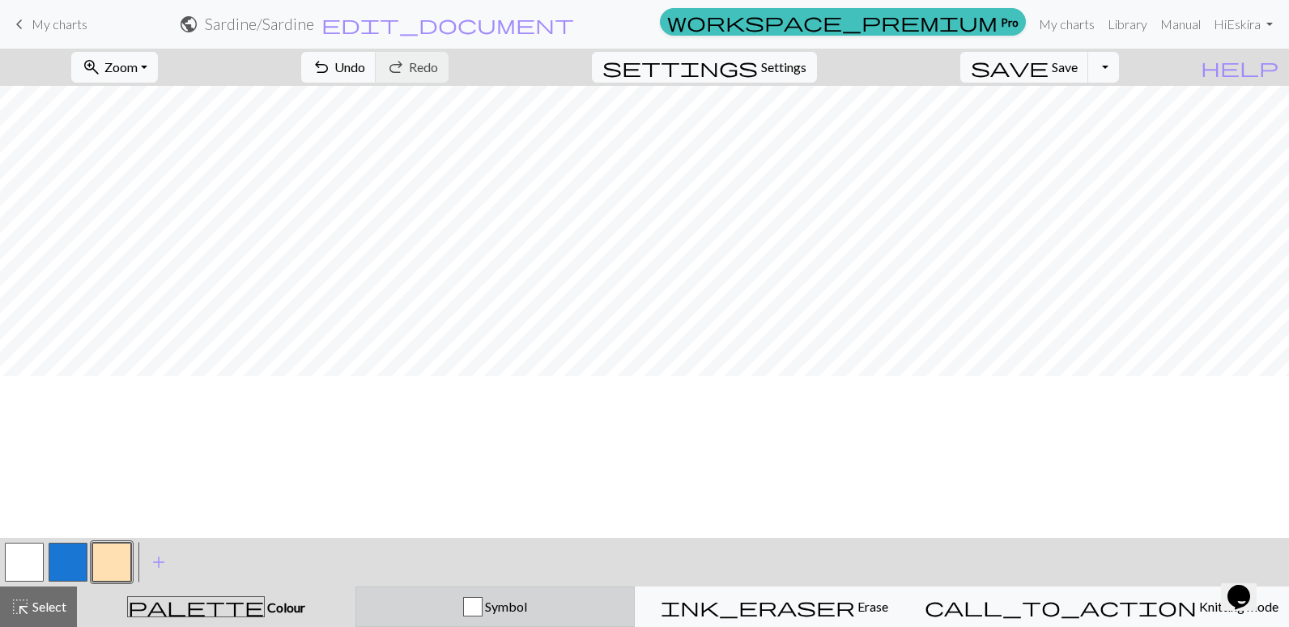
scroll to position [1496, 79]
click at [78, 556] on button "button" at bounding box center [68, 562] width 39 height 39
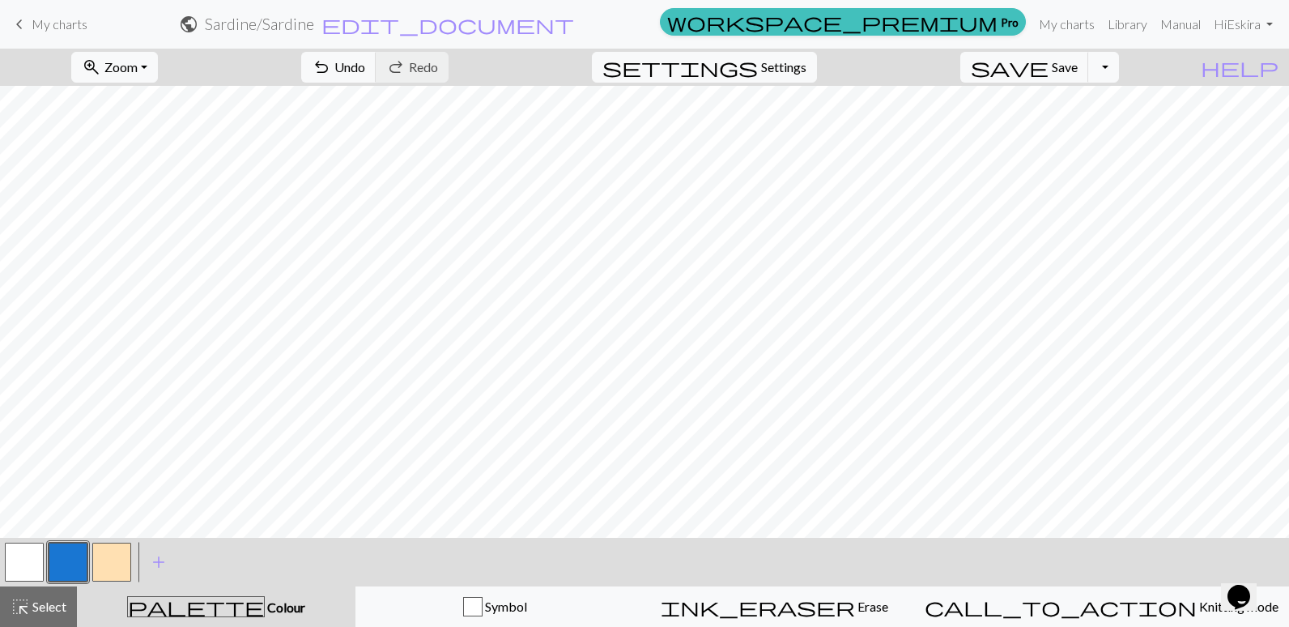
click at [119, 556] on button "button" at bounding box center [111, 562] width 39 height 39
click at [73, 552] on button "button" at bounding box center [68, 562] width 39 height 39
click at [113, 550] on button "button" at bounding box center [111, 562] width 39 height 39
click at [77, 555] on button "button" at bounding box center [68, 562] width 39 height 39
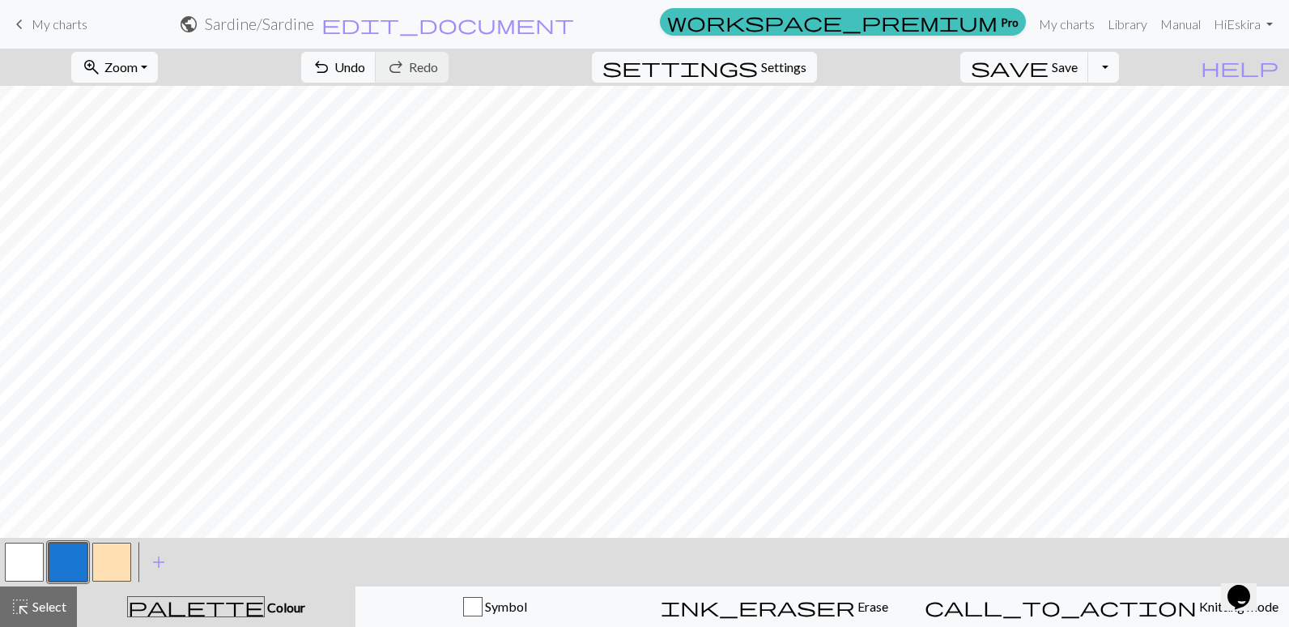
click at [119, 560] on button "button" at bounding box center [111, 562] width 39 height 39
click at [58, 556] on button "button" at bounding box center [68, 562] width 39 height 39
click at [112, 548] on button "button" at bounding box center [111, 562] width 39 height 39
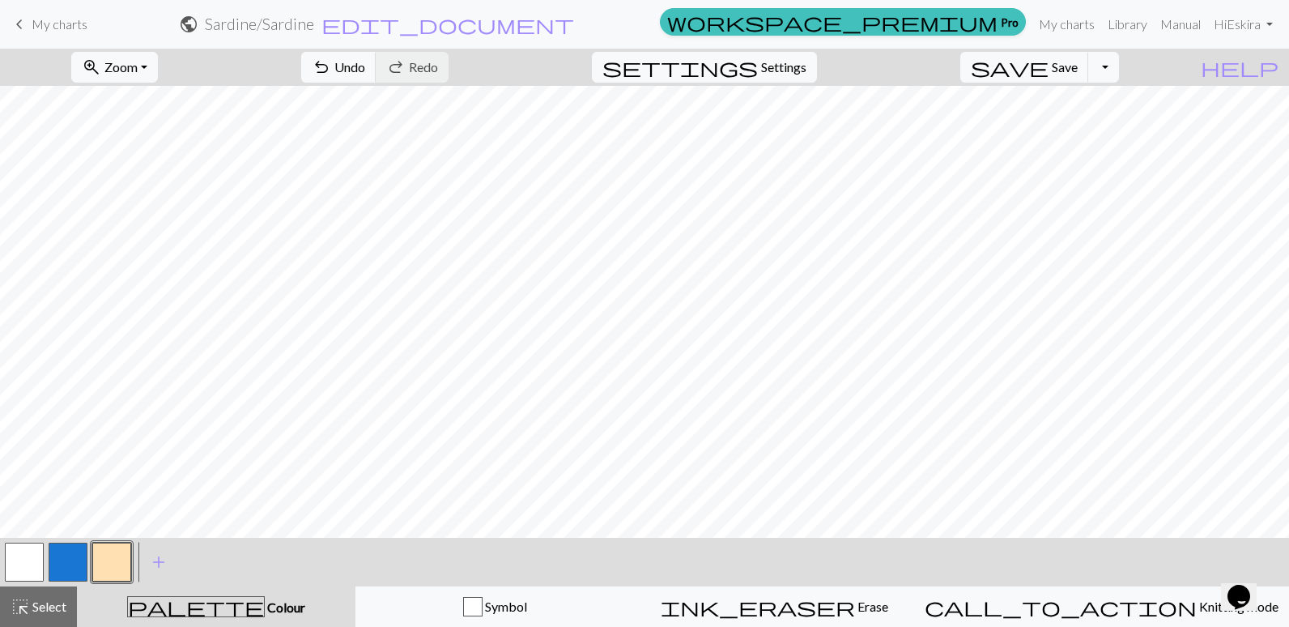
click at [72, 560] on button "button" at bounding box center [68, 562] width 39 height 39
click at [99, 562] on button "button" at bounding box center [111, 562] width 39 height 39
click at [70, 556] on button "button" at bounding box center [68, 562] width 39 height 39
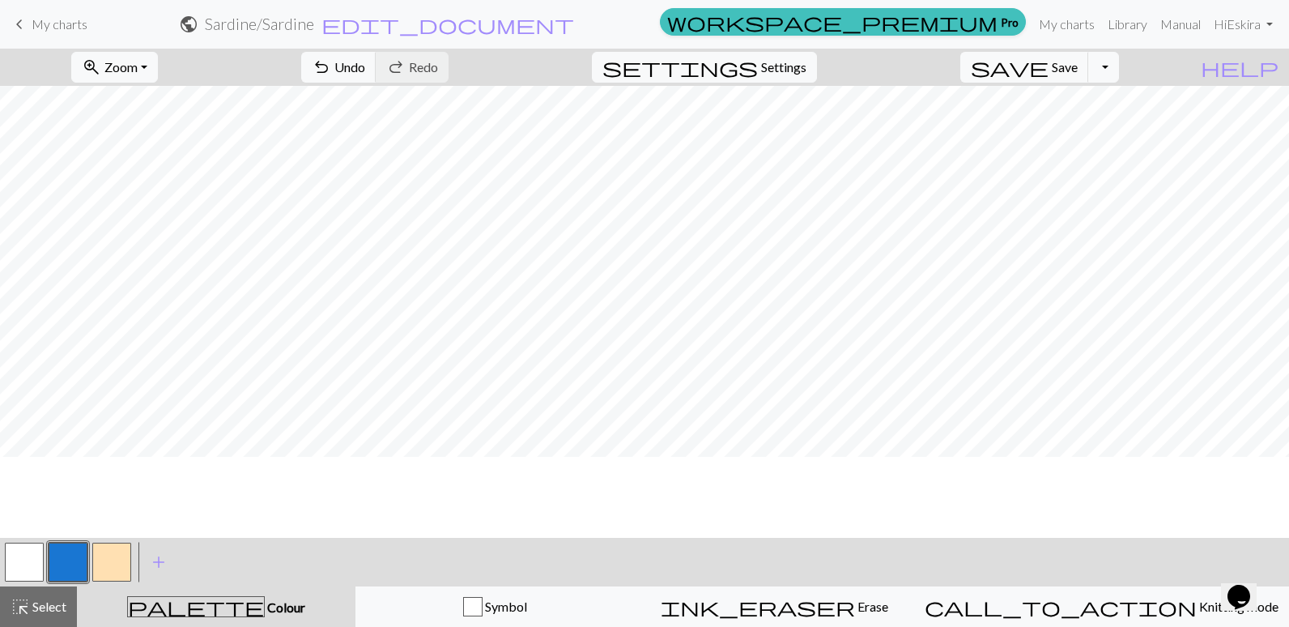
scroll to position [929, 223]
click at [23, 559] on button "button" at bounding box center [24, 562] width 39 height 39
click at [74, 567] on button "button" at bounding box center [68, 562] width 39 height 39
click at [38, 554] on button "button" at bounding box center [24, 562] width 39 height 39
click at [74, 557] on button "button" at bounding box center [68, 562] width 39 height 39
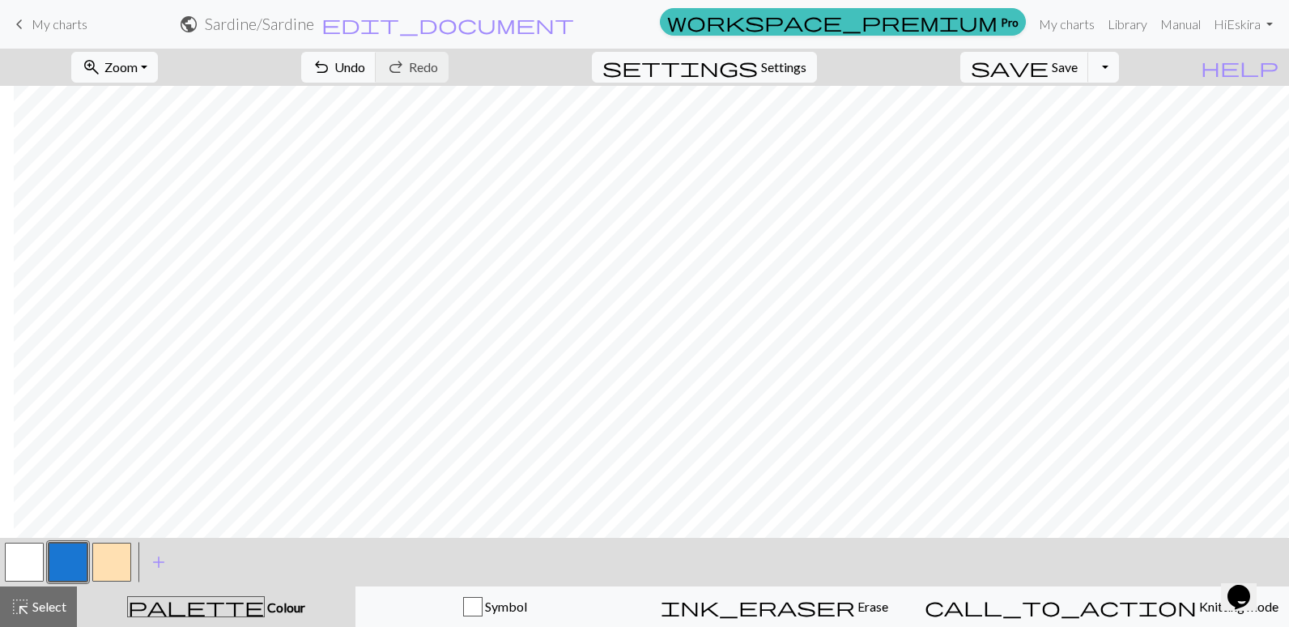
scroll to position [929, 343]
click at [117, 557] on button "button" at bounding box center [111, 562] width 39 height 39
click at [85, 560] on button "button" at bounding box center [68, 562] width 39 height 39
click at [105, 565] on button "button" at bounding box center [111, 562] width 39 height 39
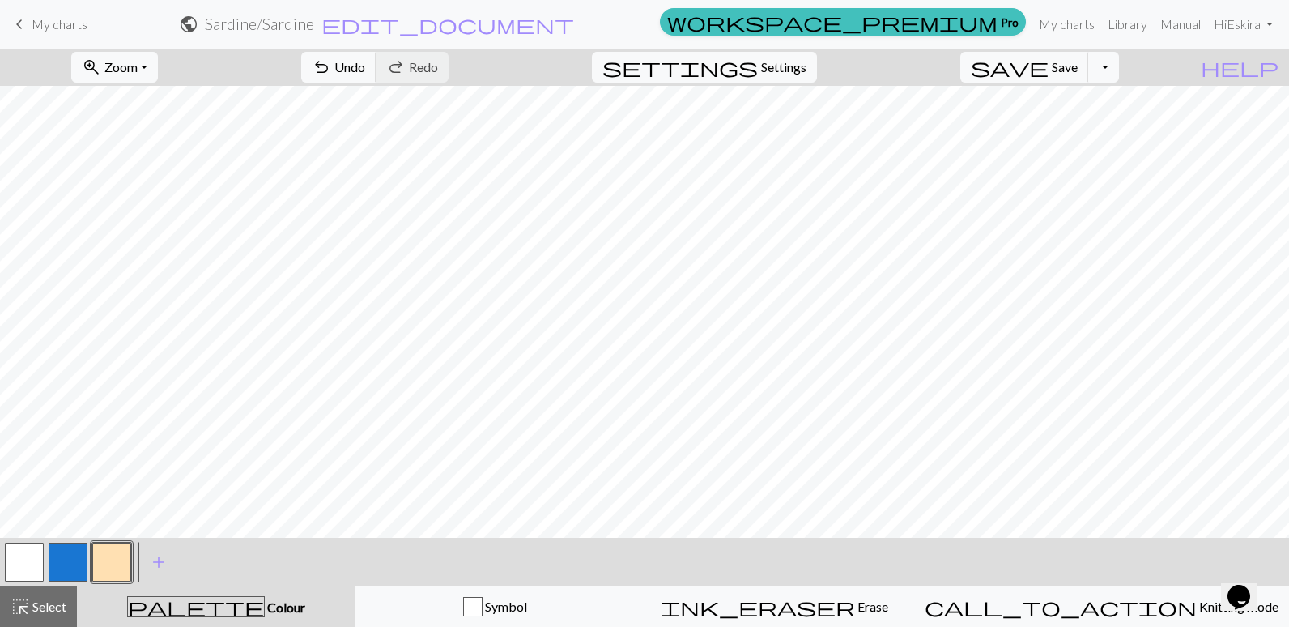
click at [83, 561] on button "button" at bounding box center [68, 562] width 39 height 39
click at [116, 556] on button "button" at bounding box center [111, 562] width 39 height 39
click at [66, 557] on button "button" at bounding box center [68, 562] width 39 height 39
click at [124, 560] on button "button" at bounding box center [111, 562] width 39 height 39
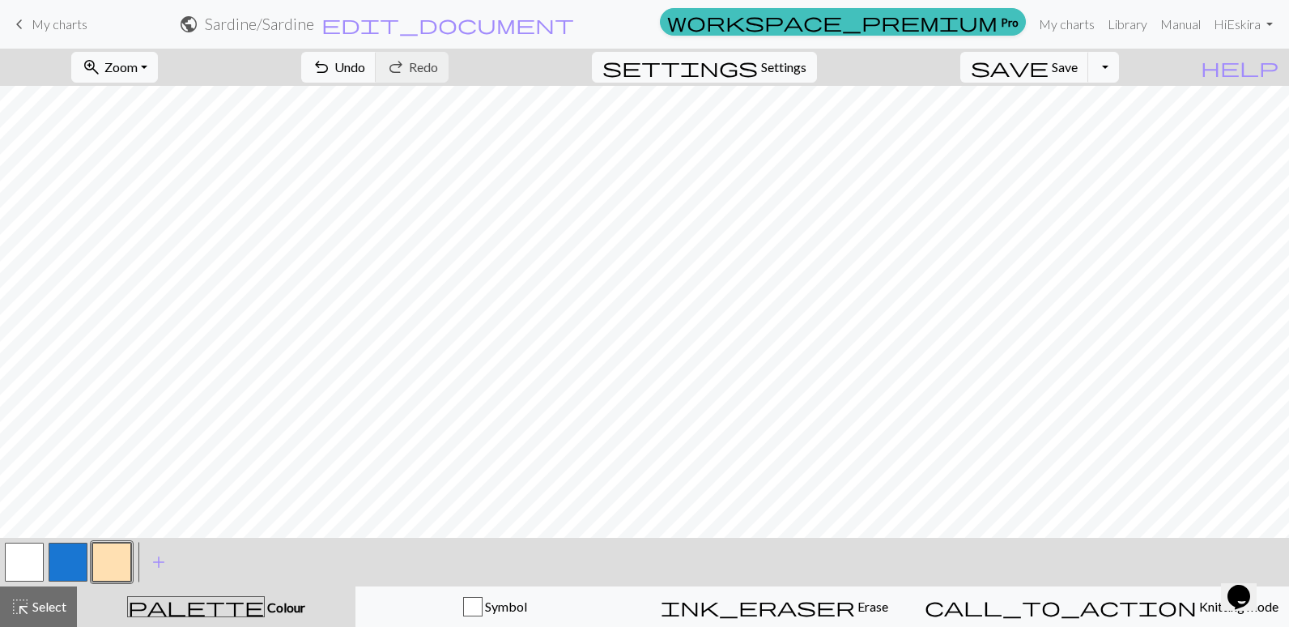
click at [59, 547] on button "button" at bounding box center [68, 562] width 39 height 39
click at [114, 567] on button "button" at bounding box center [111, 562] width 39 height 39
click at [53, 563] on button "button" at bounding box center [68, 562] width 39 height 39
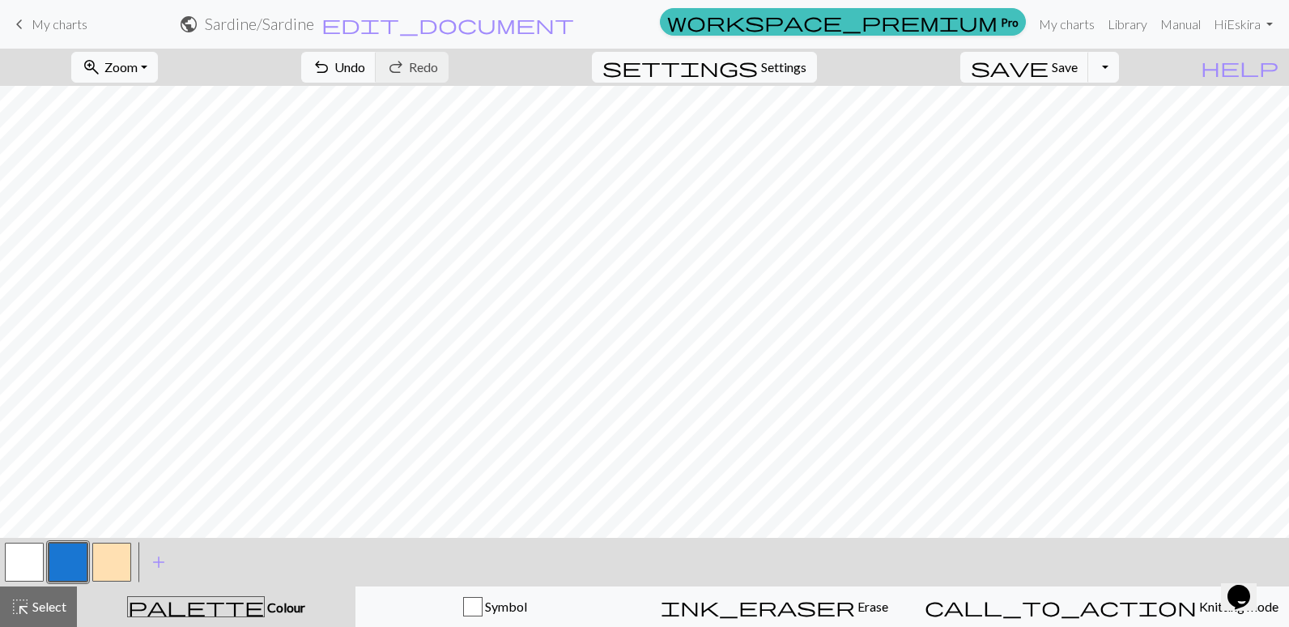
click at [111, 555] on button "button" at bounding box center [111, 562] width 39 height 39
click at [77, 560] on button "button" at bounding box center [68, 562] width 39 height 39
click at [11, 566] on button "button" at bounding box center [24, 562] width 39 height 39
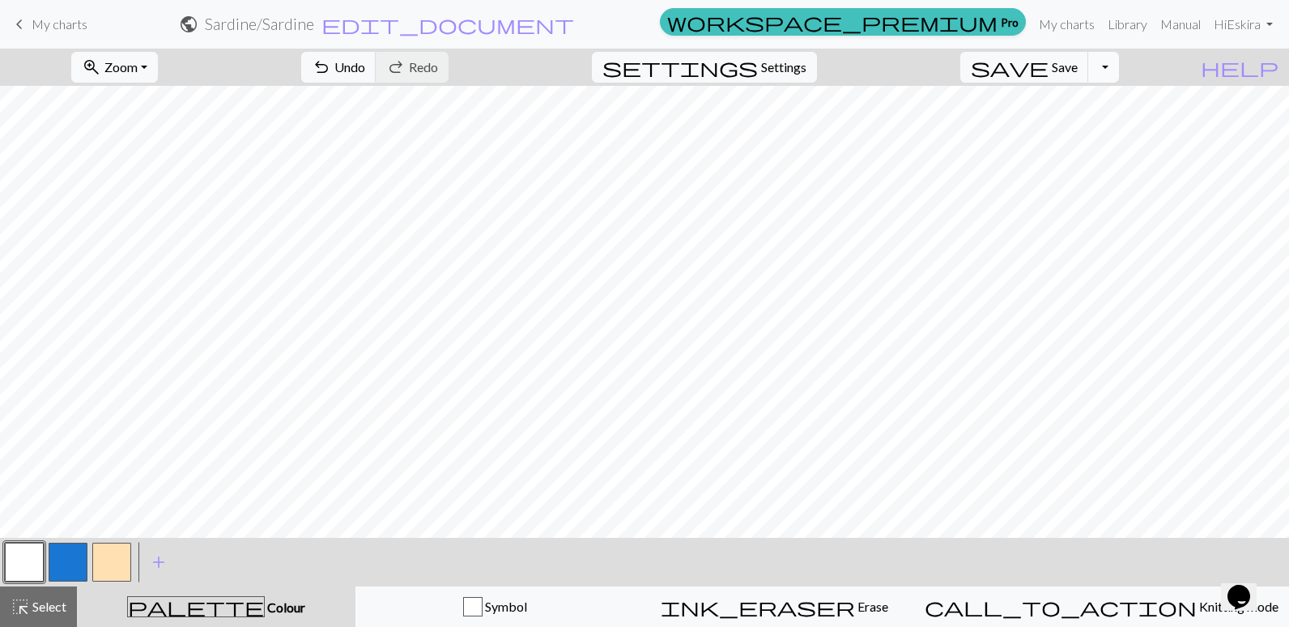
click at [1119, 69] on button "Toggle Dropdown" at bounding box center [1104, 67] width 31 height 31
click at [1089, 100] on button "file_copy Save a copy" at bounding box center [984, 103] width 267 height 26
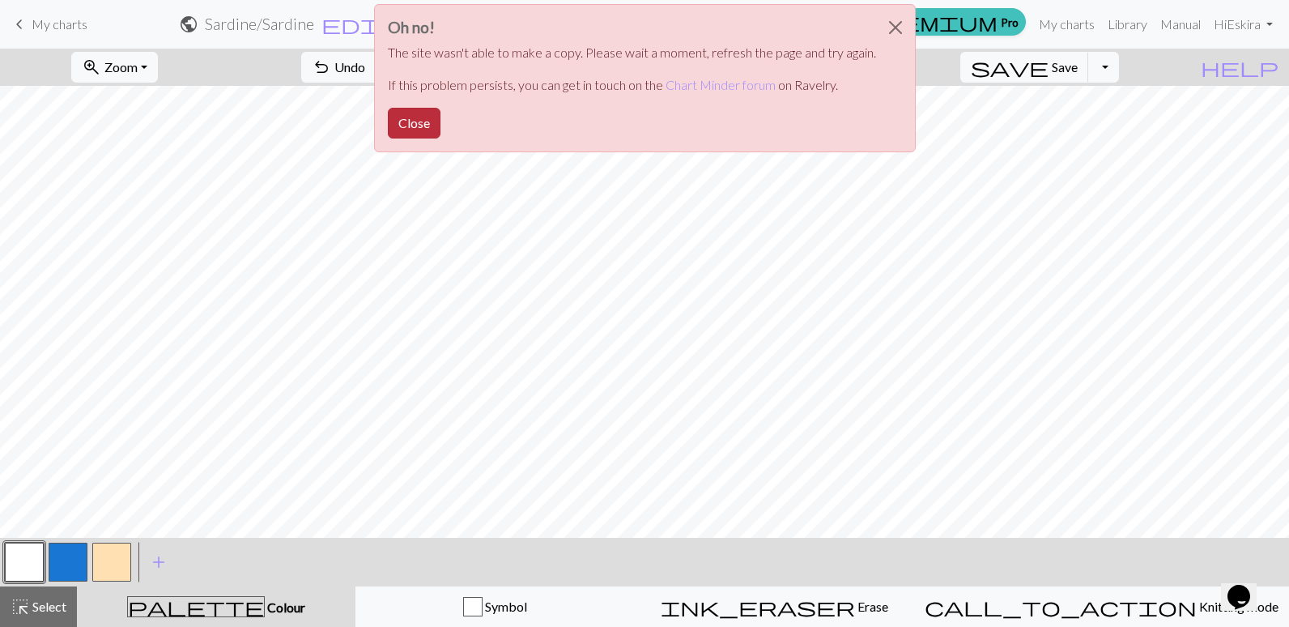
click at [422, 117] on button "Close" at bounding box center [414, 123] width 53 height 31
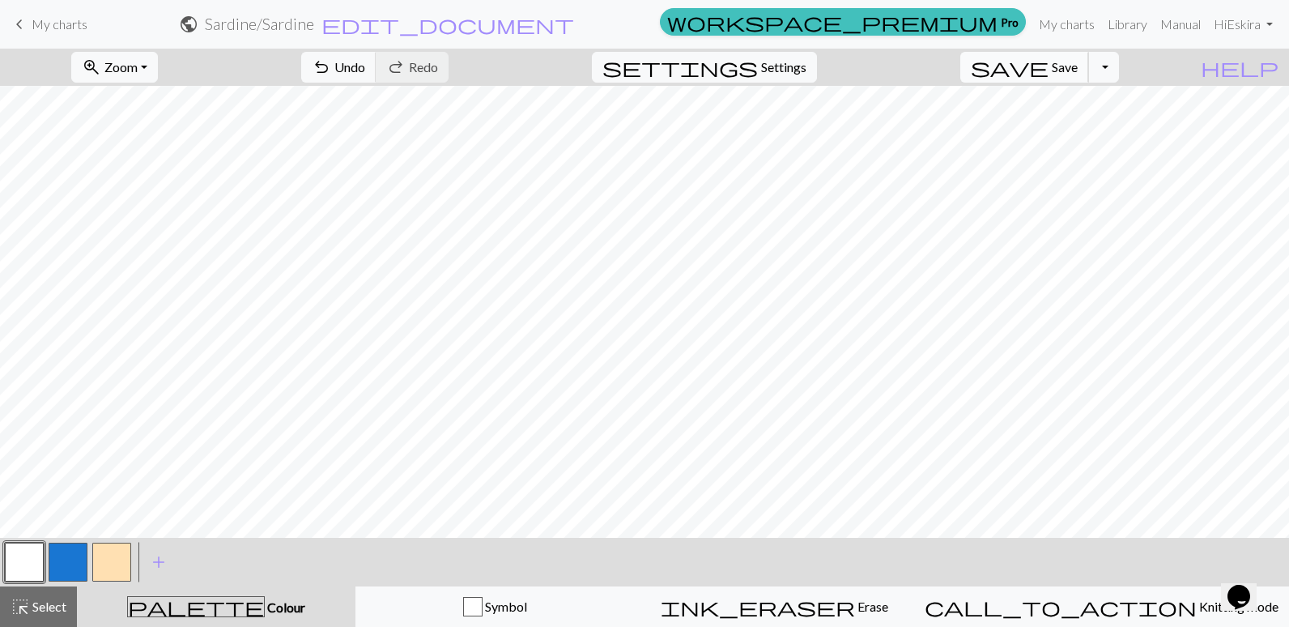
click at [1078, 60] on span "Save" at bounding box center [1065, 66] width 26 height 15
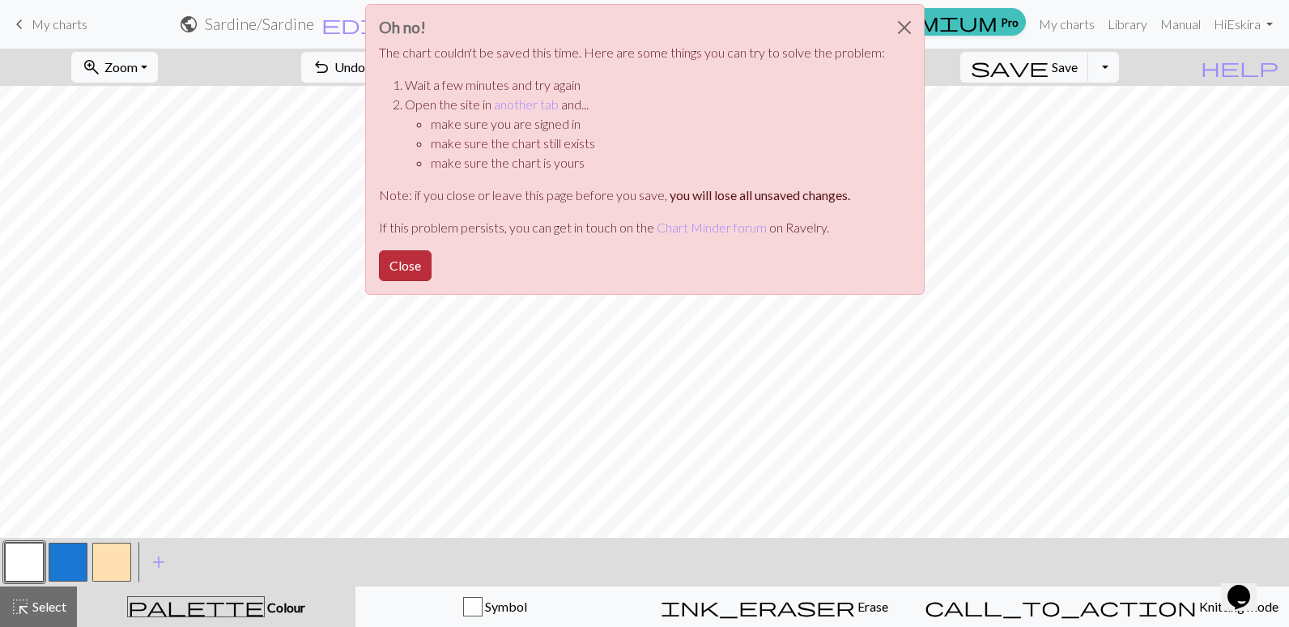
click at [424, 257] on button "Close" at bounding box center [405, 265] width 53 height 31
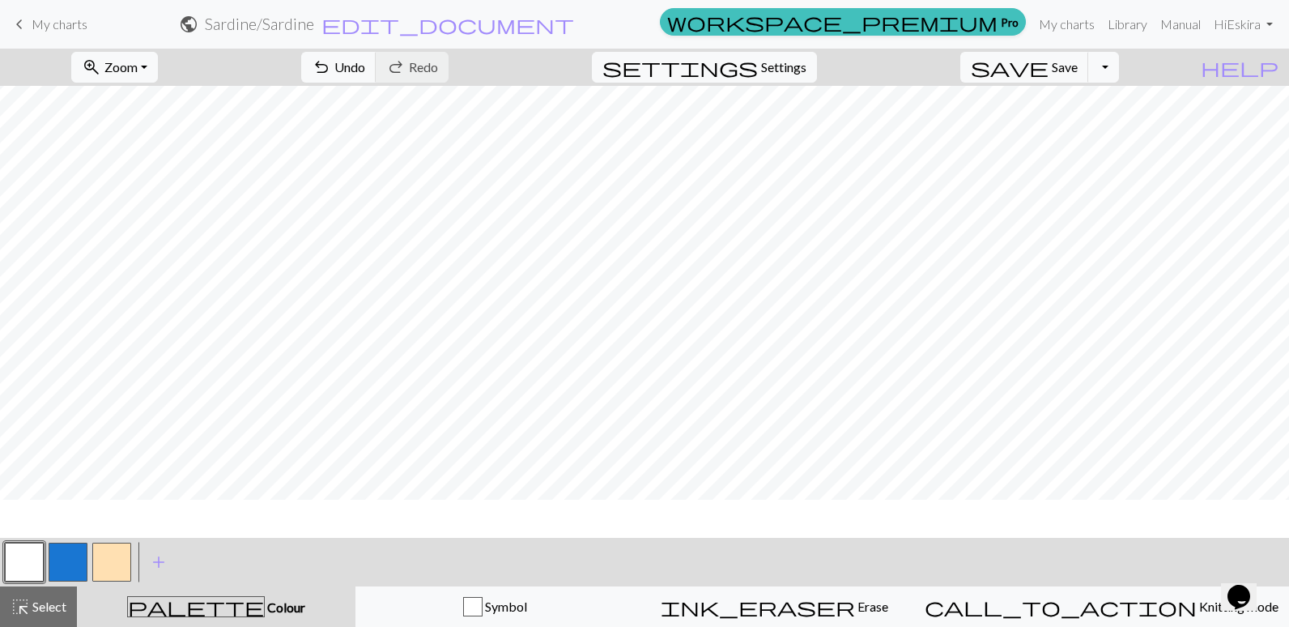
scroll to position [0, 50]
click at [1119, 74] on button "Toggle Dropdown" at bounding box center [1104, 67] width 31 height 31
click at [1095, 126] on button "save_alt Download" at bounding box center [984, 129] width 267 height 26
click at [477, 607] on div "Symbol" at bounding box center [495, 606] width 258 height 19
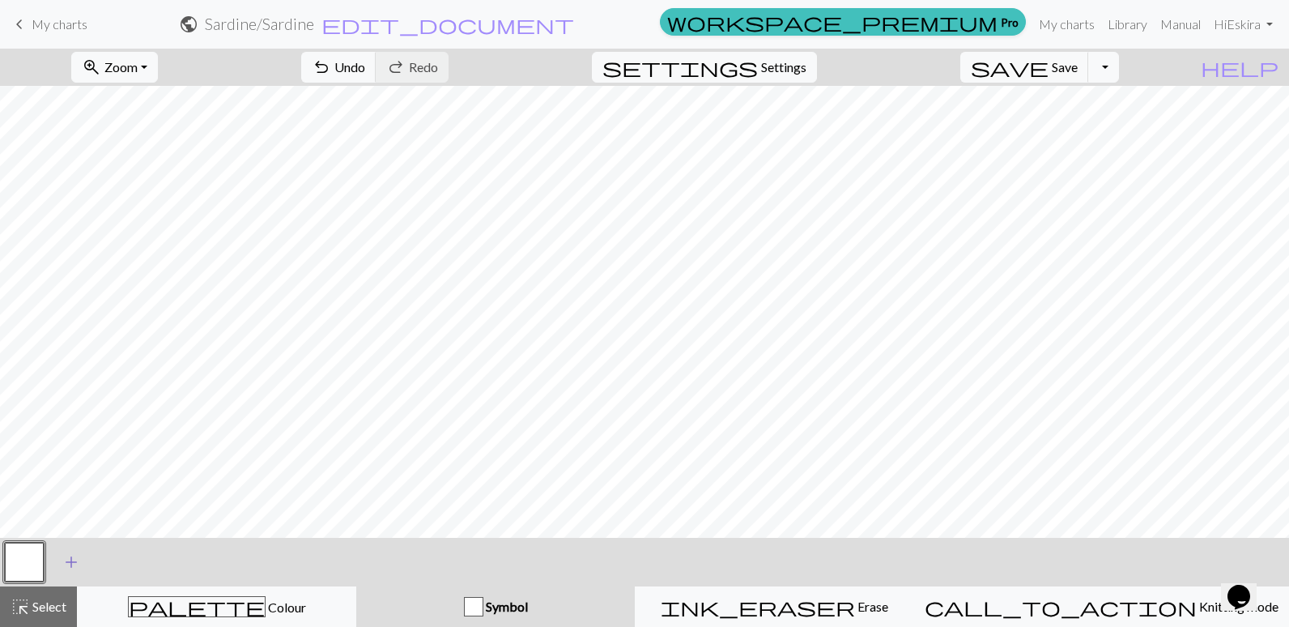
click at [86, 561] on button "add Add a symbol" at bounding box center [71, 562] width 40 height 40
click at [82, 560] on button "button" at bounding box center [68, 562] width 39 height 39
click at [71, 563] on button "button" at bounding box center [68, 562] width 39 height 39
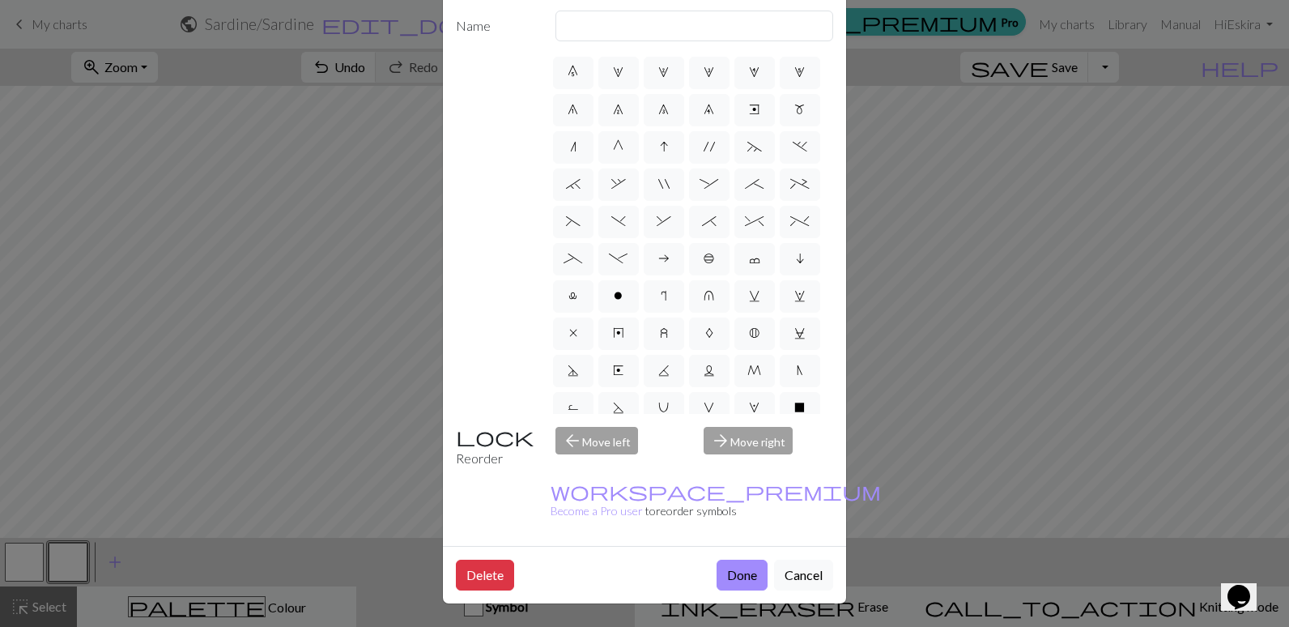
scroll to position [0, 0]
click at [793, 560] on button "Cancel" at bounding box center [803, 575] width 59 height 31
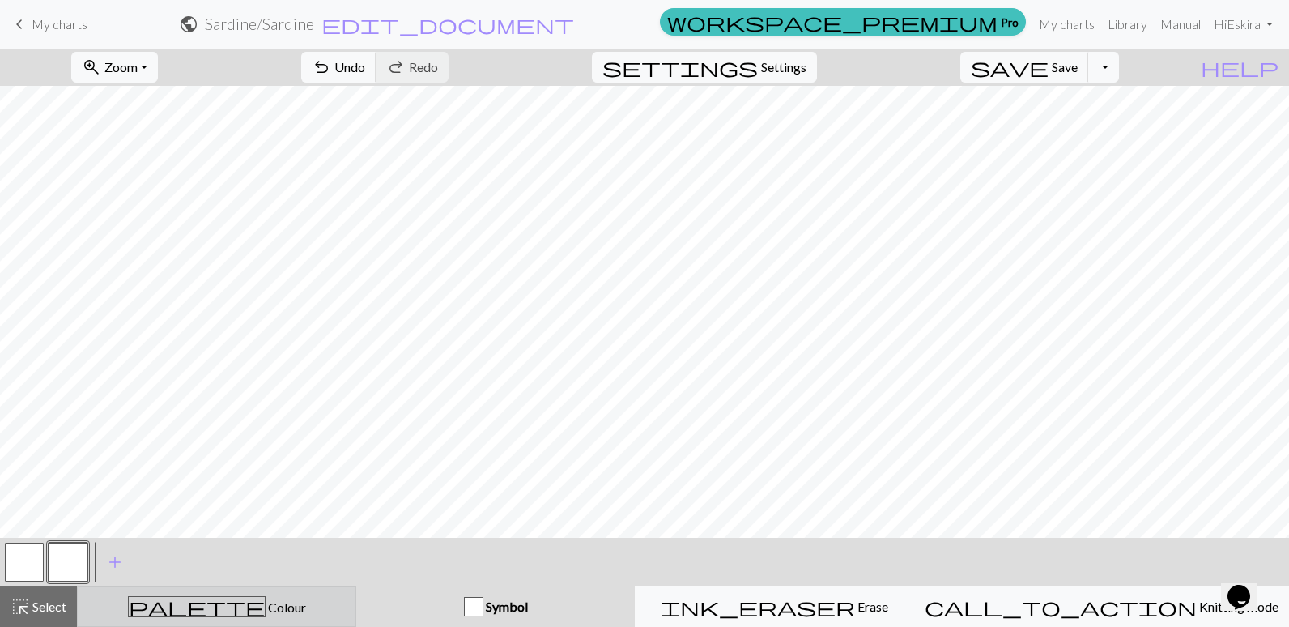
click at [316, 620] on button "palette Colour Colour" at bounding box center [216, 606] width 279 height 40
